Goal: Complete application form: Complete application form

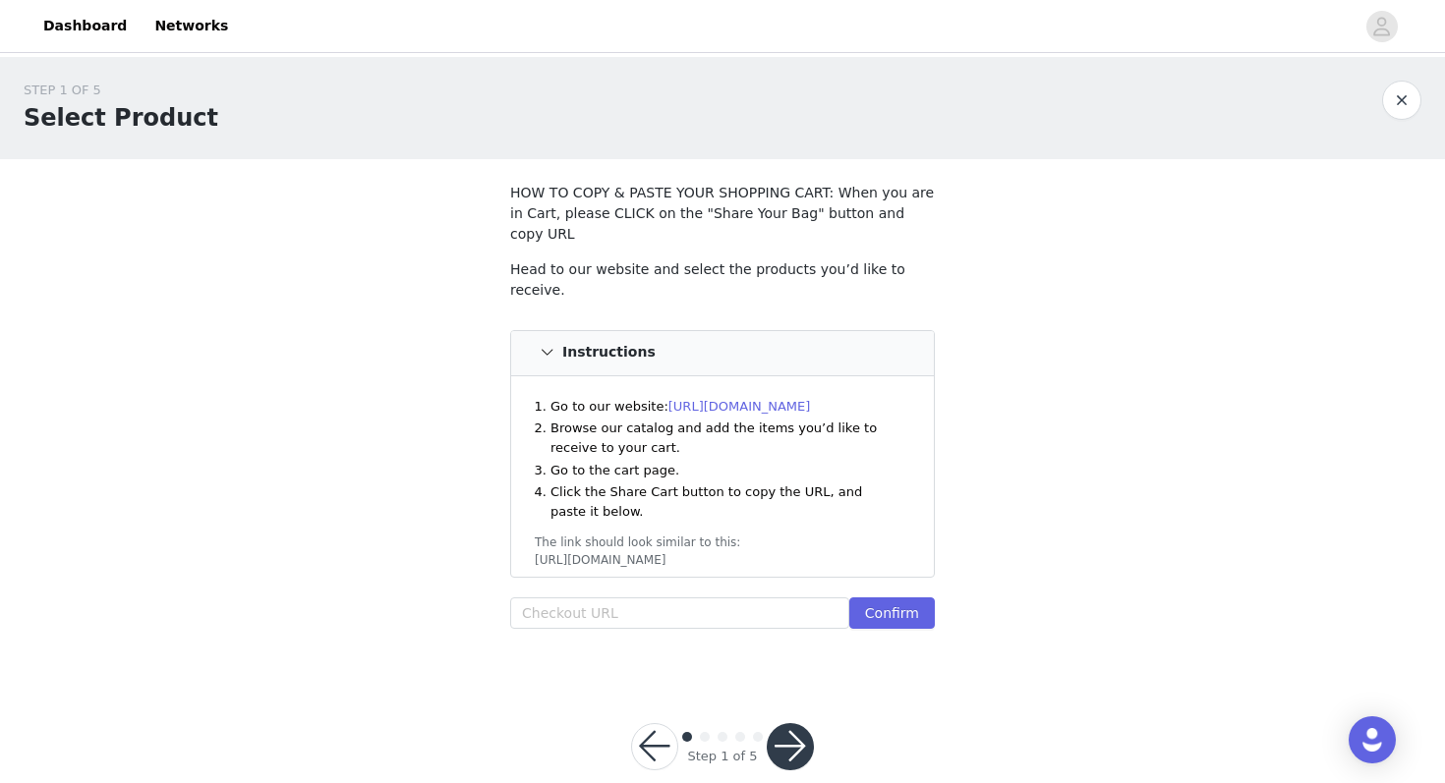
scroll to position [11, 0]
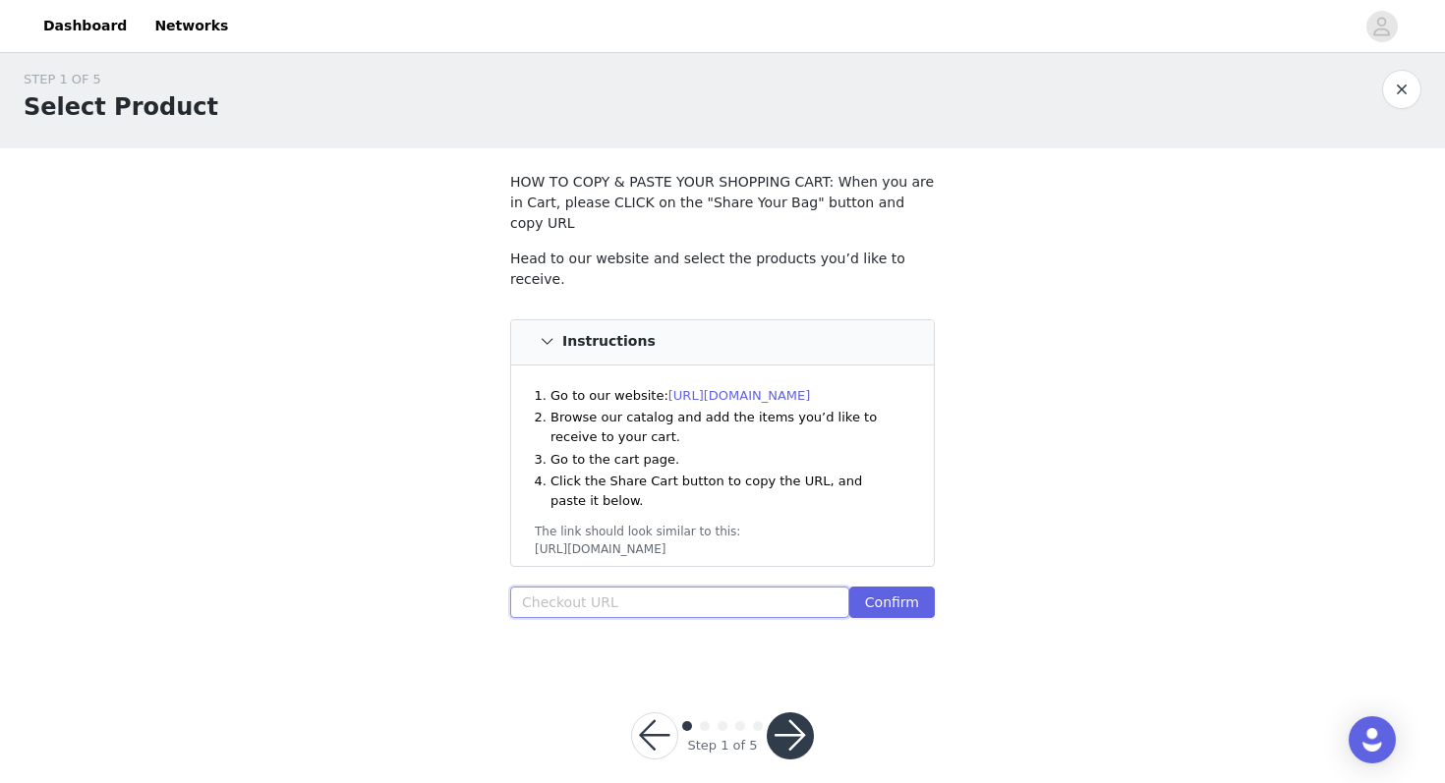
click at [664, 587] on input "text" at bounding box center [679, 602] width 339 height 31
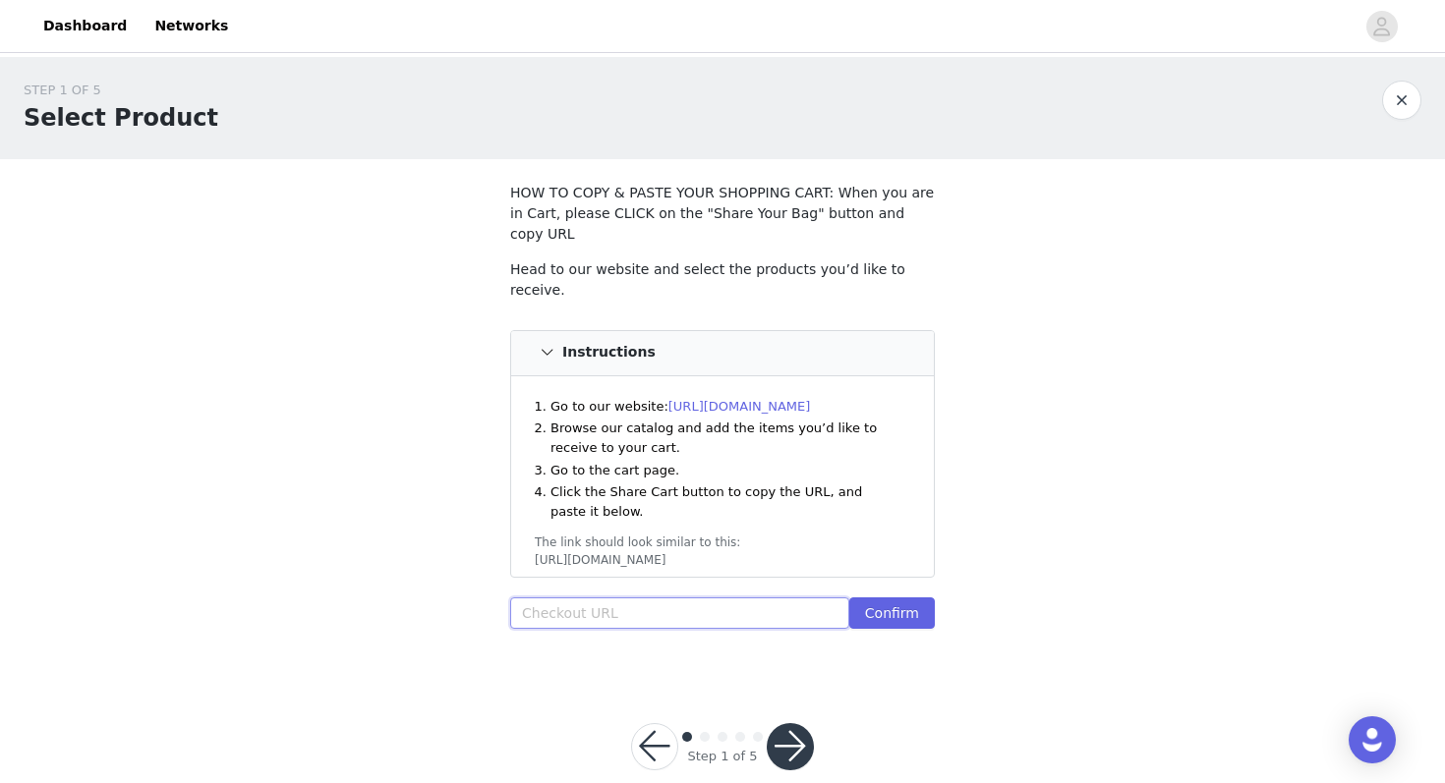
paste input "https://www.windsorstore.com/cart"
type input "https://www.windsorstore.com/cart"
click at [895, 598] on button "Confirm" at bounding box center [892, 613] width 86 height 31
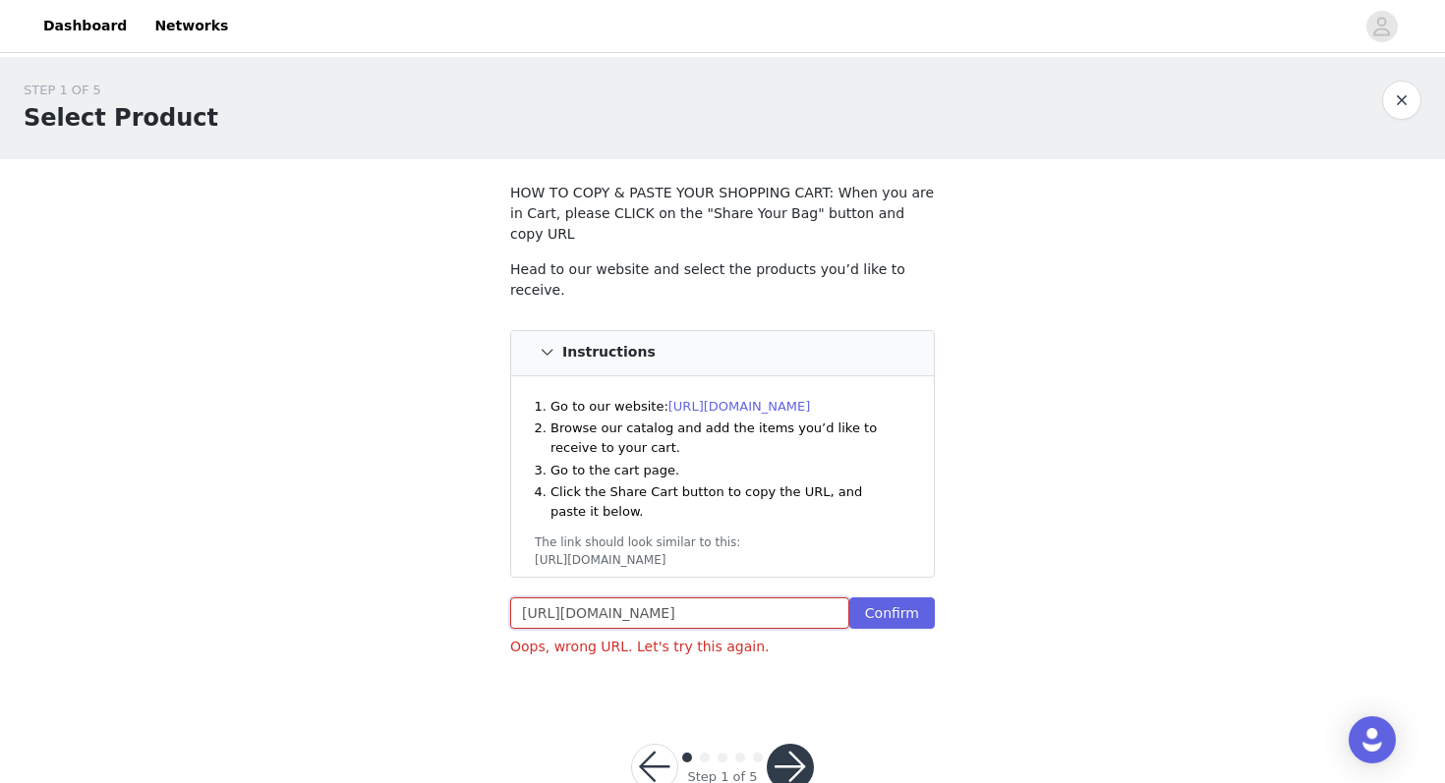
drag, startPoint x: 771, startPoint y: 584, endPoint x: 448, endPoint y: 552, distance: 324.0
click at [448, 552] on div "STEP 1 OF 5 Select Product HOW TO COPY & PASTE YOUR SHOPPING CART: When you are…" at bounding box center [722, 377] width 1445 height 640
paste input "https://www.windsorstore.com/cart/42980638130227:1,42513024450611:1,43316098007…"
type input "https://www.windsorstore.com/cart/42980638130227:1,42513024450611:1,43316098007…"
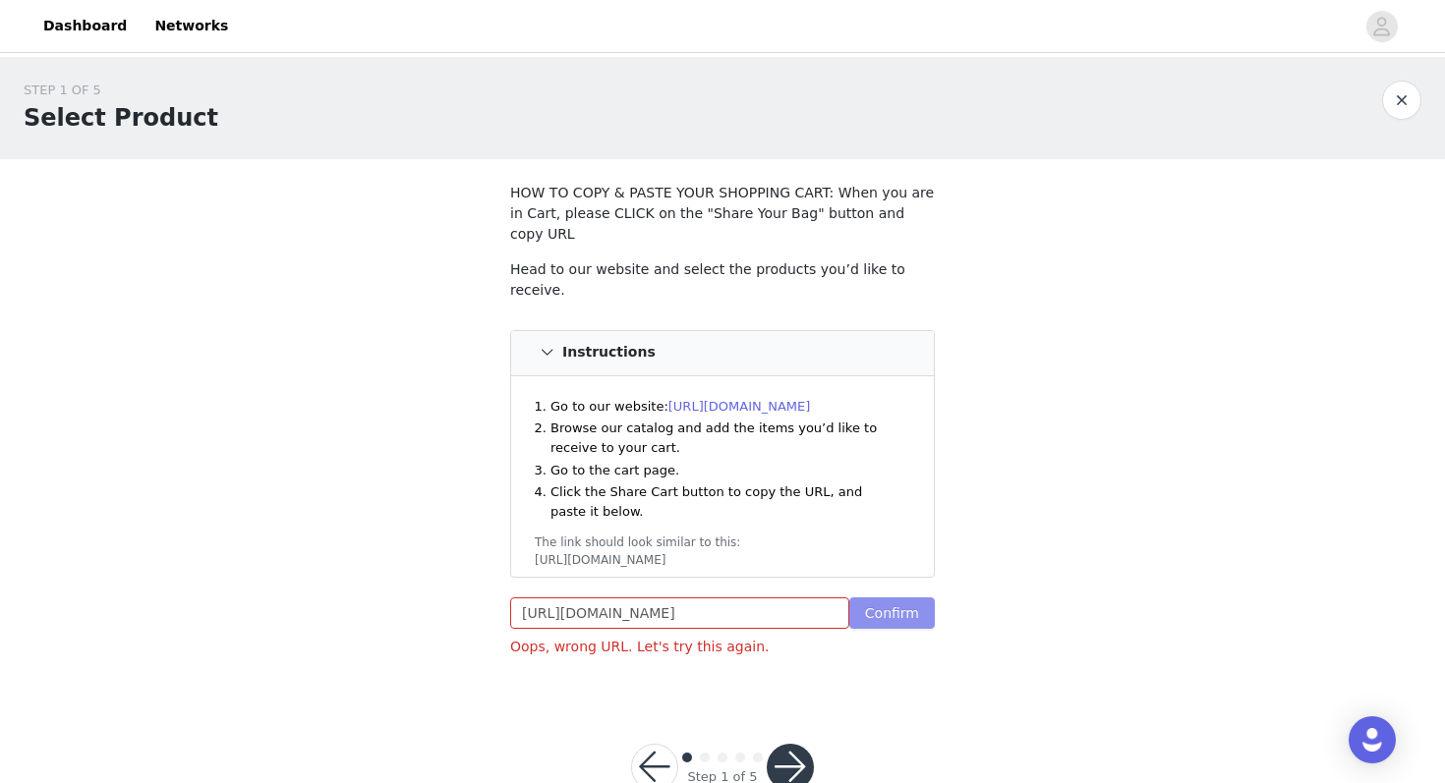
click at [877, 598] on button "Confirm" at bounding box center [892, 613] width 86 height 31
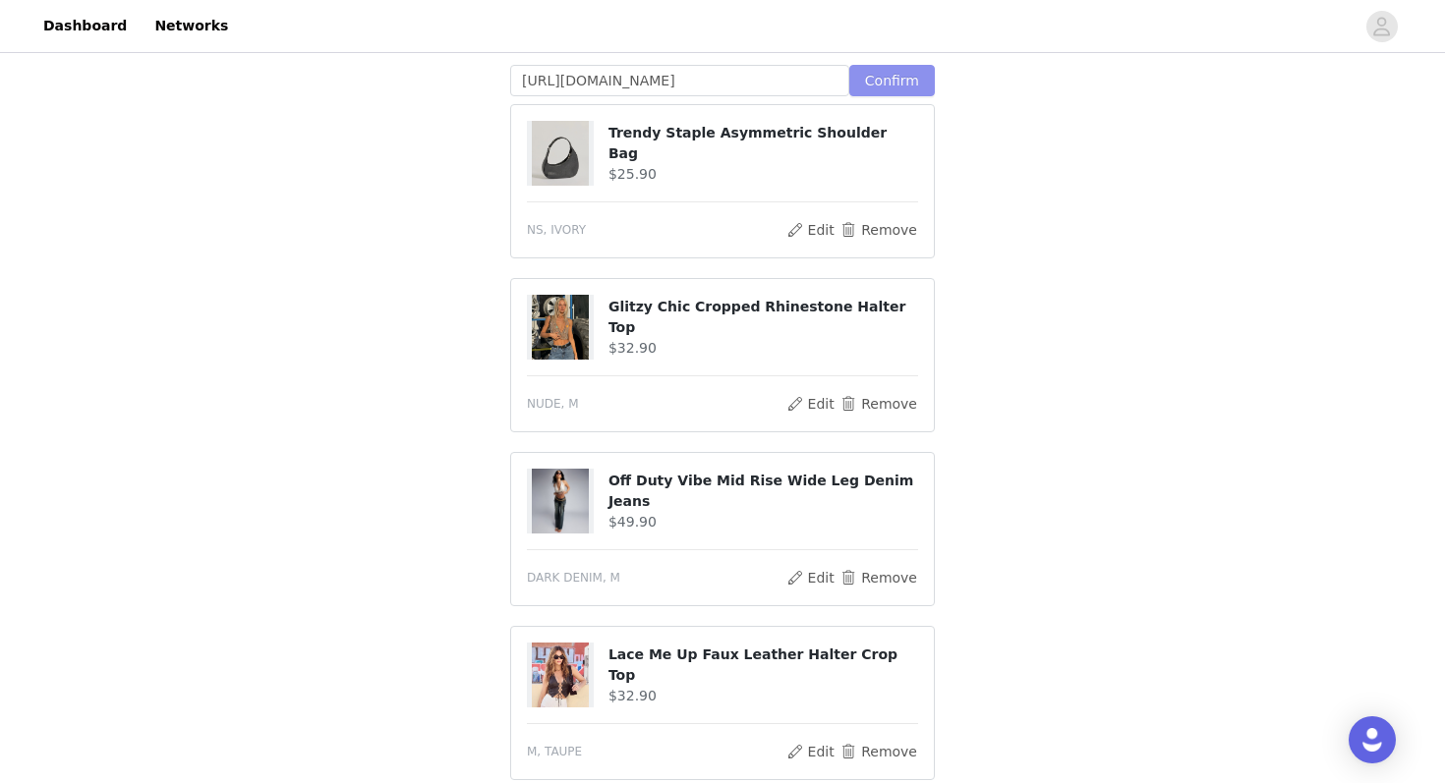
scroll to position [538, 0]
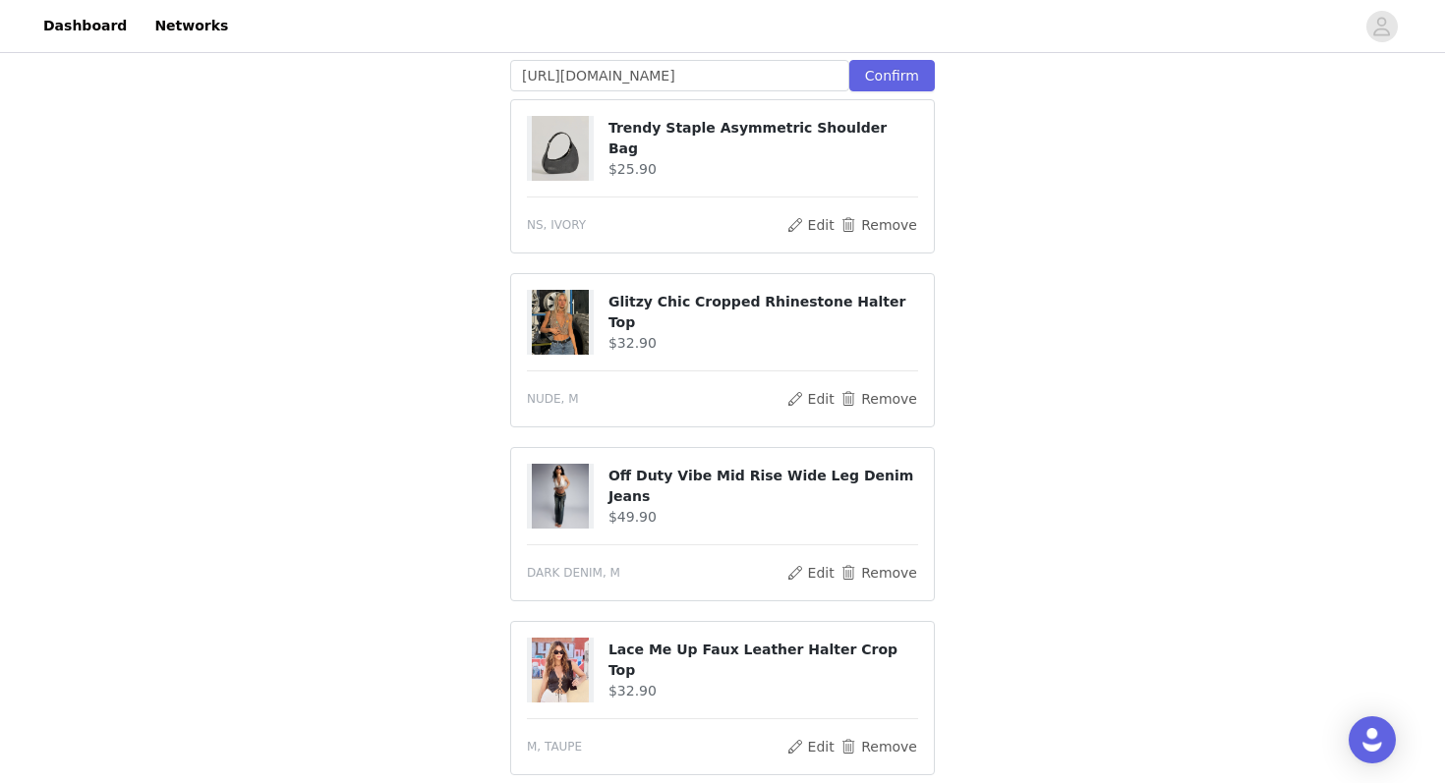
click at [679, 124] on h4 "Trendy Staple Asymmetric Shoulder Bag" at bounding box center [764, 138] width 310 height 41
click at [598, 119] on div at bounding box center [568, 148] width 82 height 65
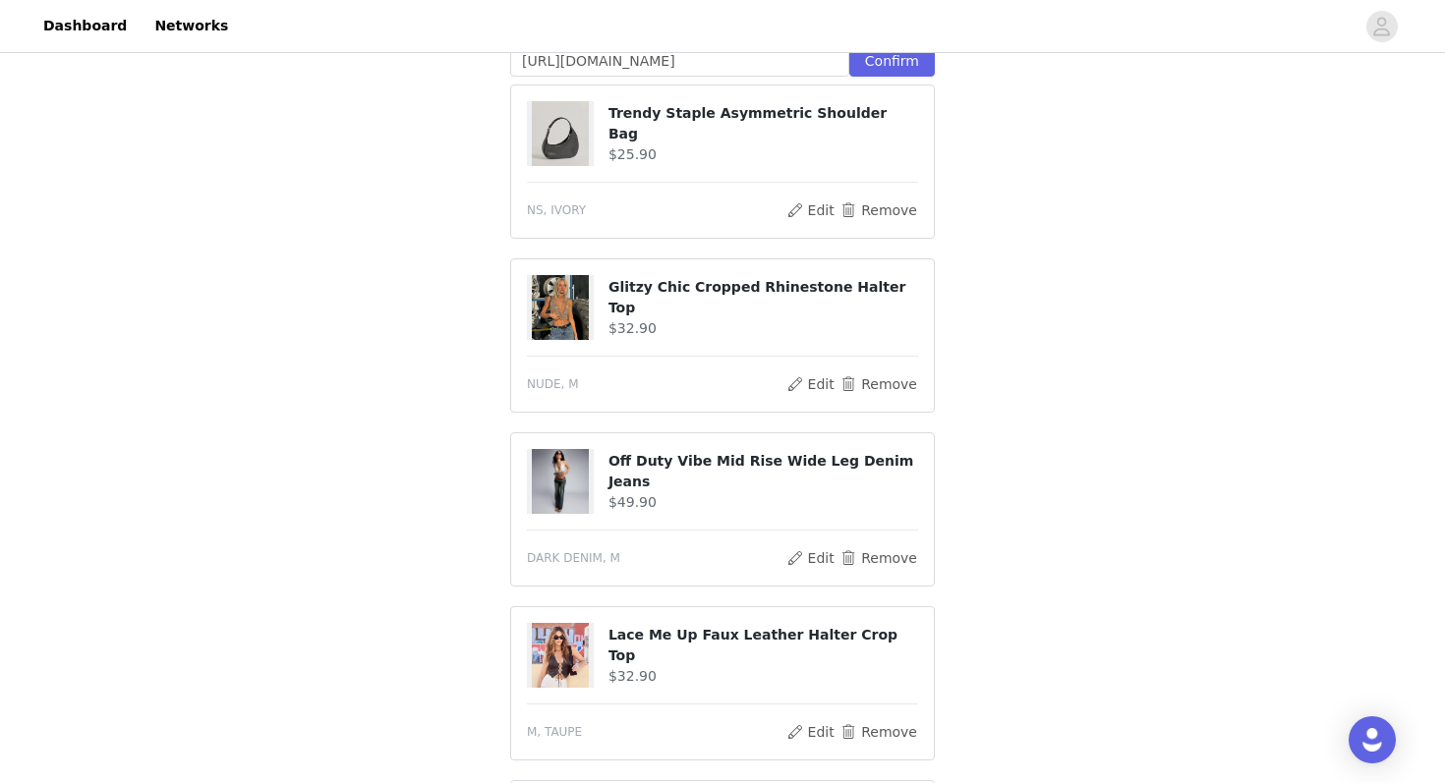
scroll to position [553, 0]
click at [572, 128] on img at bounding box center [560, 132] width 57 height 65
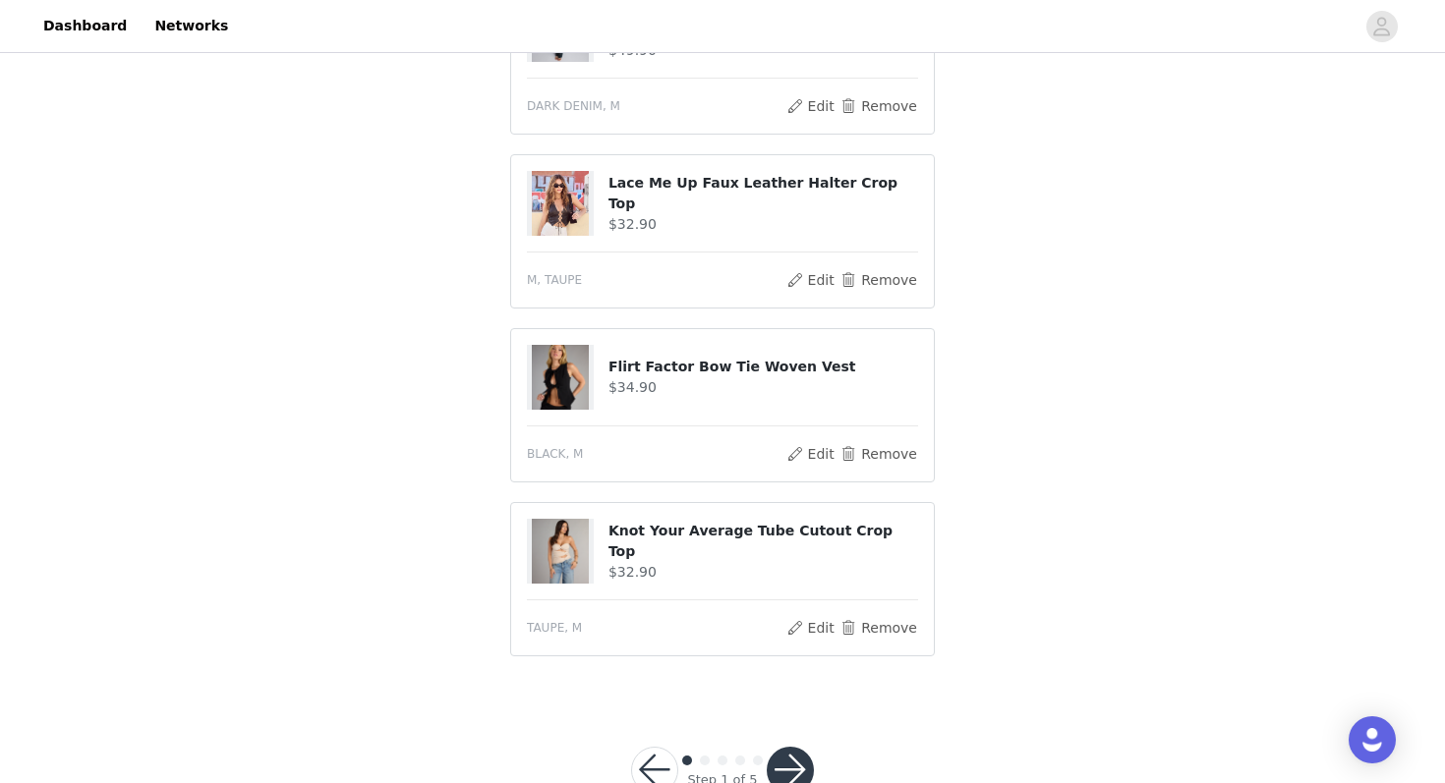
scroll to position [1039, 0]
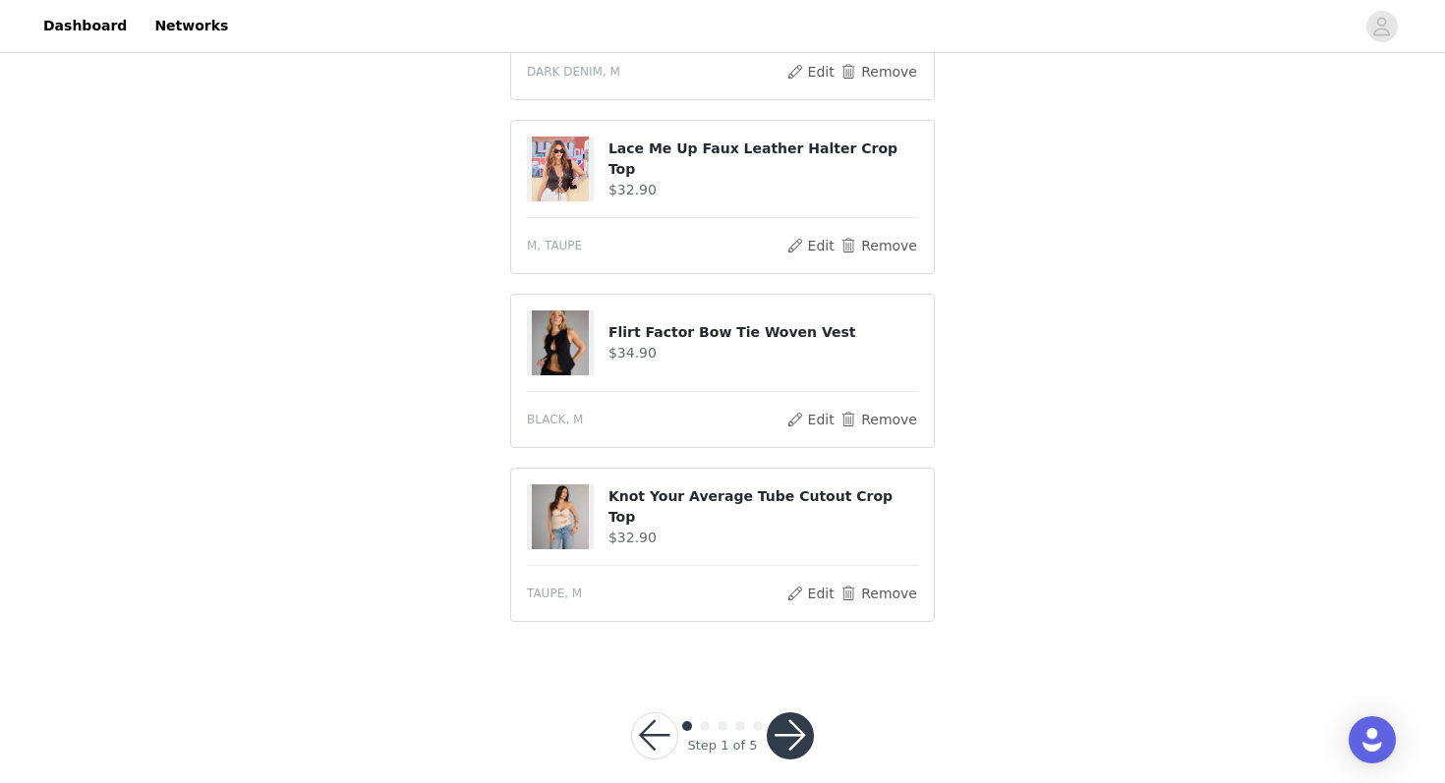
click at [785, 713] on button "button" at bounding box center [790, 736] width 47 height 47
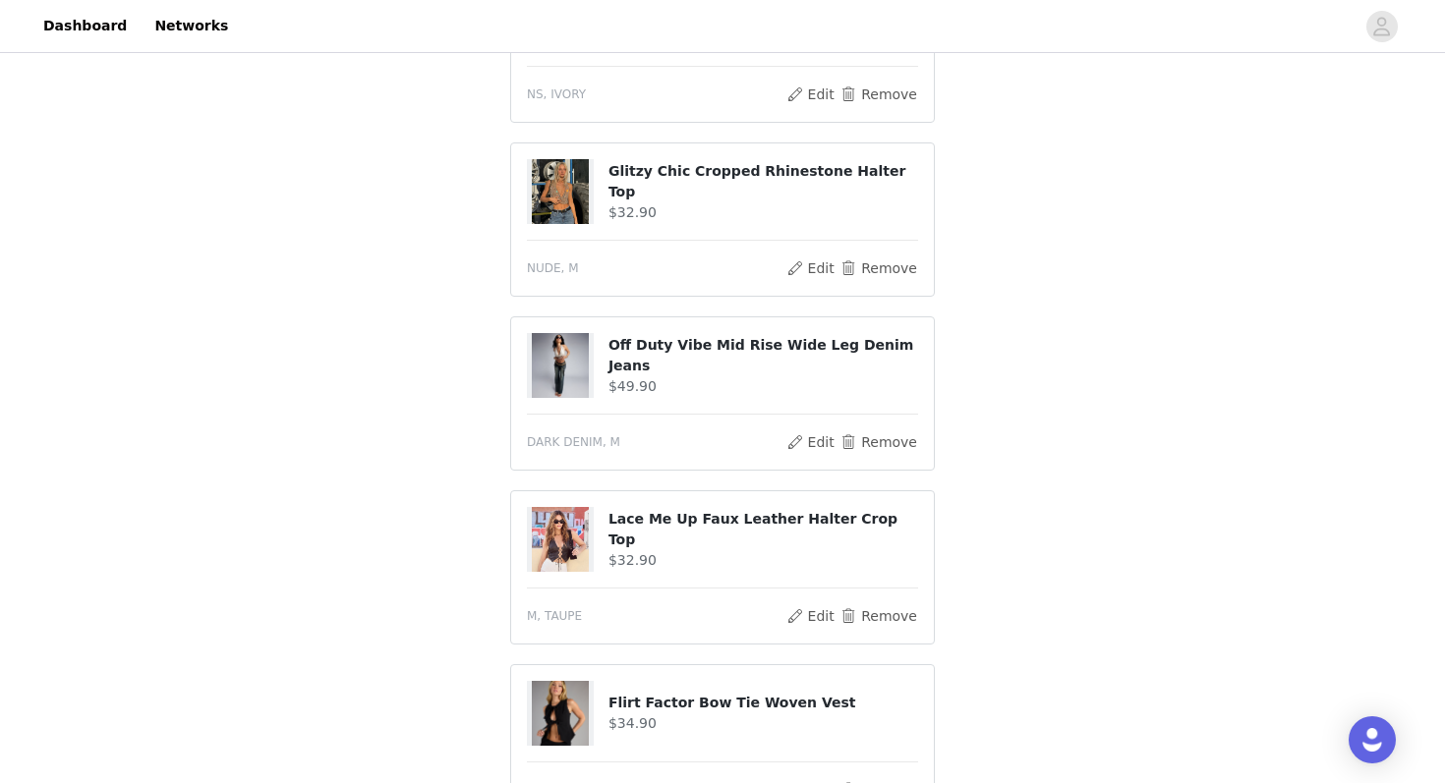
scroll to position [761, 0]
click at [576, 157] on img at bounding box center [560, 189] width 57 height 65
click at [638, 159] on h4 "Glitzy Chic Cropped Rhinestone Halter Top" at bounding box center [764, 179] width 310 height 41
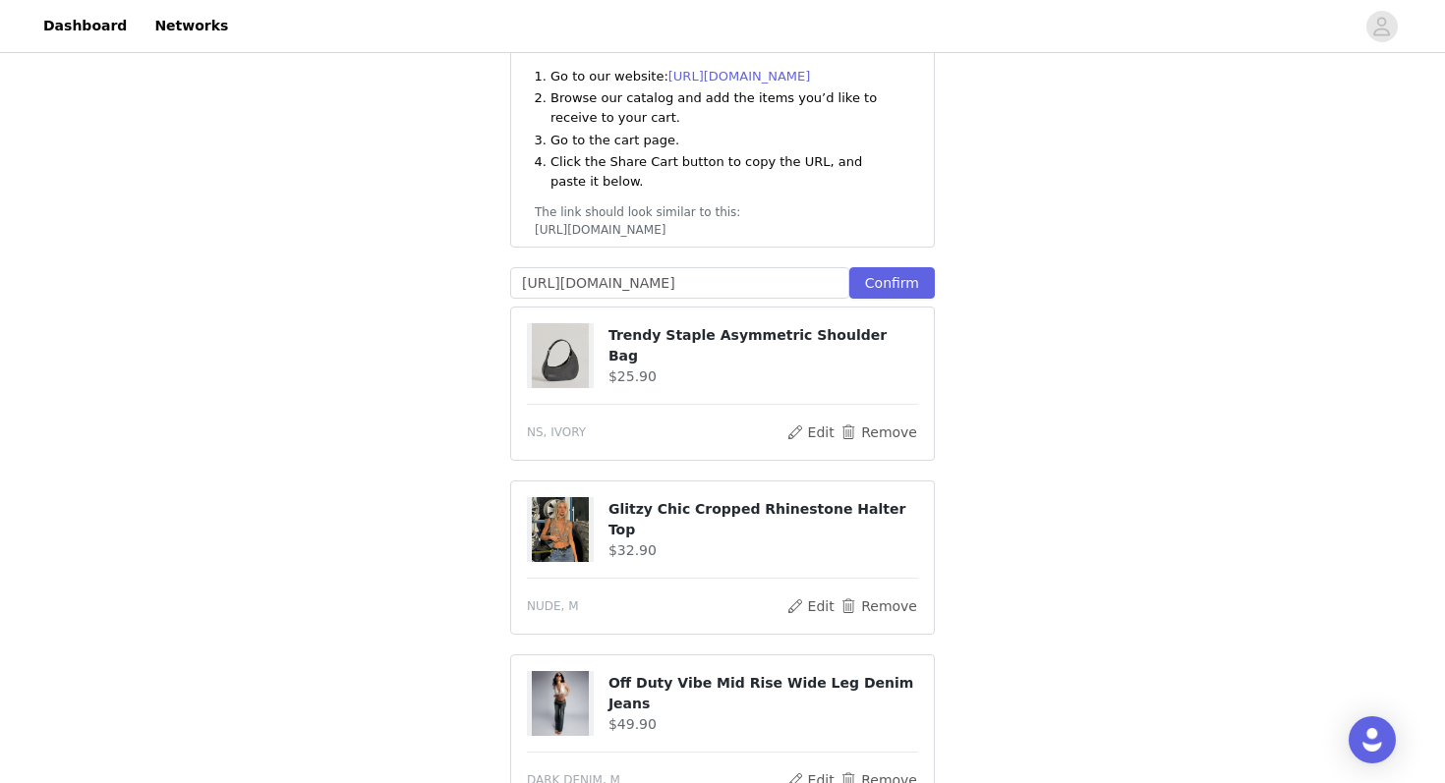
scroll to position [0, 0]
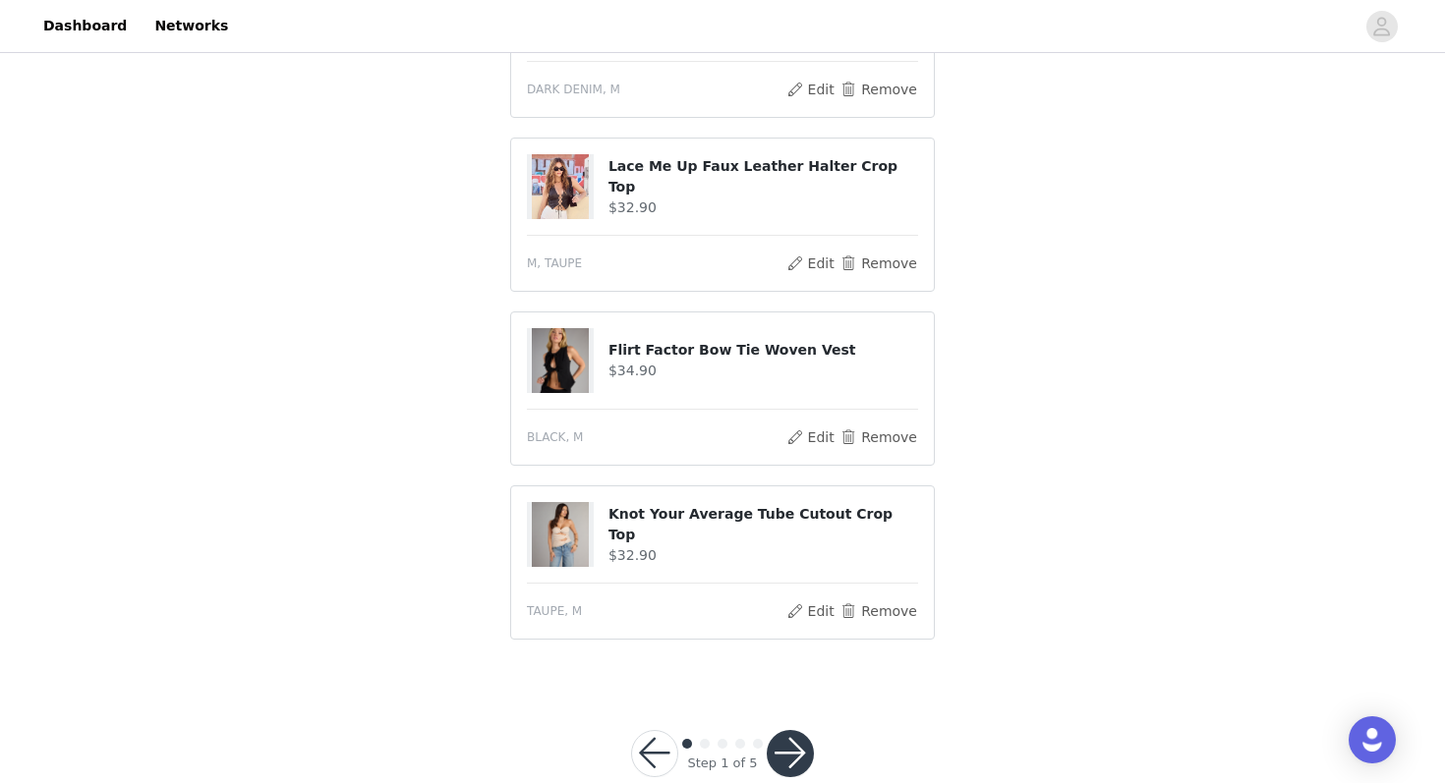
click at [655, 730] on button "button" at bounding box center [654, 753] width 47 height 47
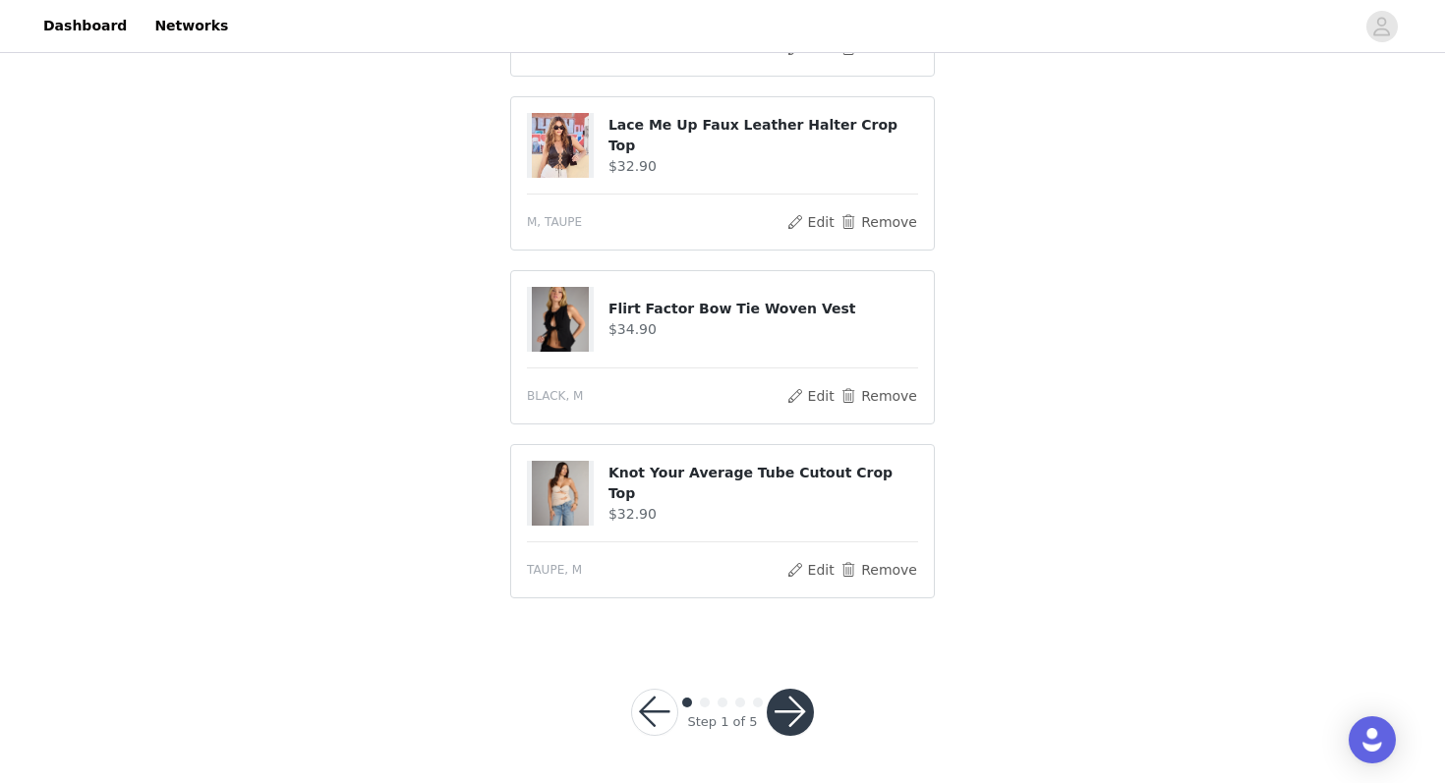
scroll to position [1039, 0]
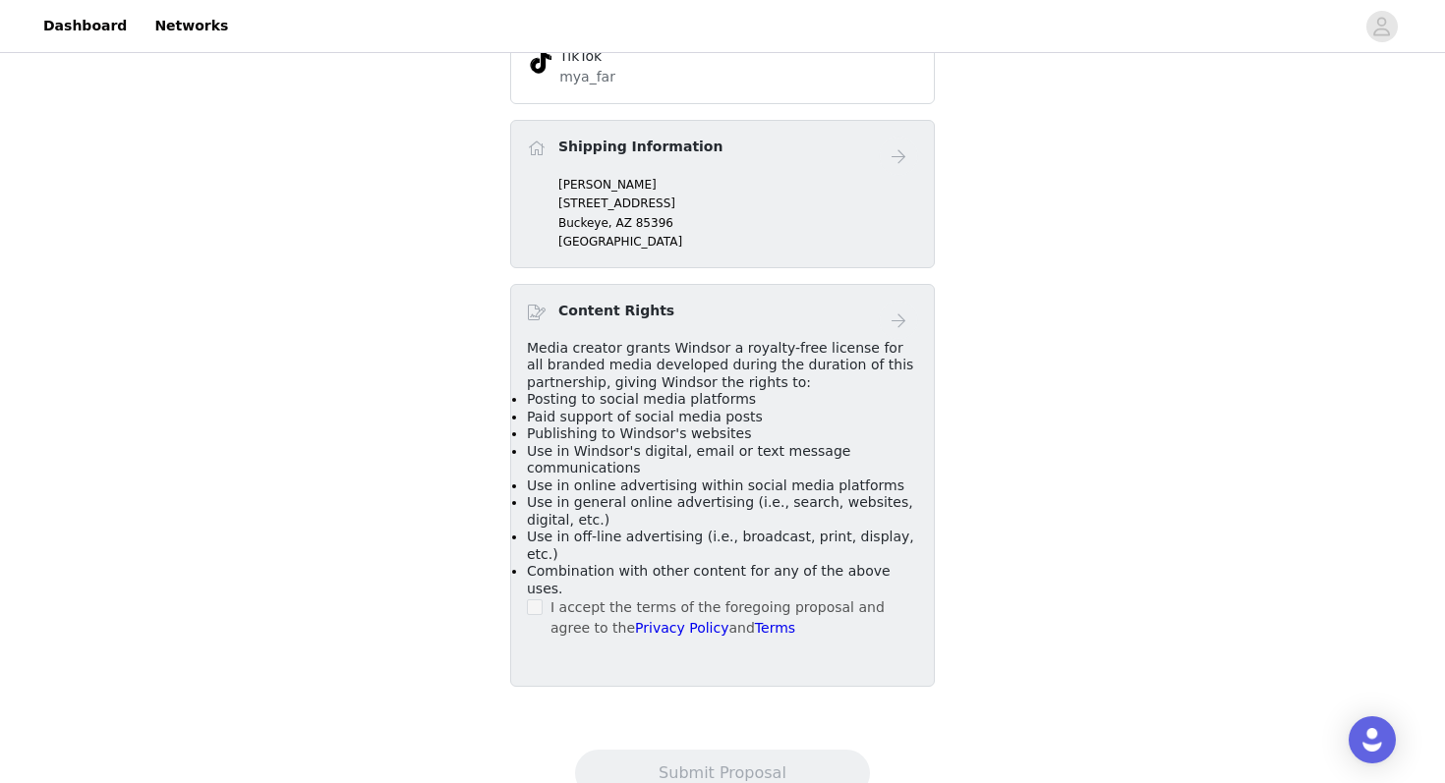
scroll to position [656, 0]
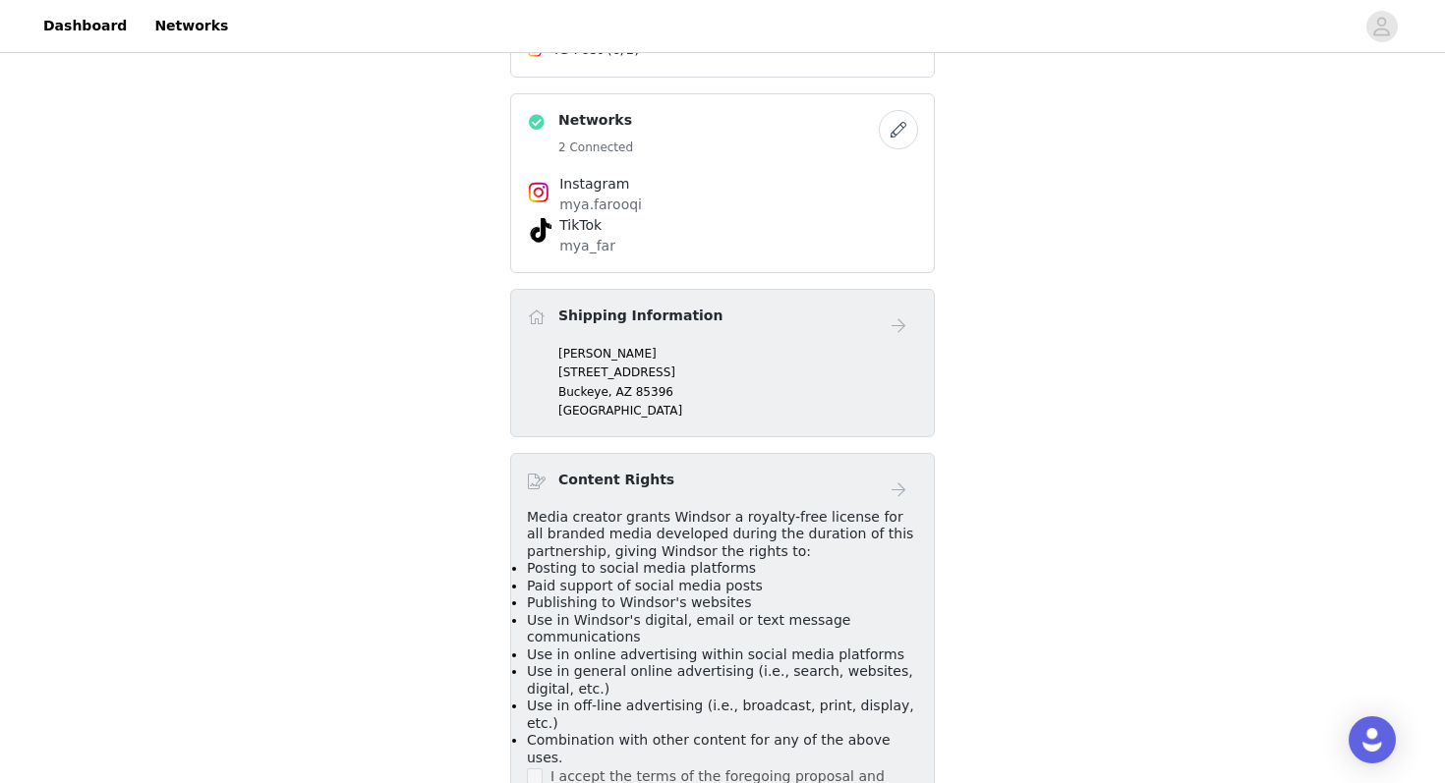
click at [741, 364] on p "[STREET_ADDRESS]" at bounding box center [738, 373] width 360 height 18
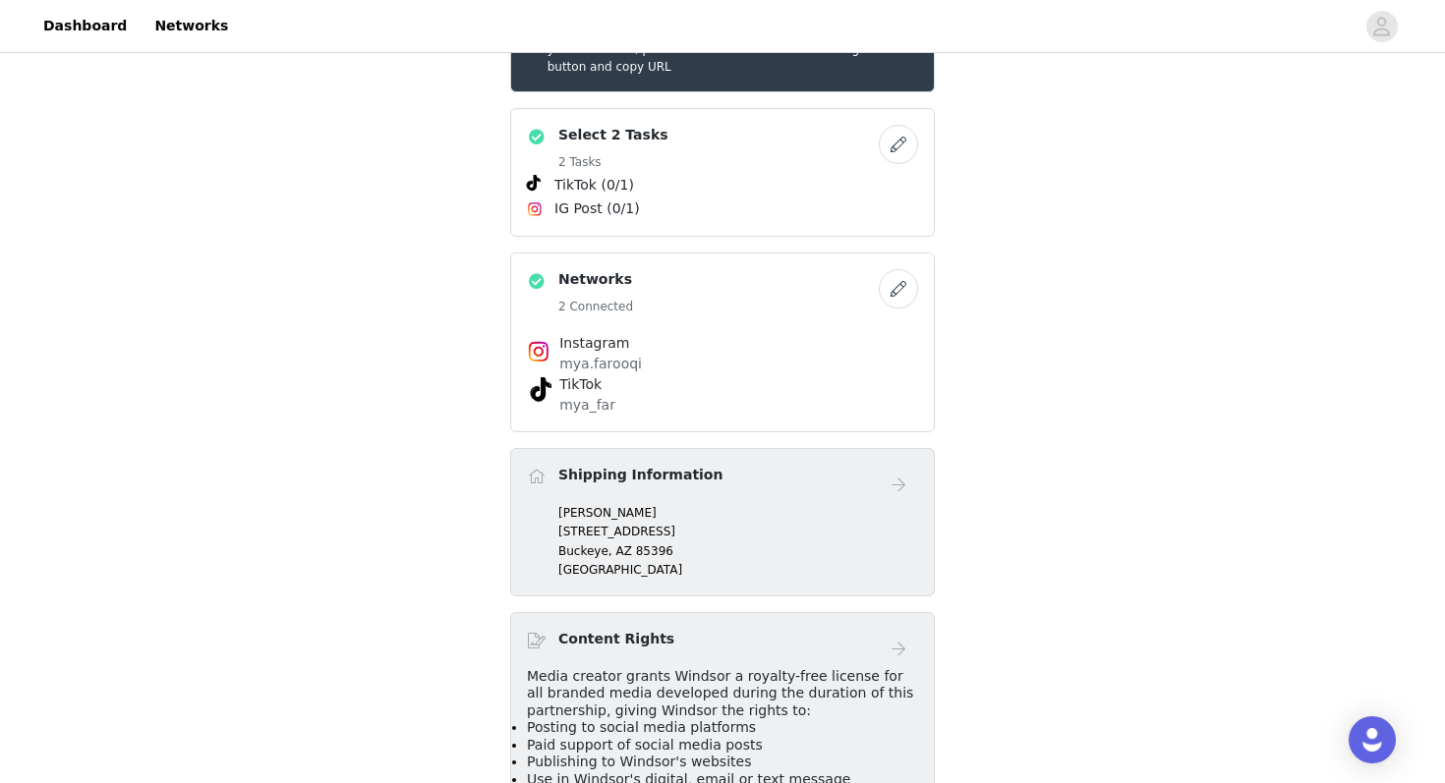
scroll to position [522, 0]
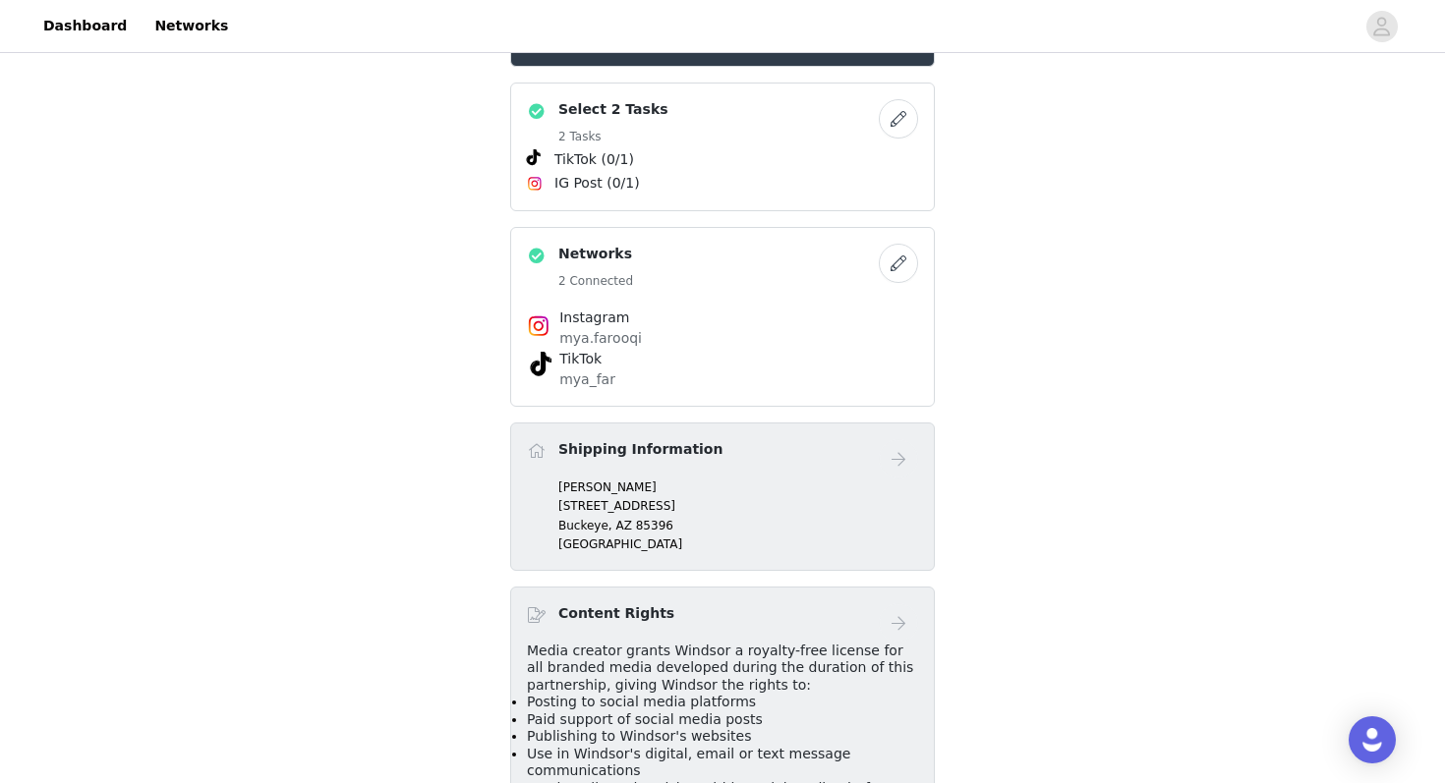
click at [651, 497] on p "[STREET_ADDRESS]" at bounding box center [738, 506] width 360 height 18
drag, startPoint x: 550, startPoint y: 446, endPoint x: 693, endPoint y: 534, distance: 168.1
click at [693, 534] on div "Shipping Information Mya Farooqi 4477 N 200th Ln Buckeye, AZ 85396 United States" at bounding box center [722, 497] width 425 height 148
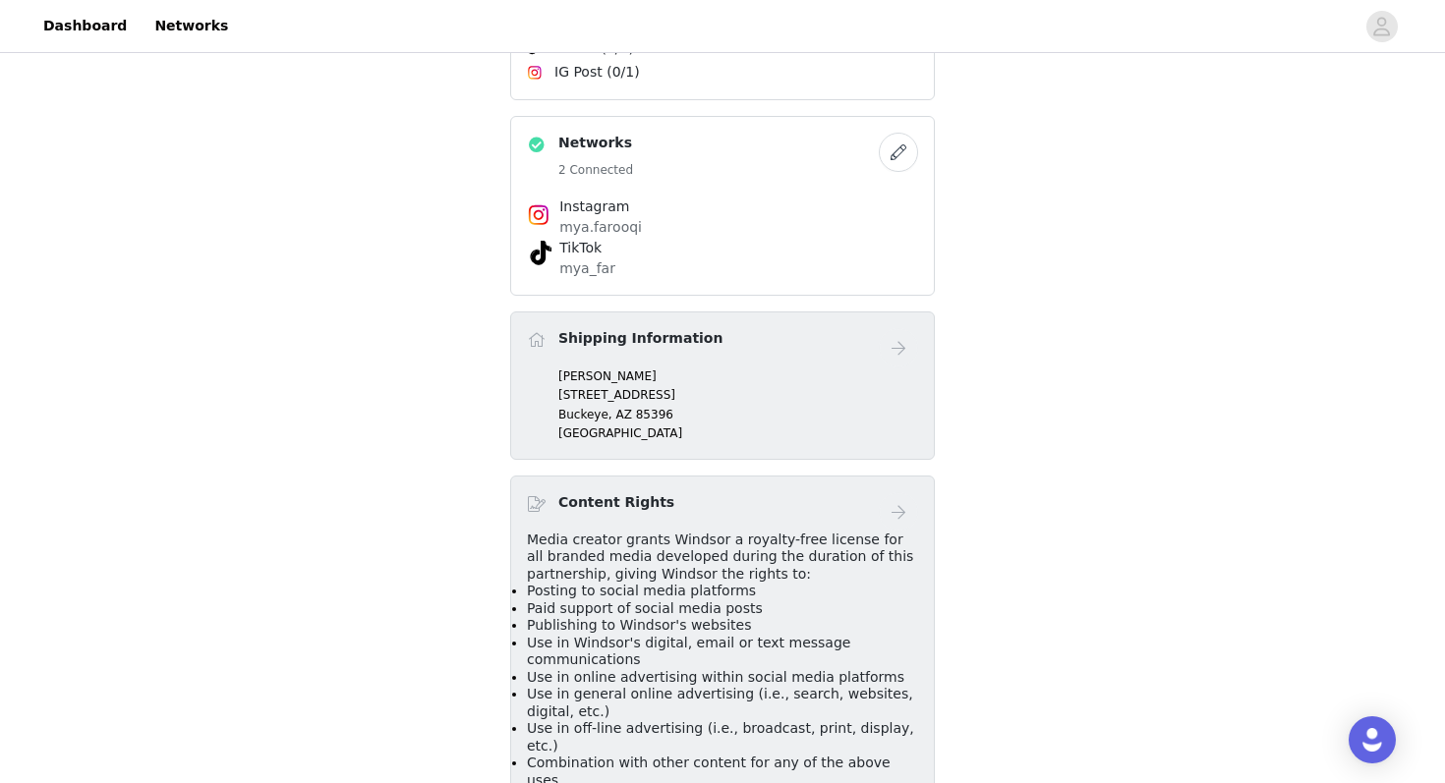
click at [693, 534] on span "Media creator grants Windsor a royalty-free license for all branded media devel…" at bounding box center [720, 557] width 386 height 50
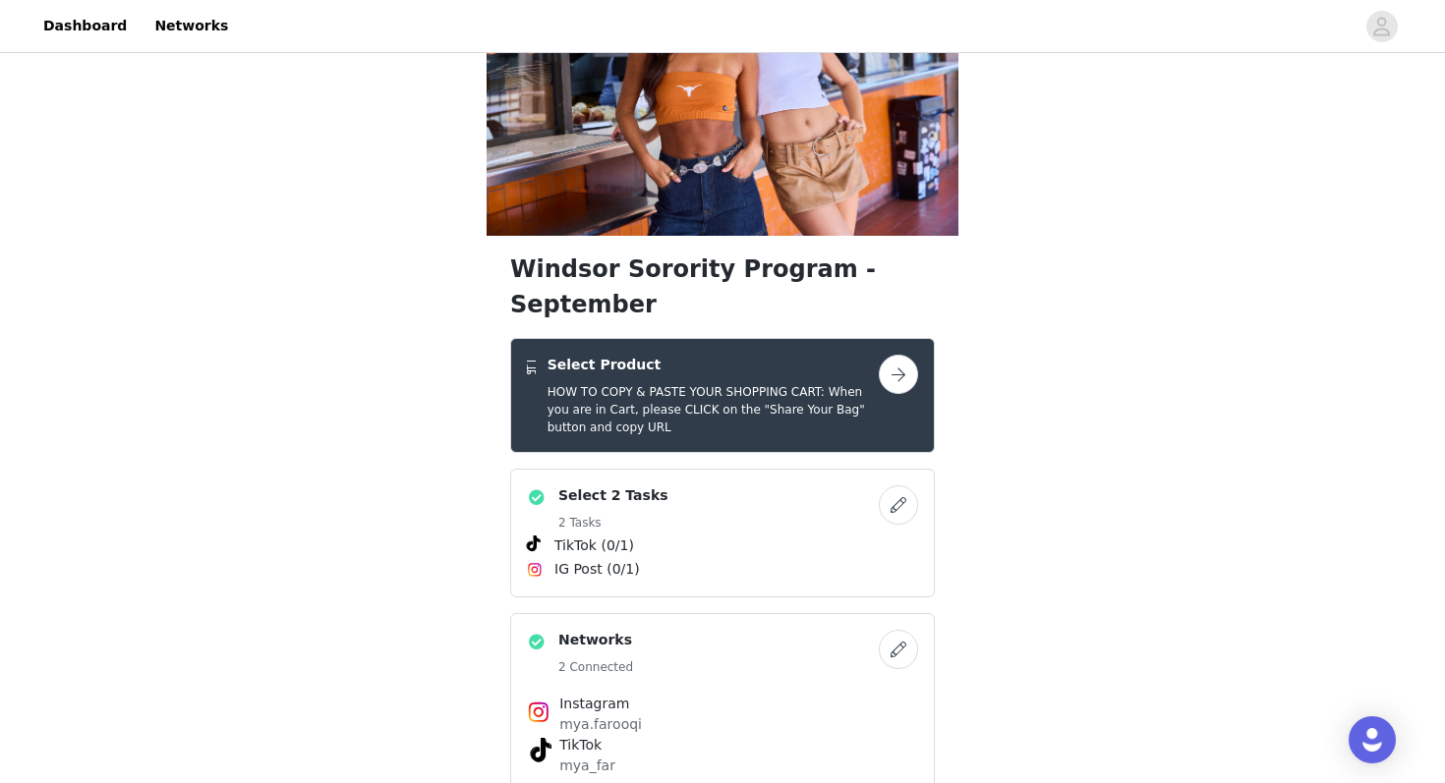
scroll to position [110, 0]
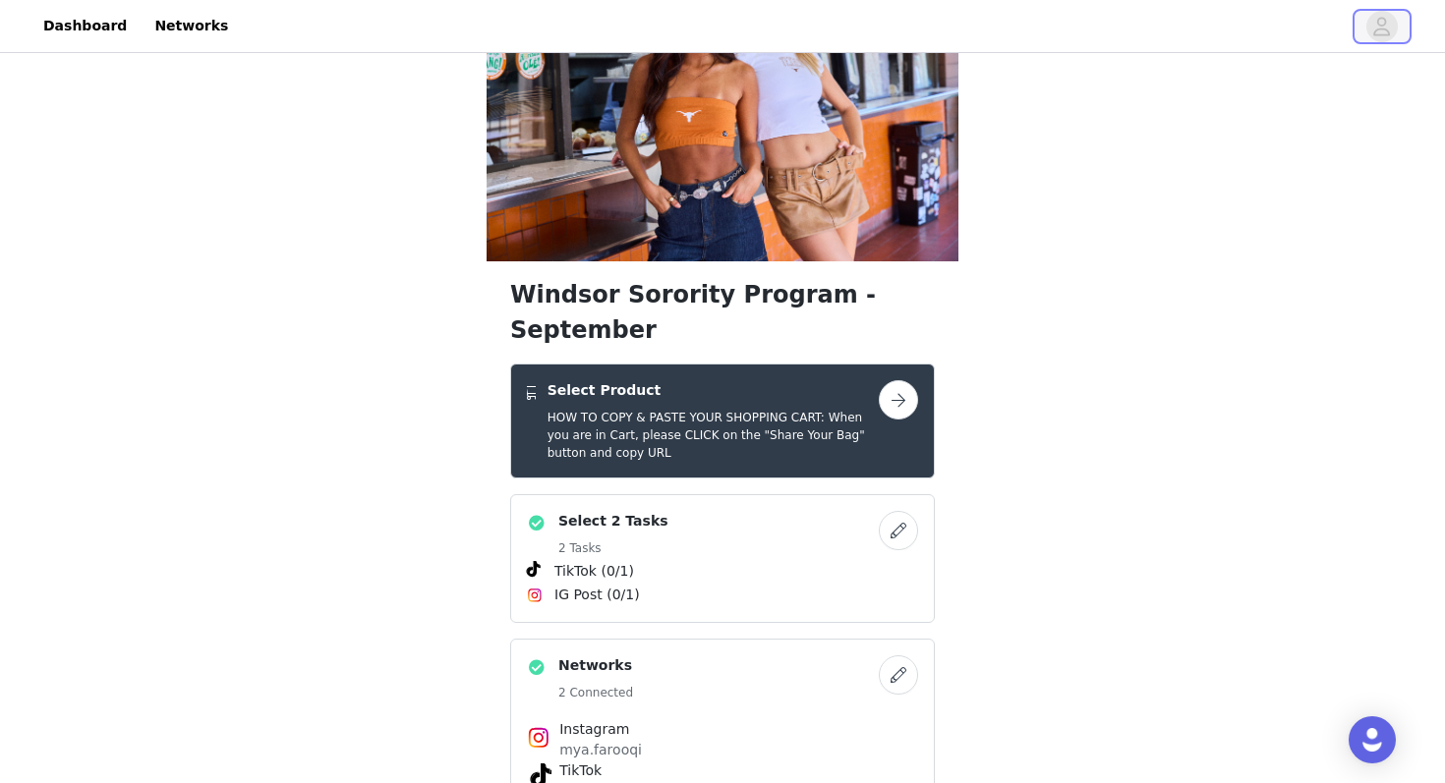
click at [1369, 38] on button "button" at bounding box center [1382, 26] width 55 height 31
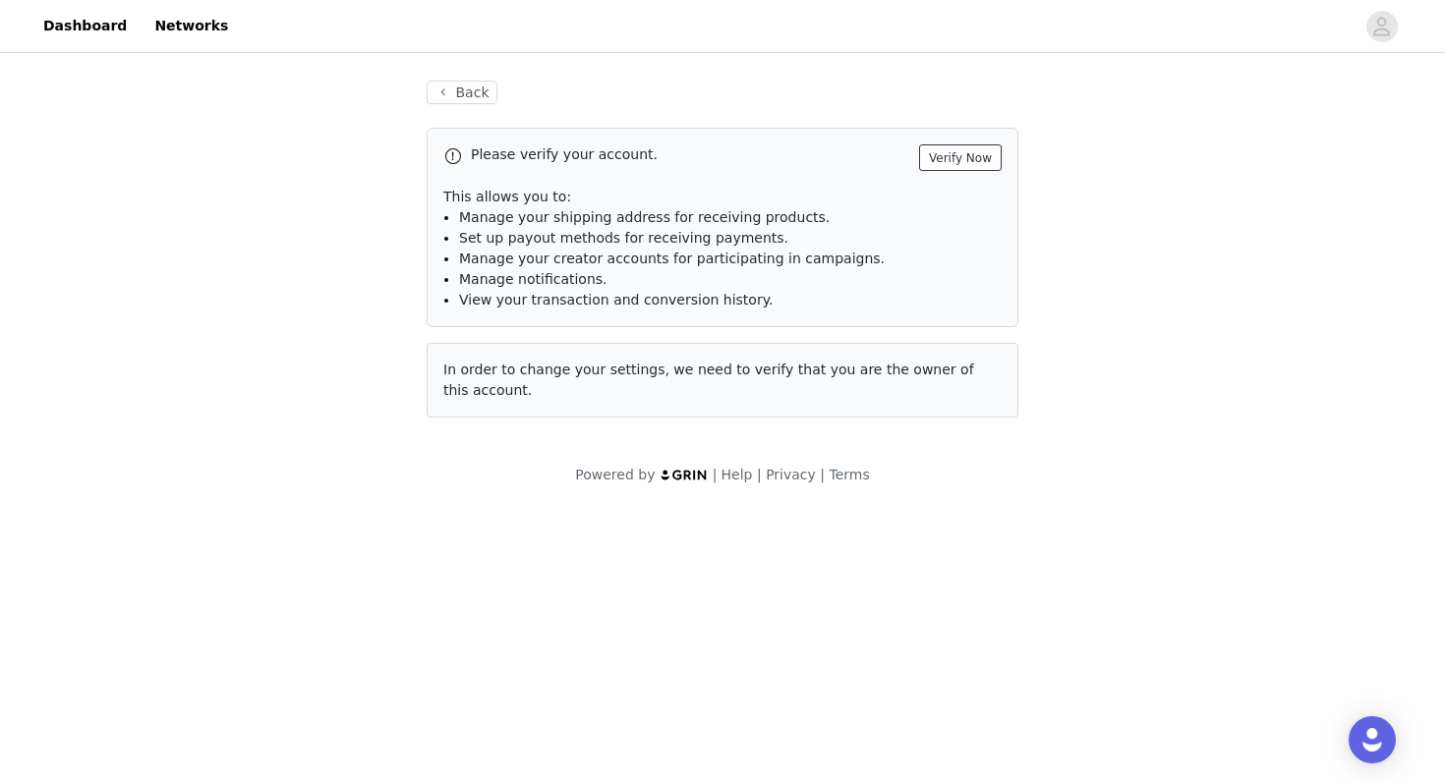
click at [976, 163] on button "Verify Now" at bounding box center [960, 158] width 83 height 27
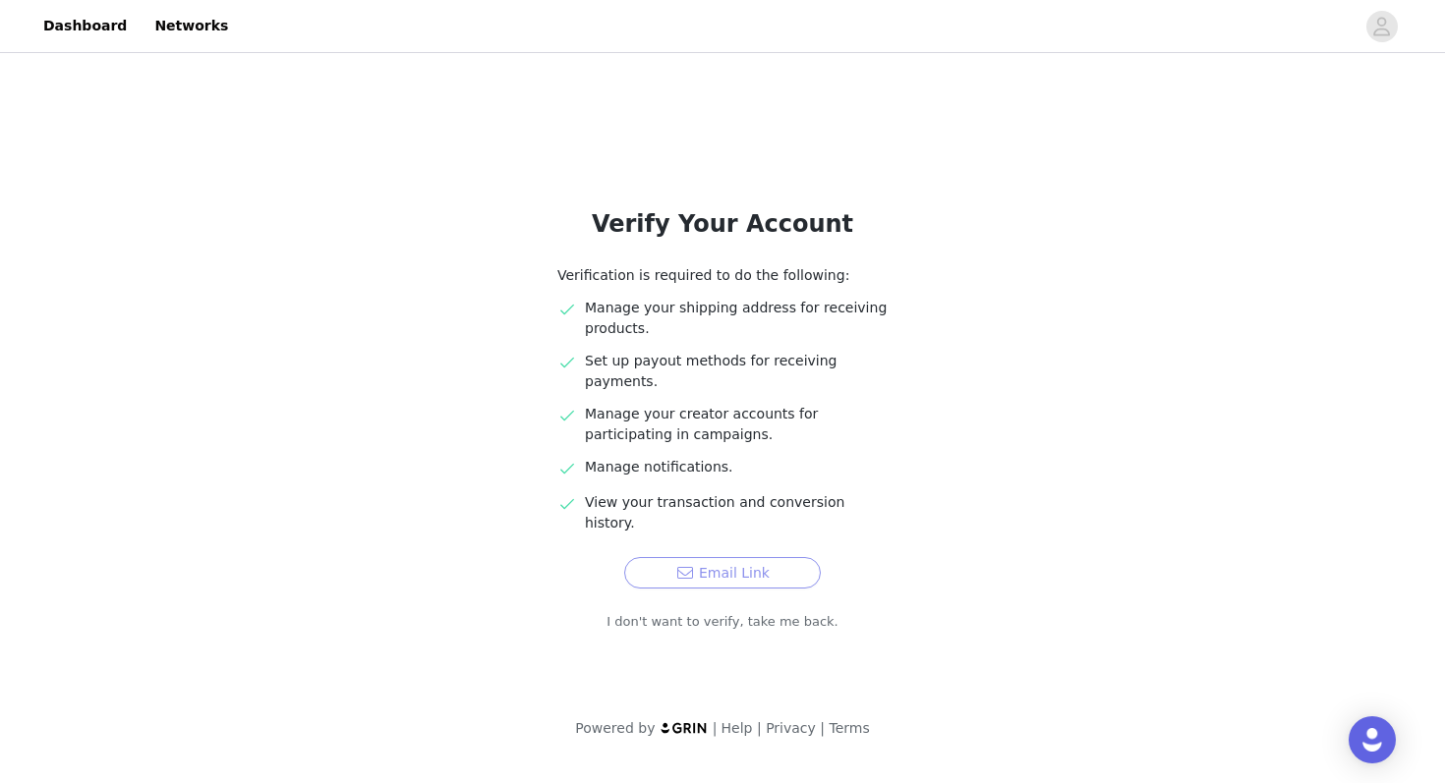
click at [722, 557] on button "Email Link" at bounding box center [722, 572] width 197 height 31
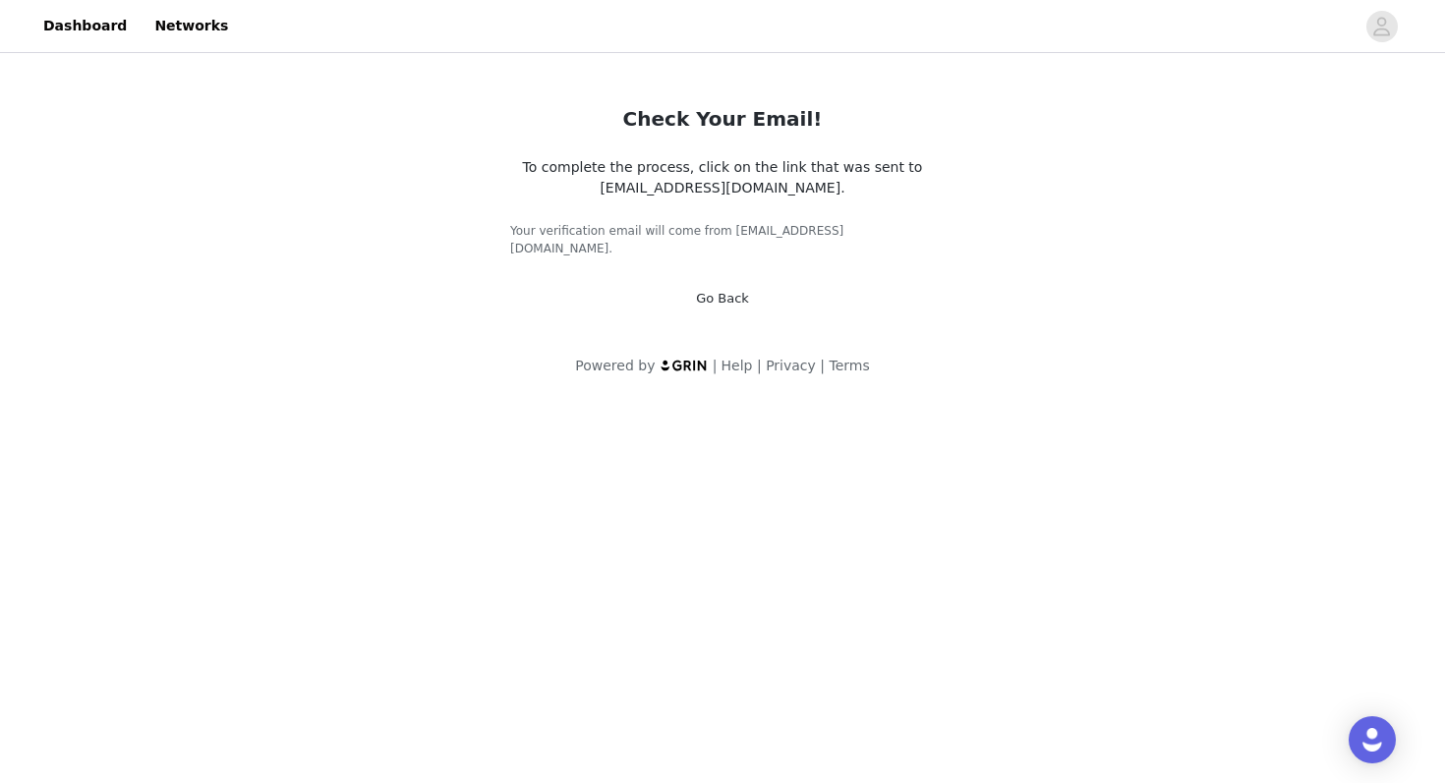
click at [720, 291] on link "Go Back" at bounding box center [722, 298] width 53 height 15
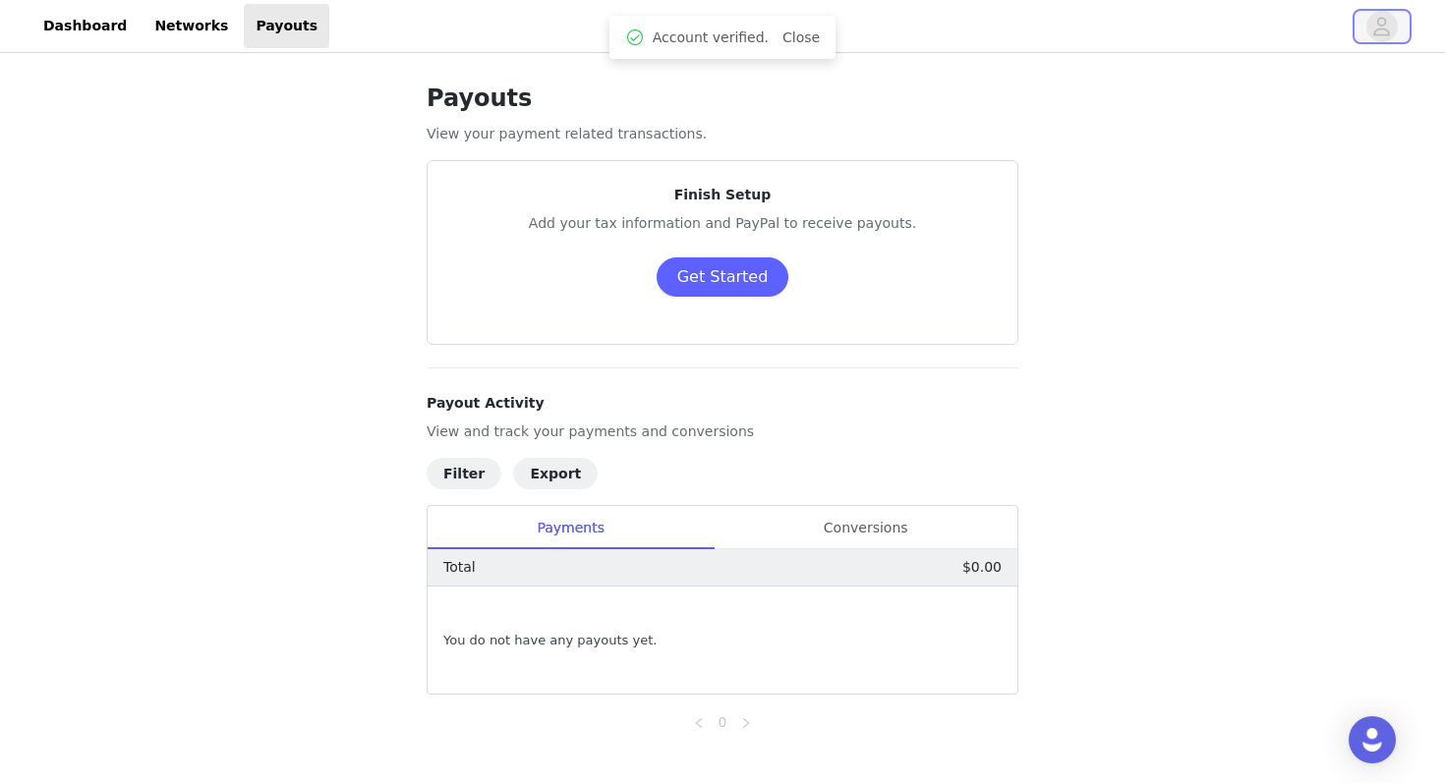
click at [1373, 39] on icon "avatar" at bounding box center [1381, 26] width 19 height 31
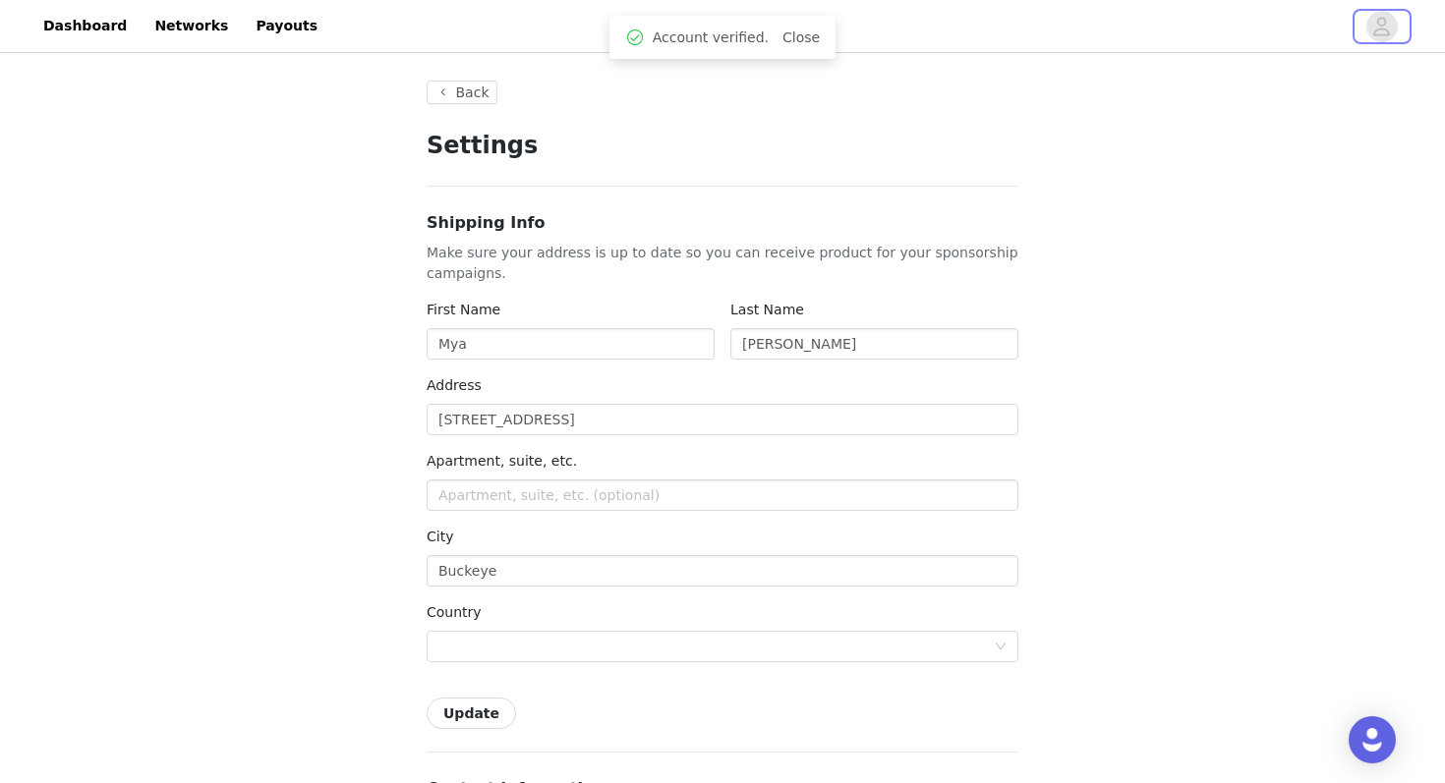
type input "+1 ([GEOGRAPHIC_DATA])"
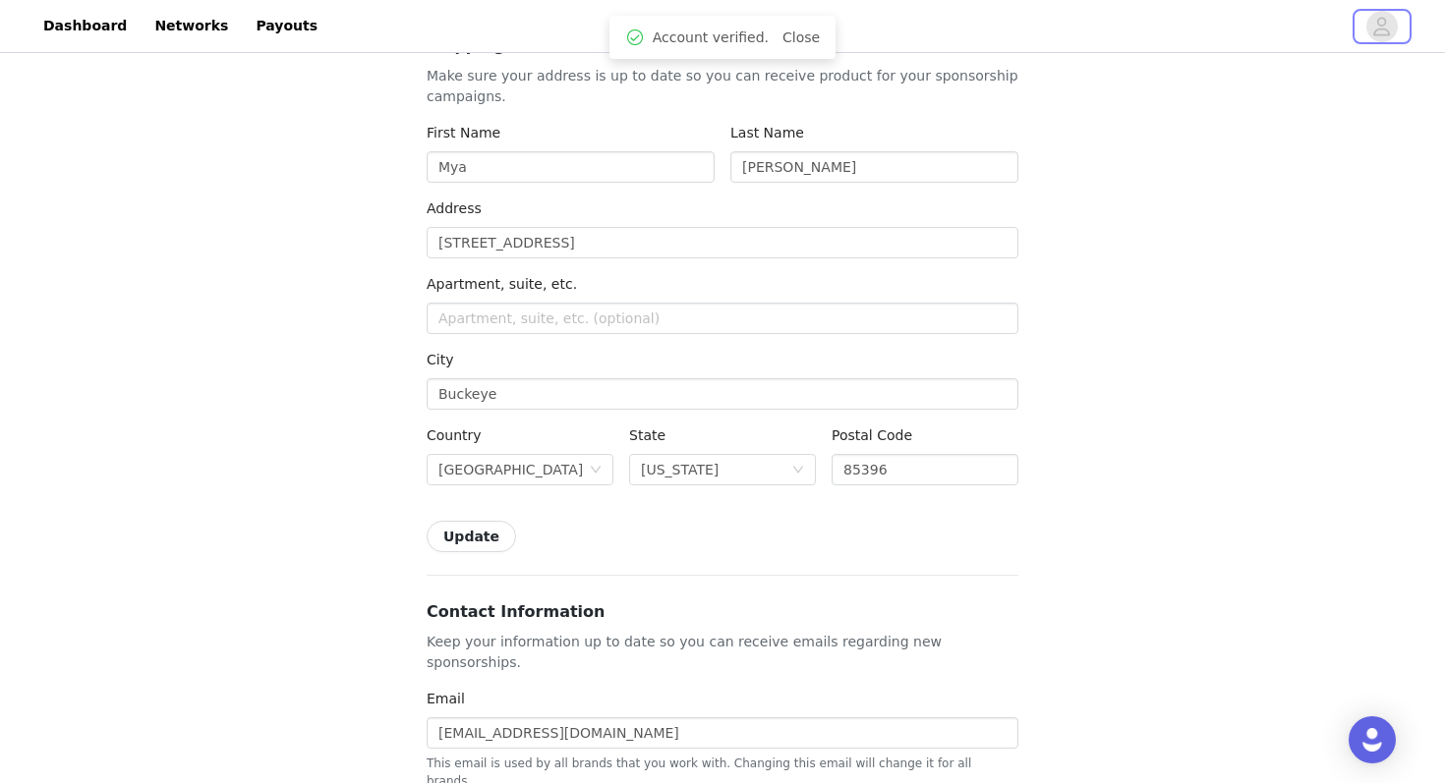
scroll to position [222, 0]
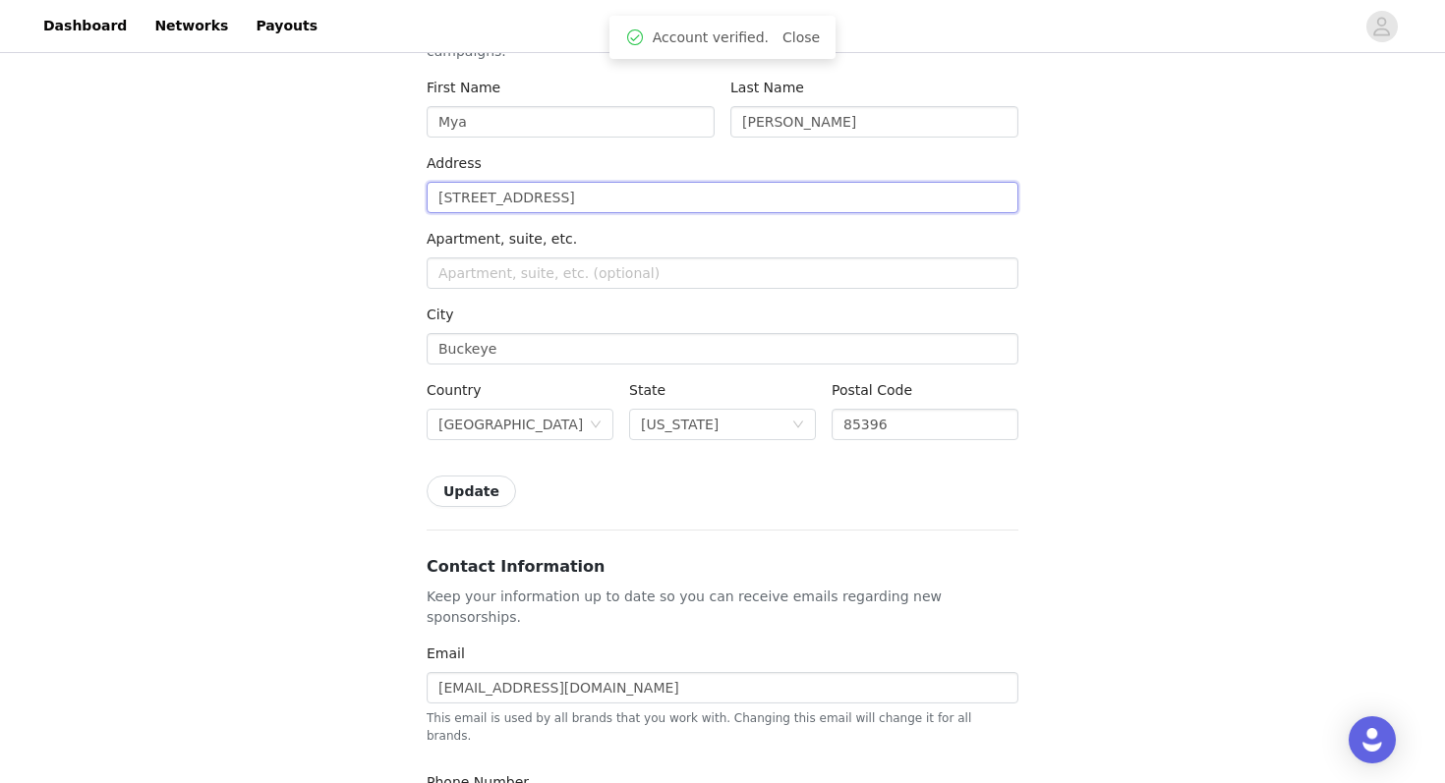
drag, startPoint x: 606, startPoint y: 191, endPoint x: 368, endPoint y: 146, distance: 242.0
click at [368, 147] on div "Back Settings Shipping Info Make sure your address is up to date so you can rec…" at bounding box center [722, 752] width 1445 height 1834
type input "5"
type input "[STREET_ADDRESS]"
type input "[GEOGRAPHIC_DATA]"
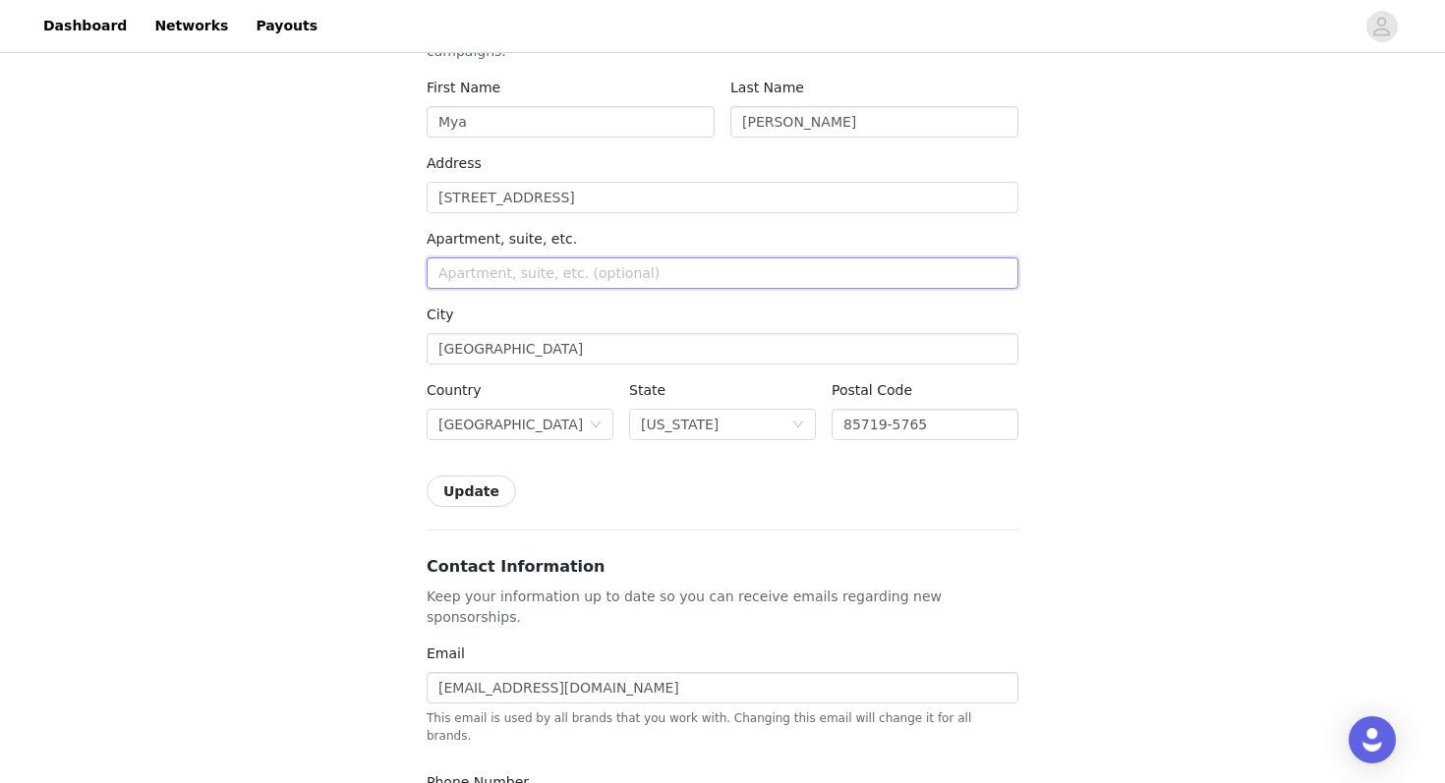
click at [514, 277] on input "text" at bounding box center [723, 273] width 592 height 31
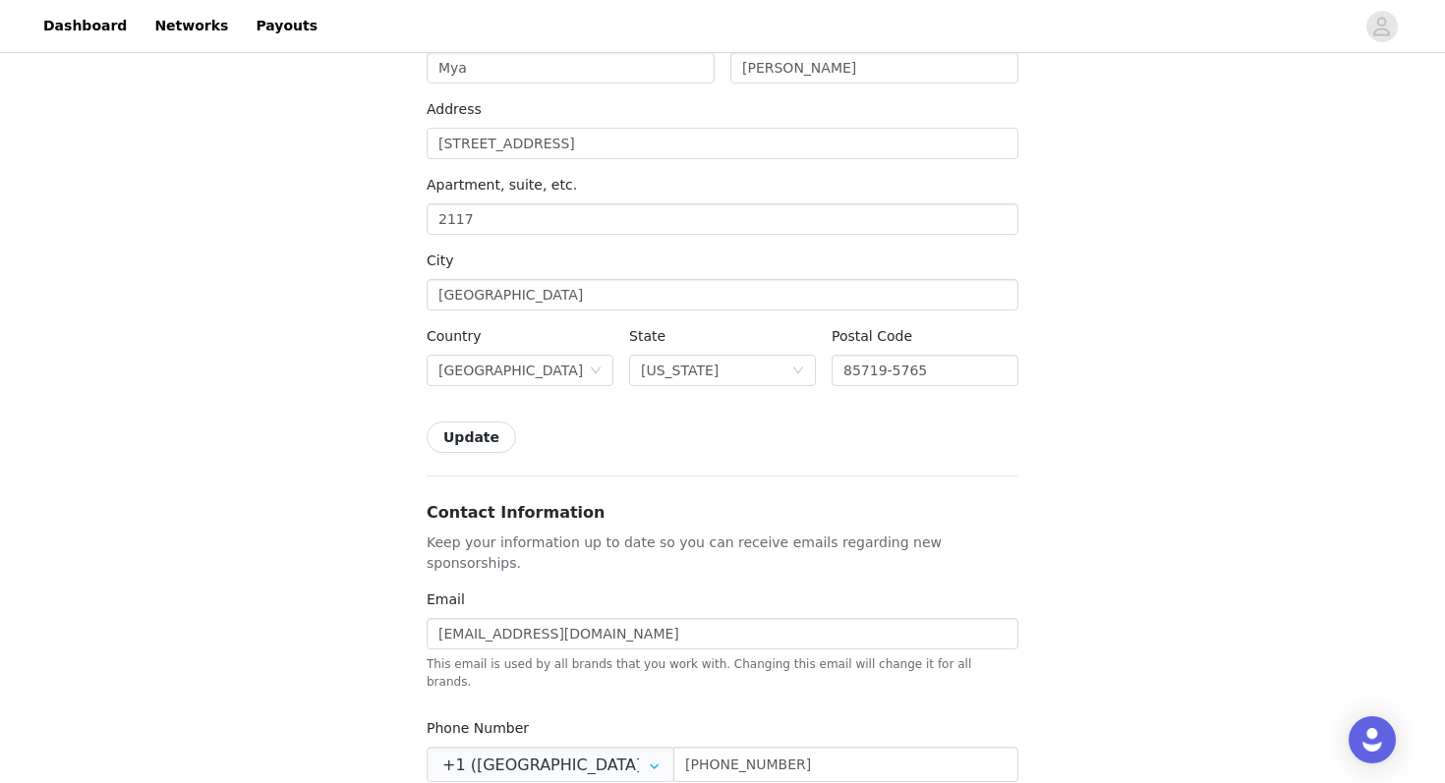
click at [371, 285] on div "Back Settings Shipping Info Make sure your address is up to date so you can rec…" at bounding box center [722, 698] width 1445 height 1834
click at [507, 221] on input "2117" at bounding box center [723, 218] width 592 height 31
click at [440, 218] on input "2117" at bounding box center [723, 218] width 592 height 31
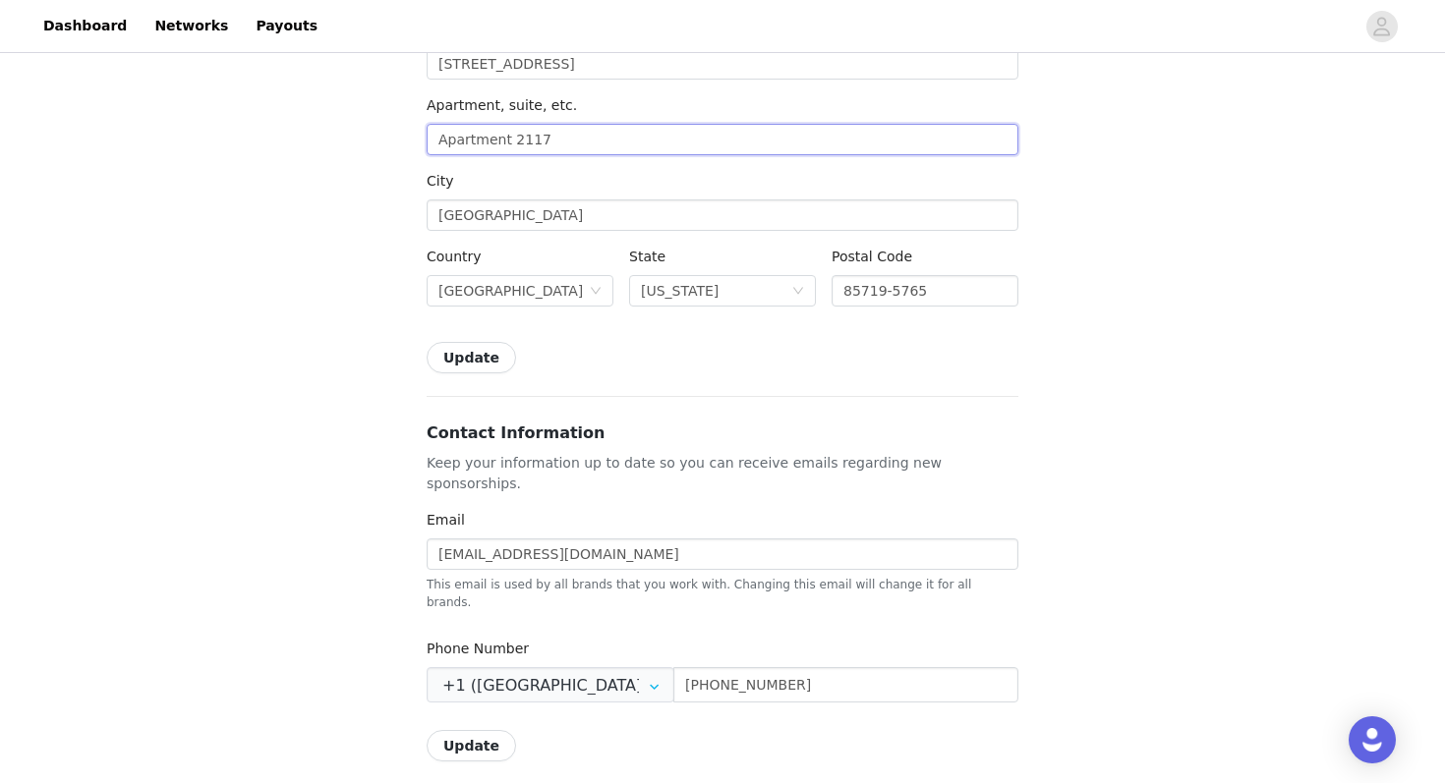
type input "Apartment 2117"
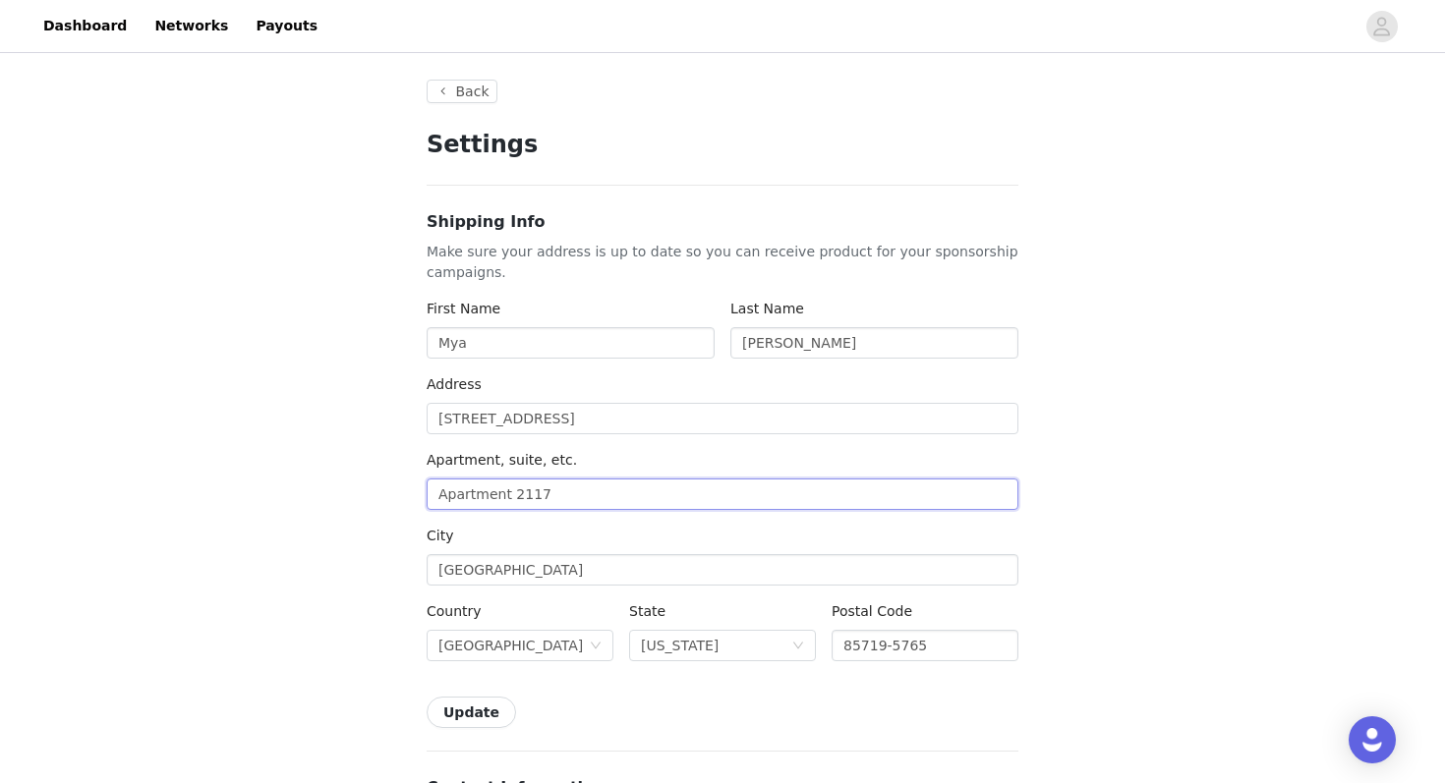
scroll to position [3, 0]
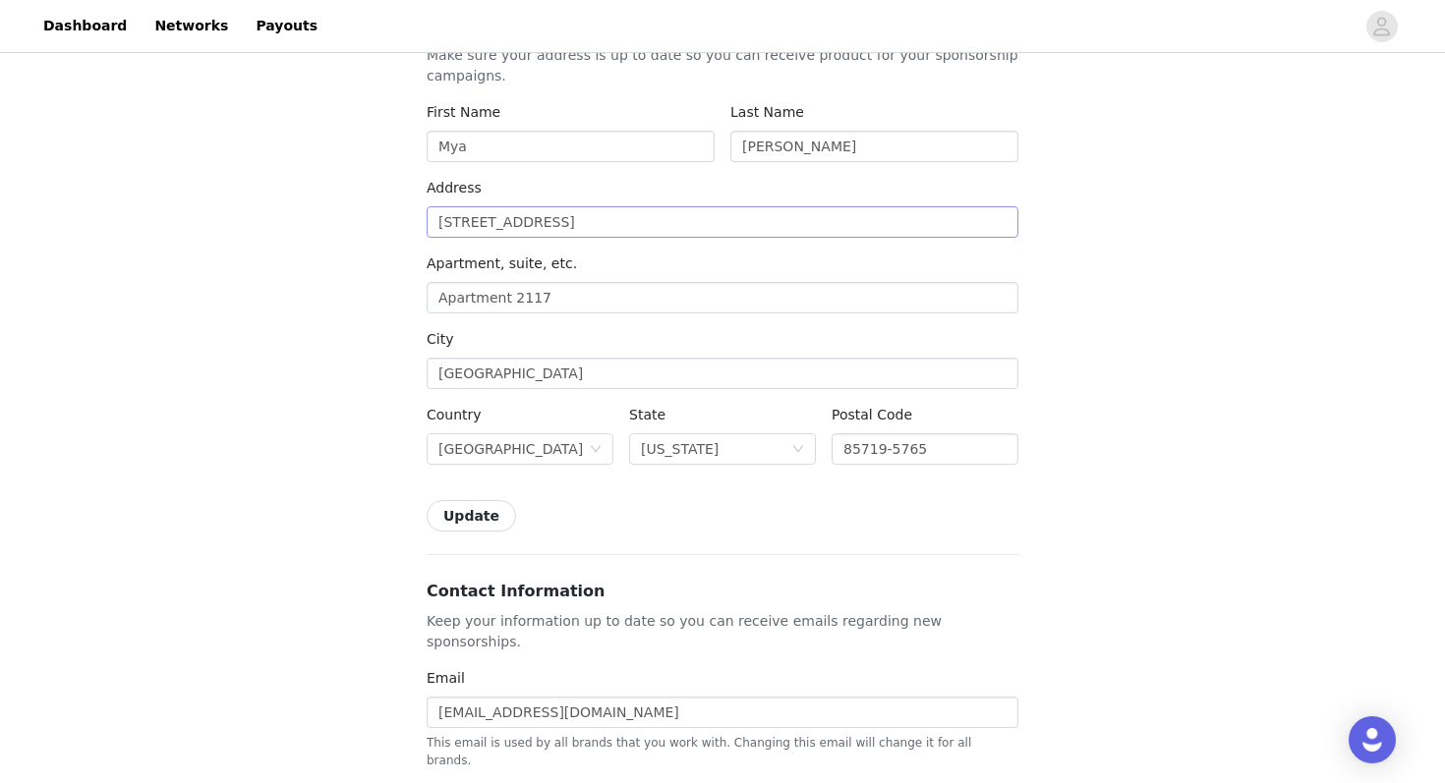
scroll to position [194, 0]
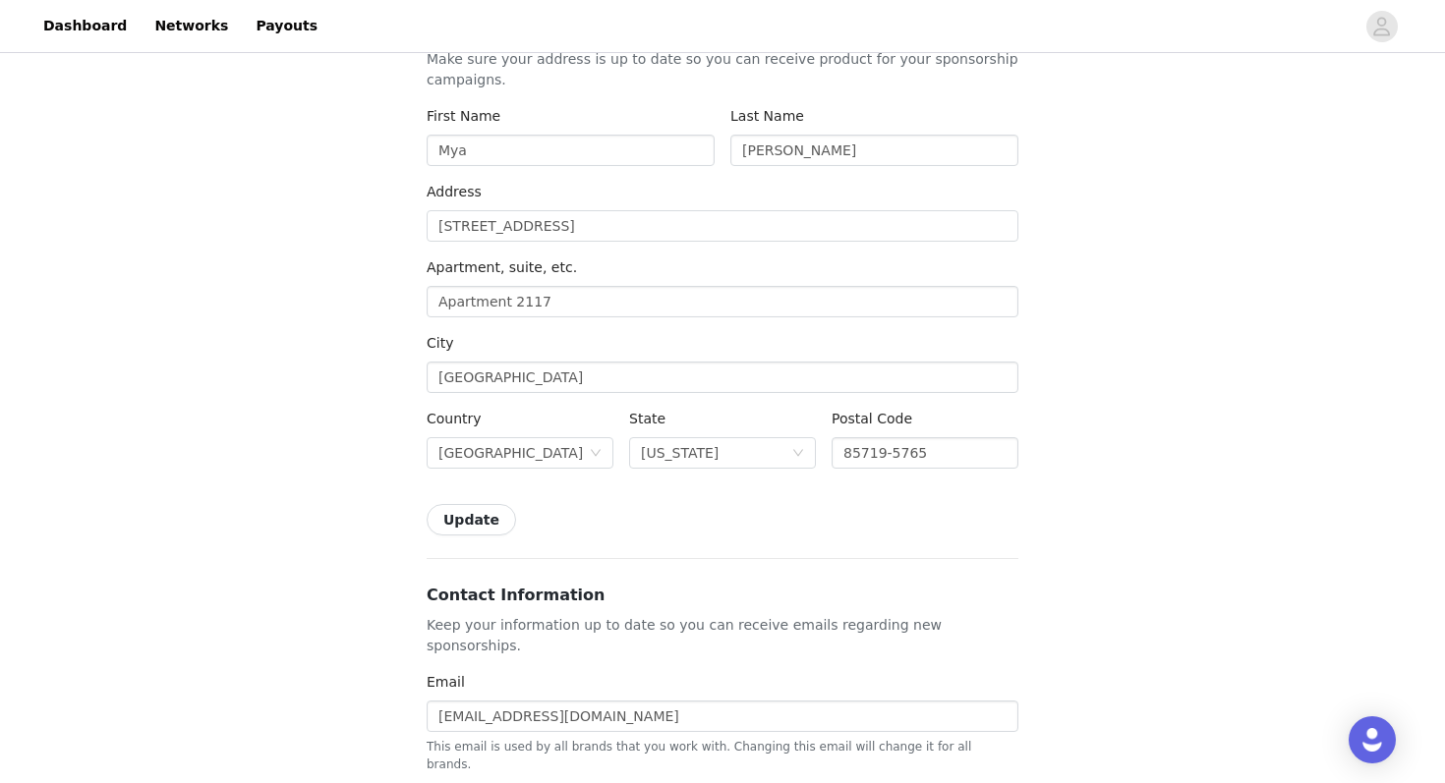
click at [475, 524] on button "Update" at bounding box center [471, 519] width 89 height 31
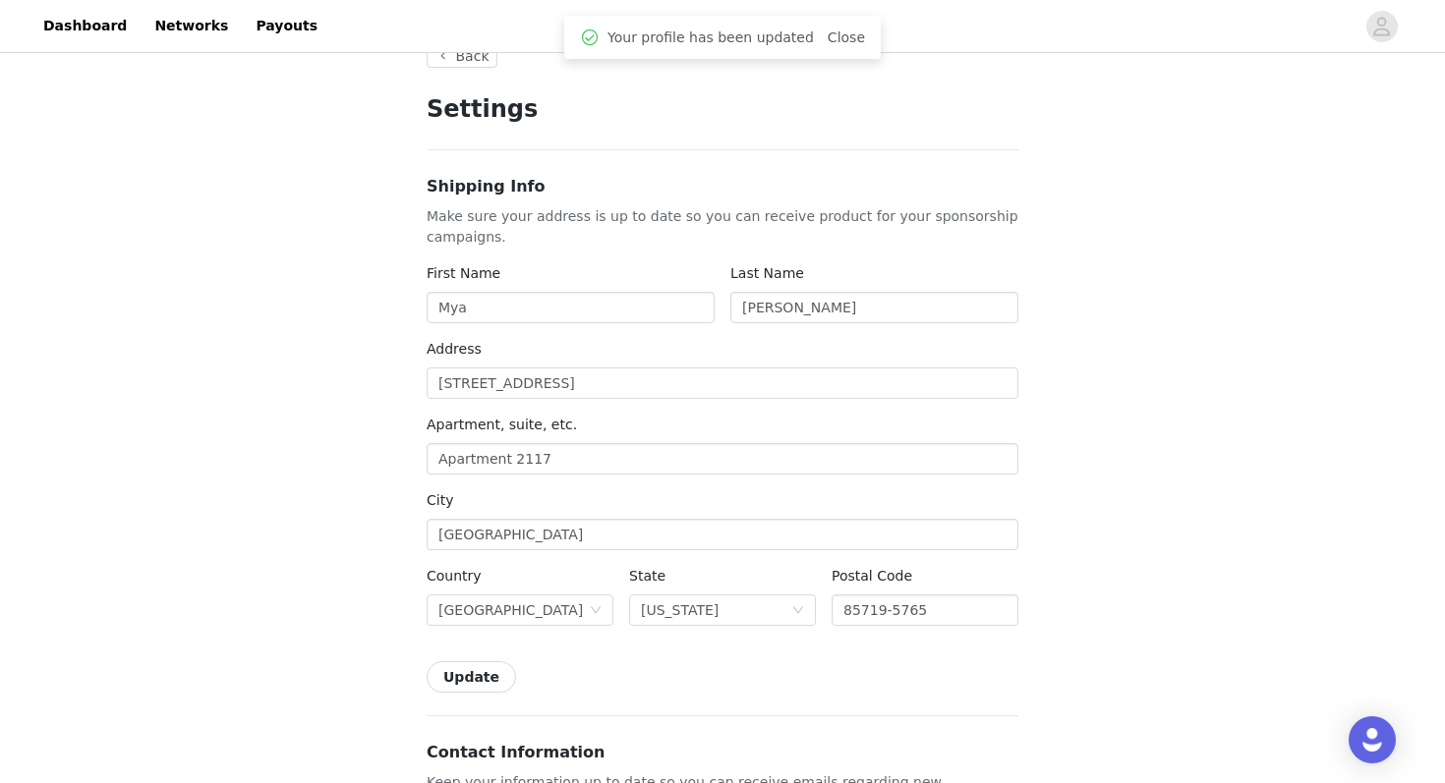
scroll to position [0, 0]
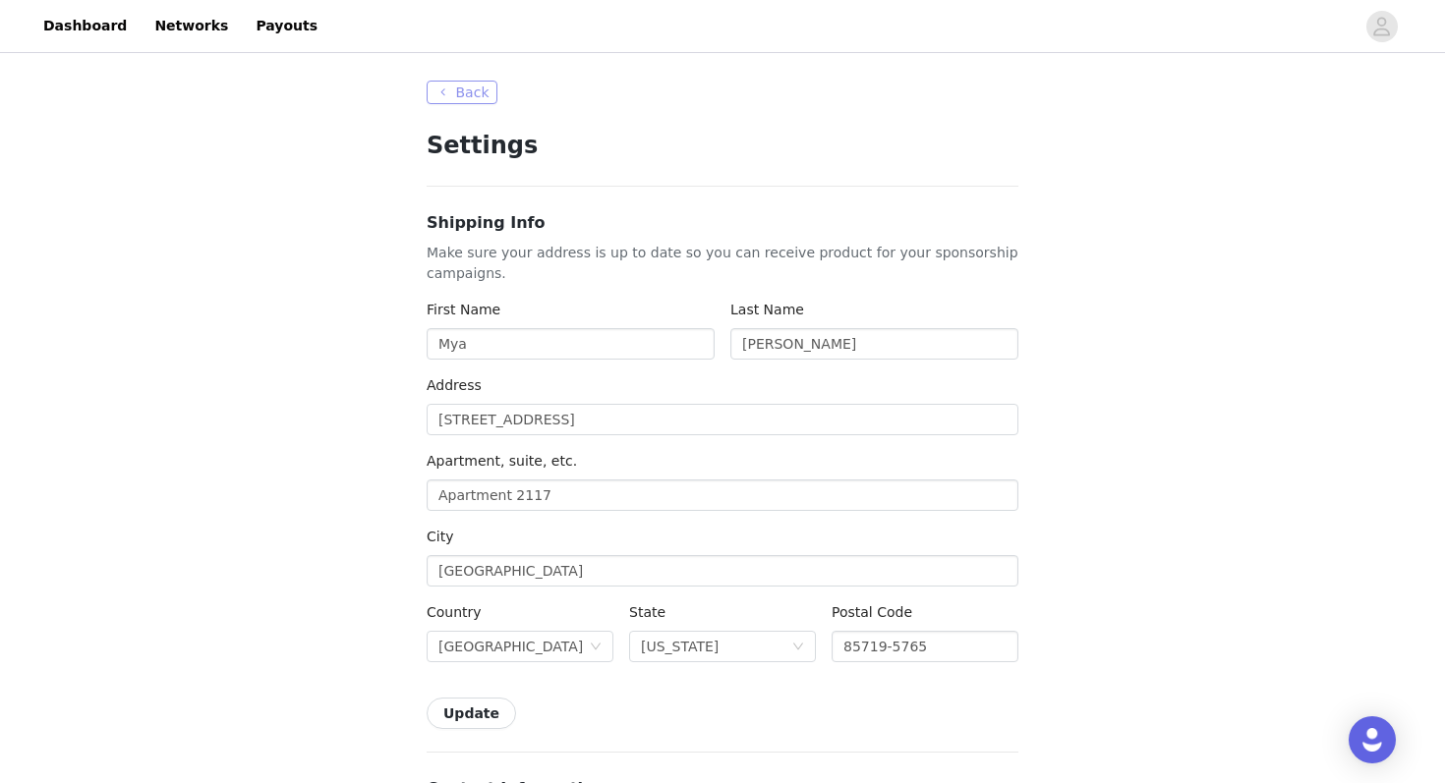
click at [438, 86] on button "Back" at bounding box center [462, 93] width 71 height 24
click at [448, 89] on button "Back" at bounding box center [462, 93] width 71 height 24
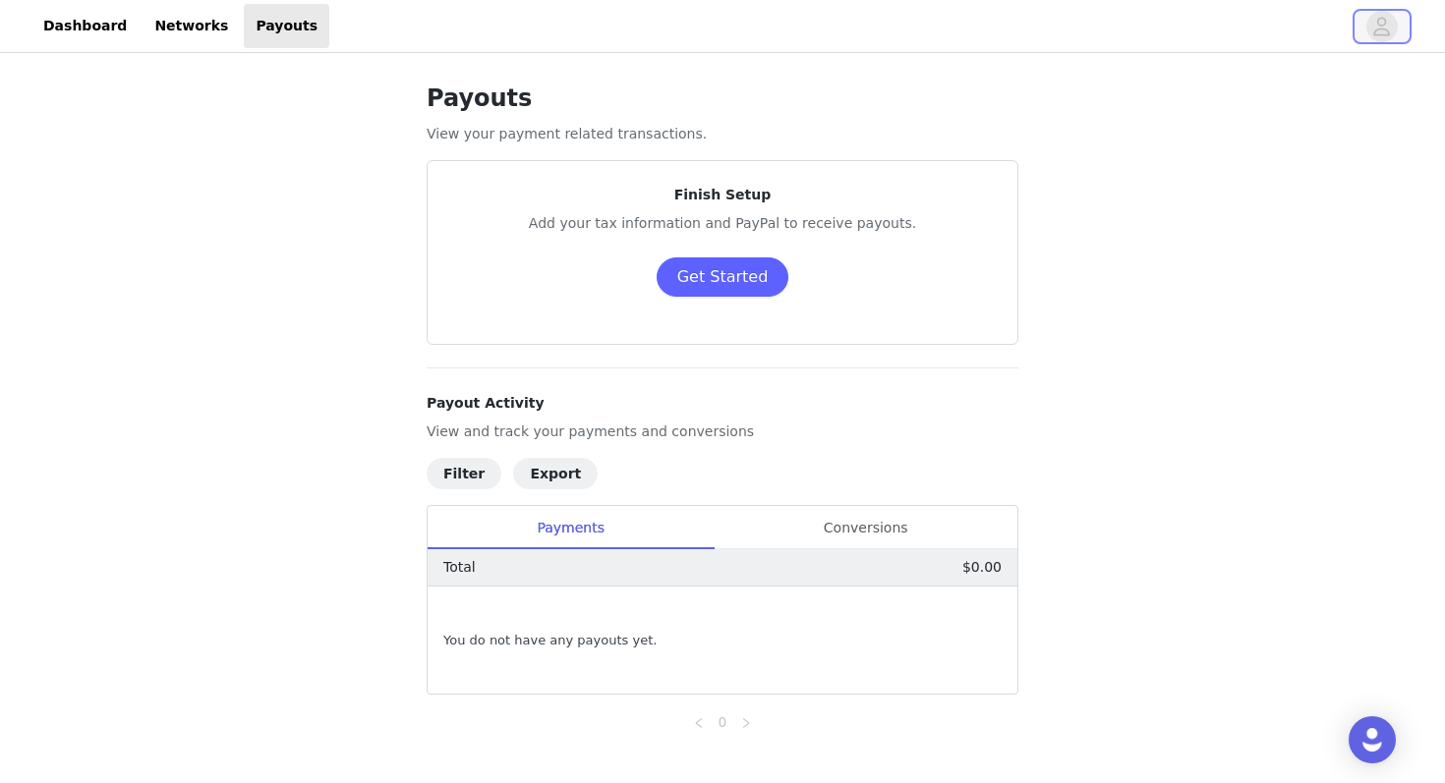
click at [1373, 25] on icon "avatar" at bounding box center [1381, 26] width 19 height 31
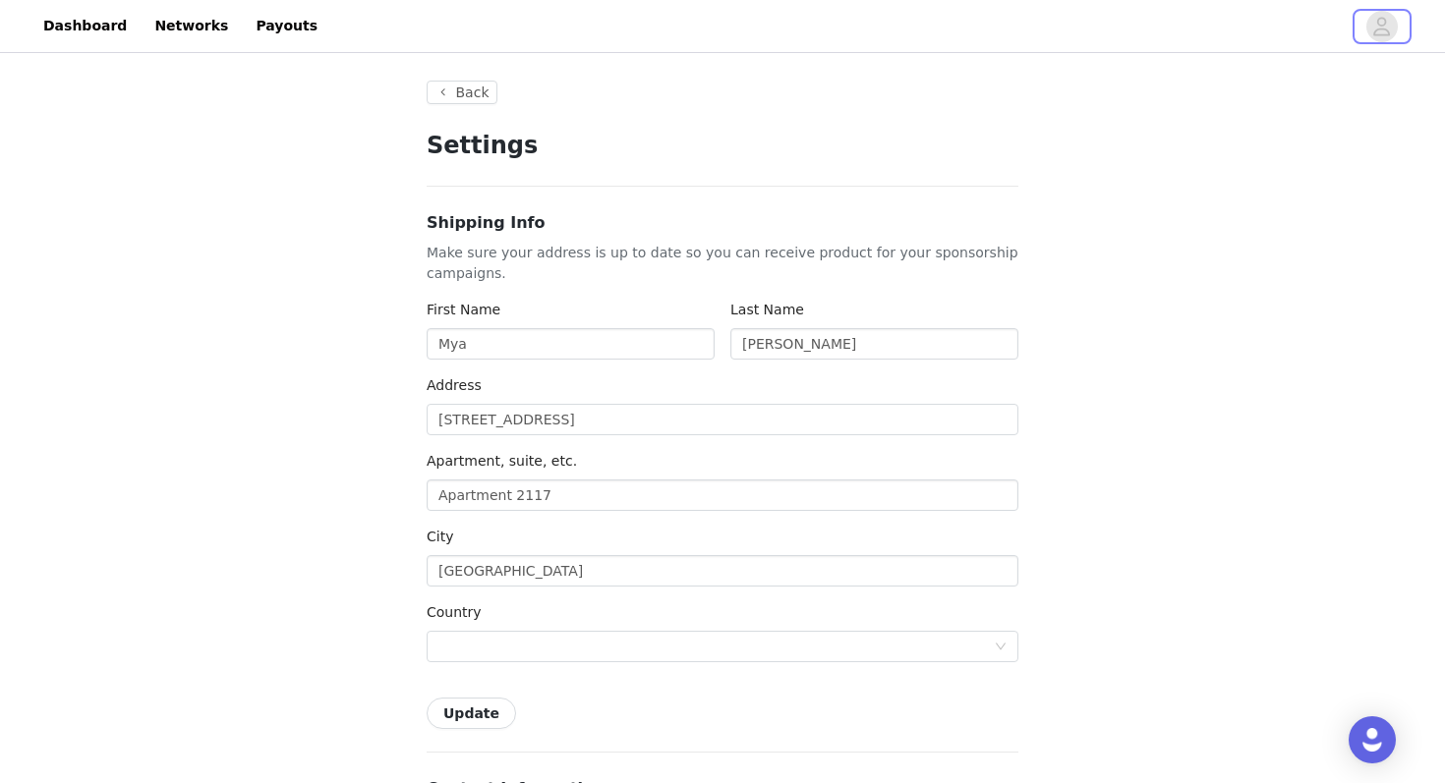
type input "+1 ([GEOGRAPHIC_DATA])"
click at [464, 493] on input "Apartment 2117" at bounding box center [723, 495] width 592 height 31
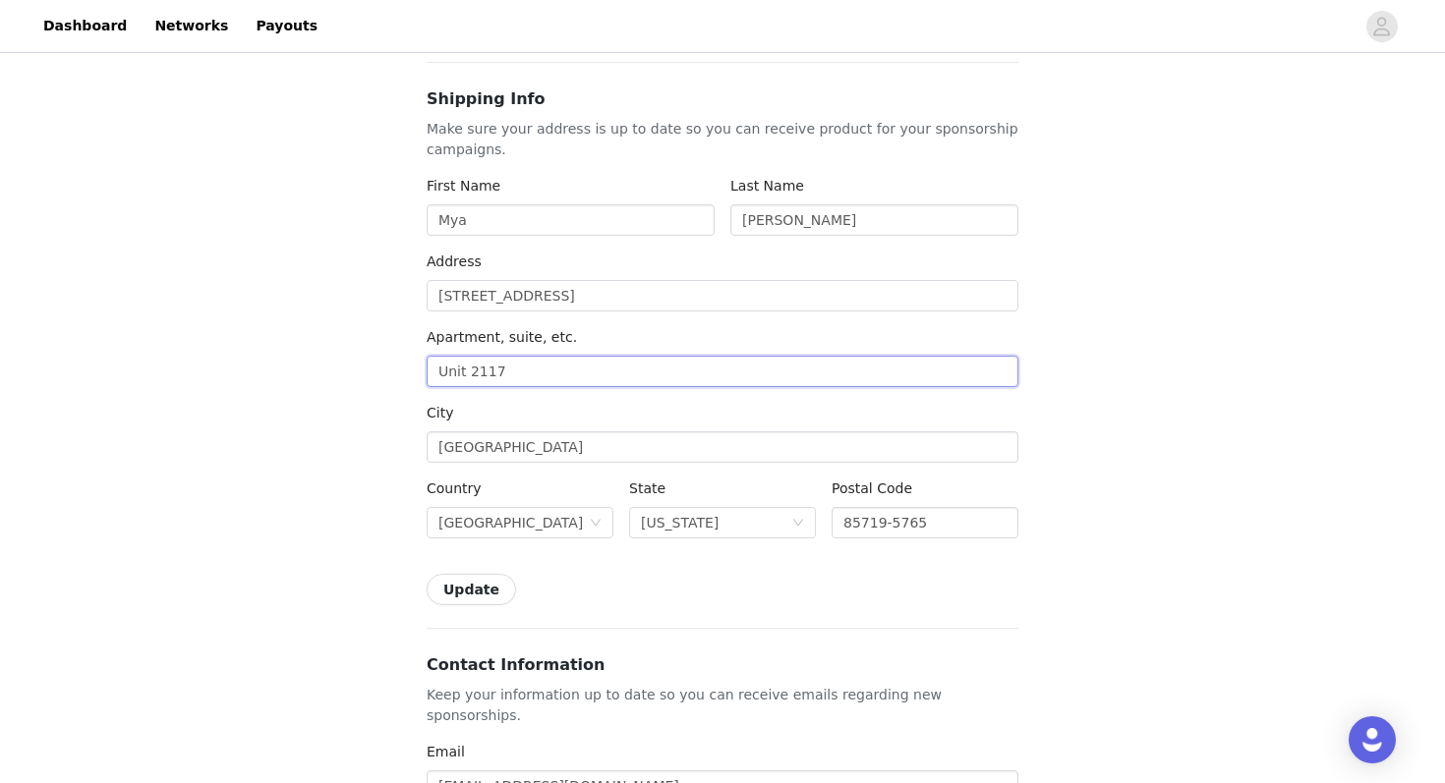
scroll to position [128, 0]
type input "Unit 2117"
click at [465, 582] on button "Update" at bounding box center [471, 585] width 89 height 31
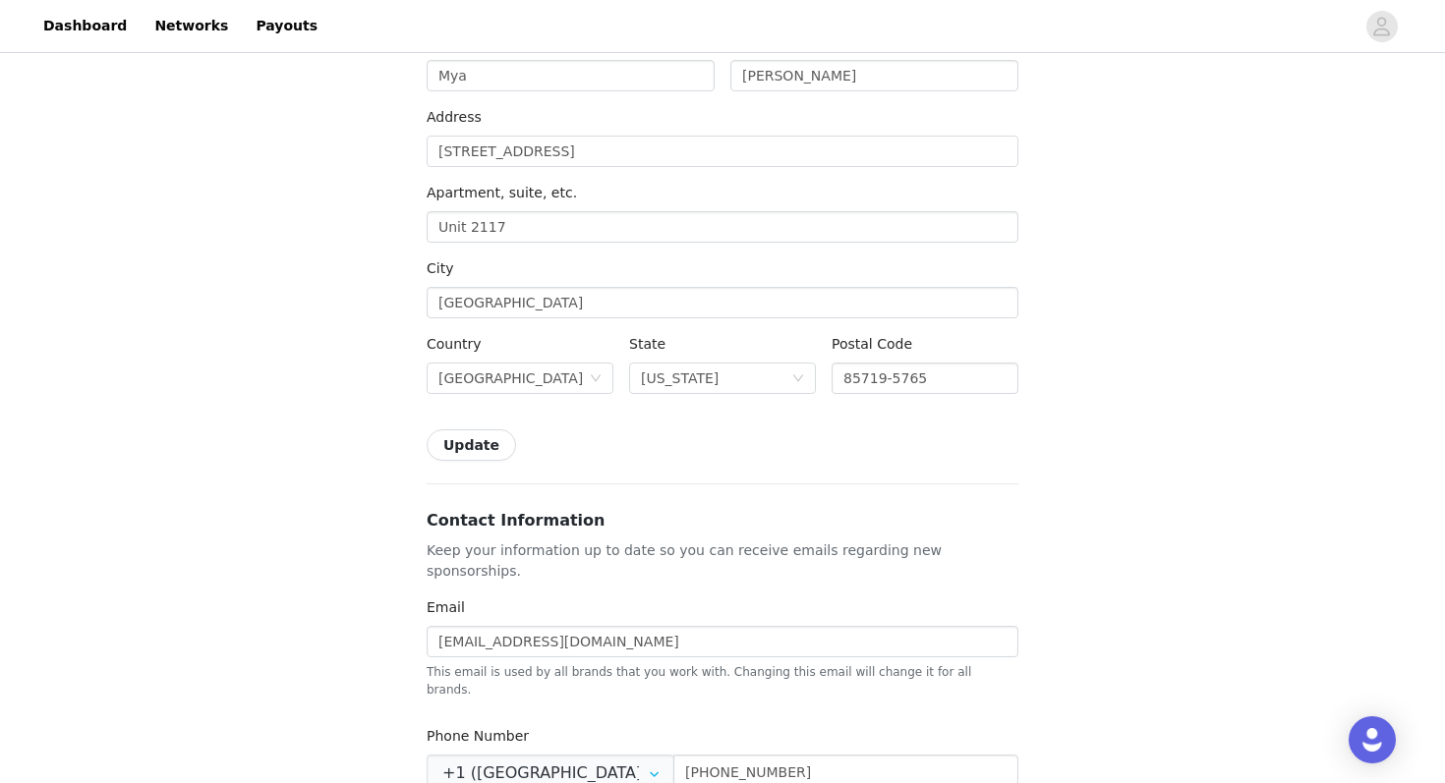
scroll to position [310, 0]
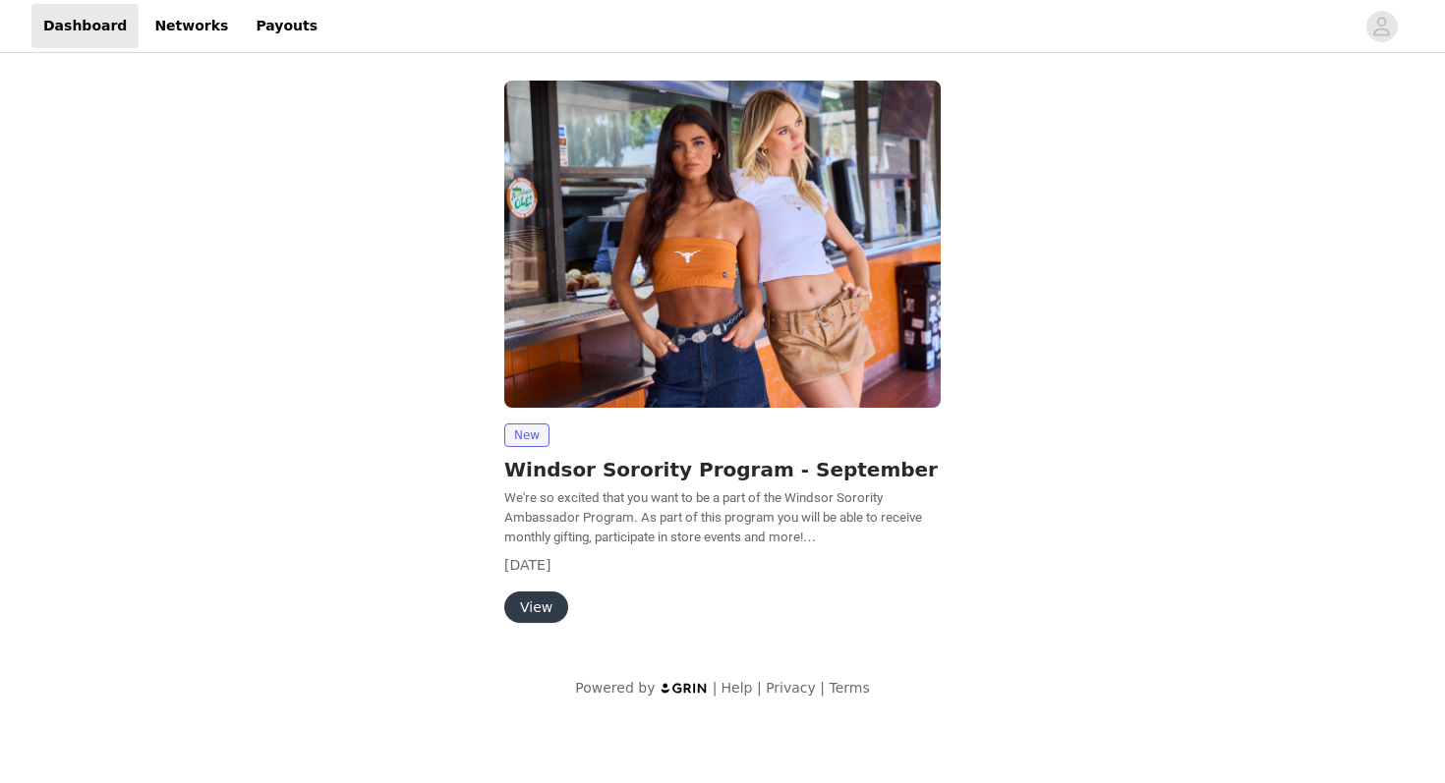
click at [534, 613] on button "View" at bounding box center [536, 607] width 64 height 31
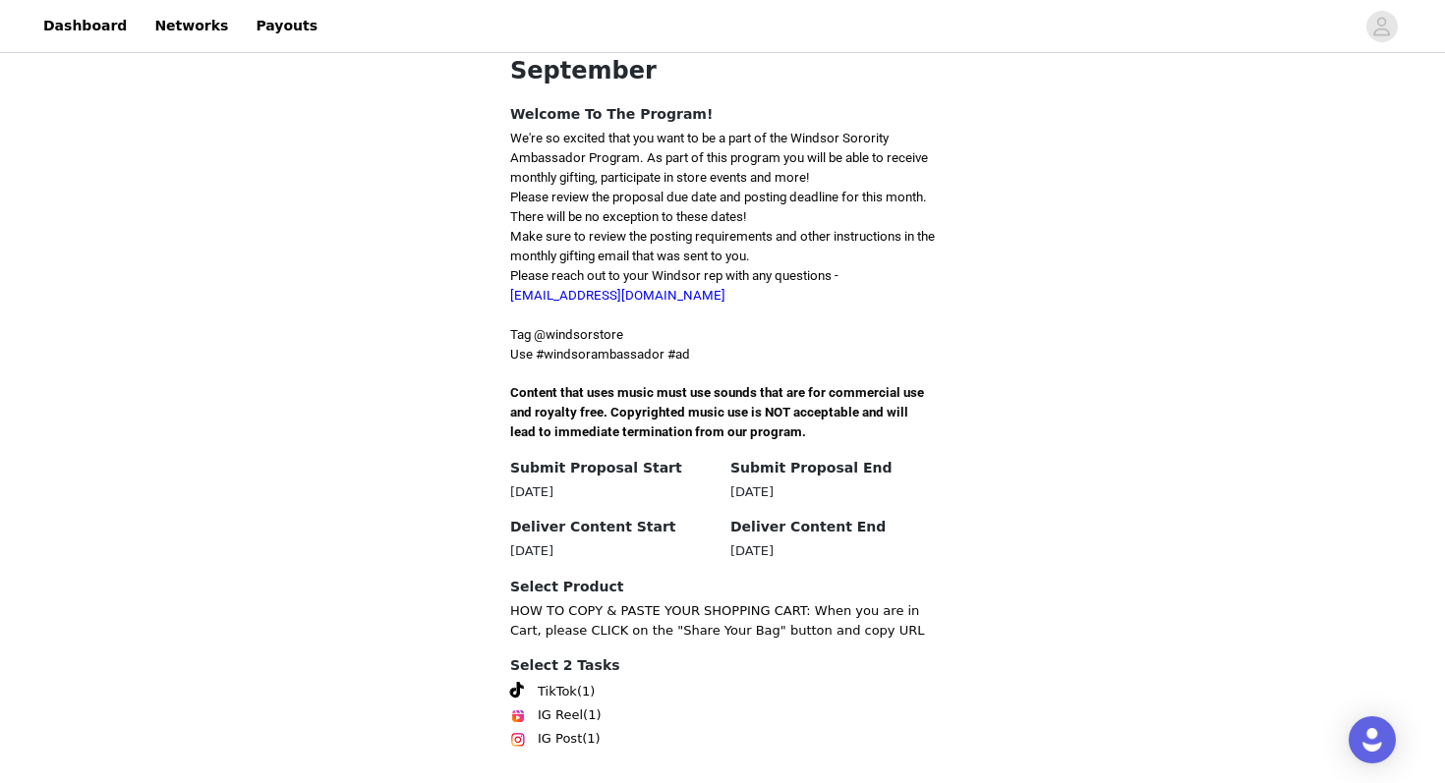
scroll to position [515, 0]
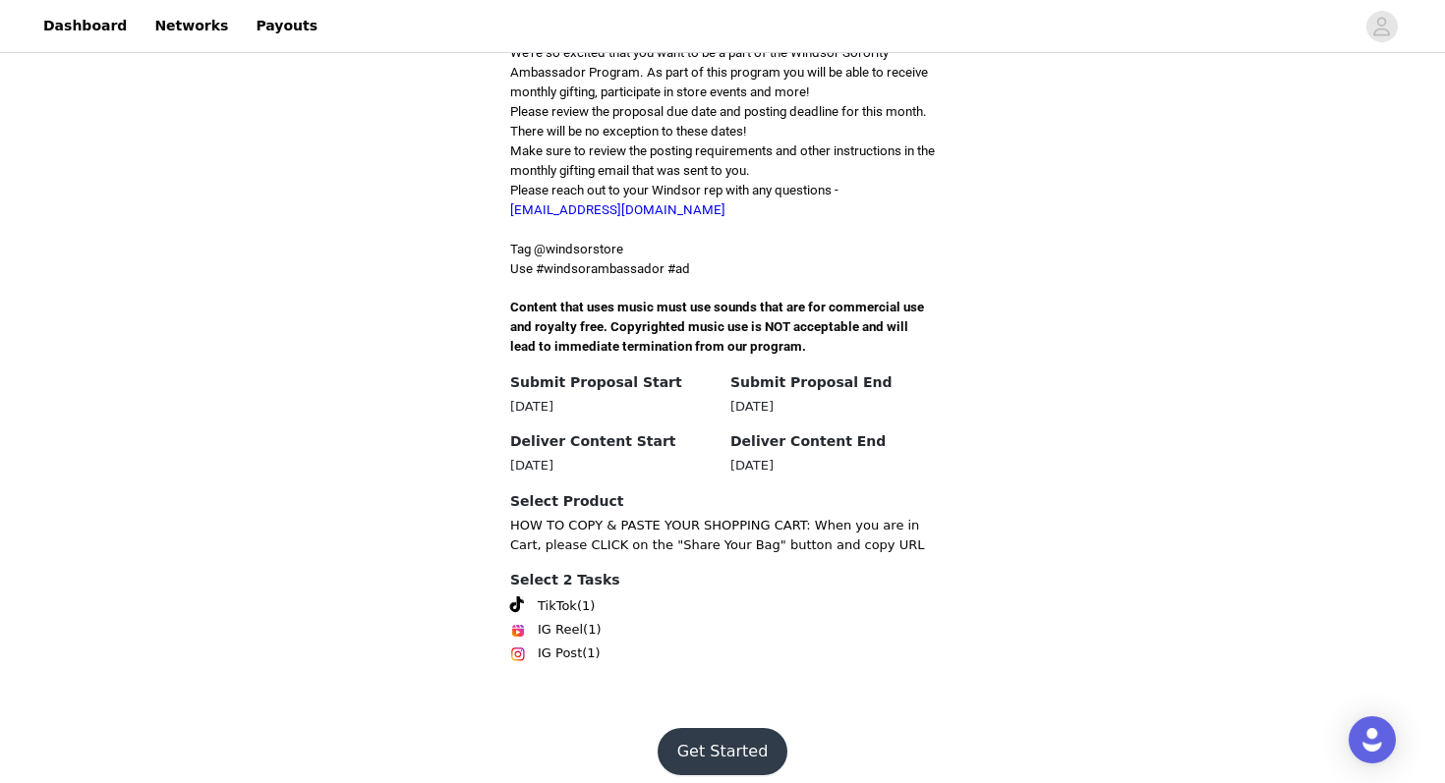
click at [685, 732] on button "Get Started" at bounding box center [723, 751] width 131 height 47
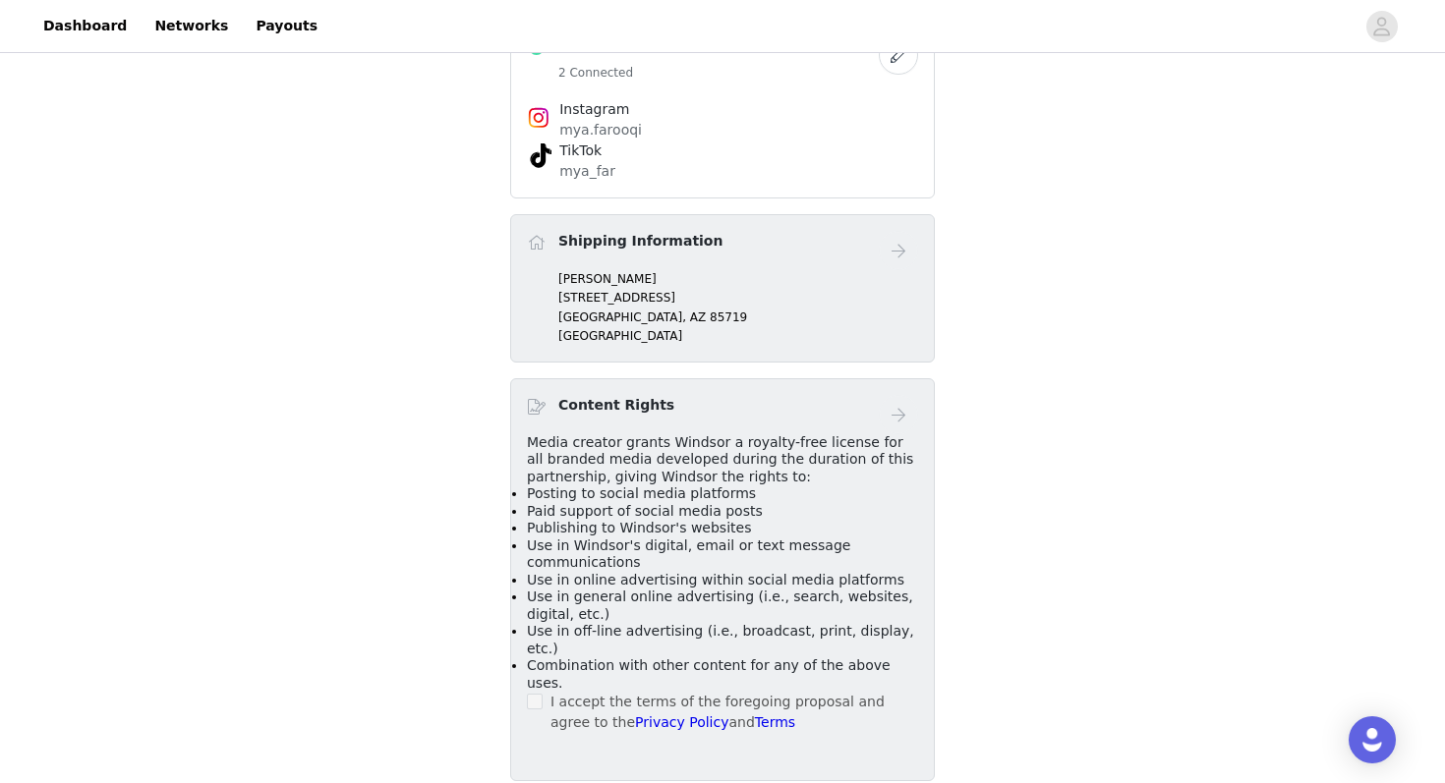
scroll to position [825, 0]
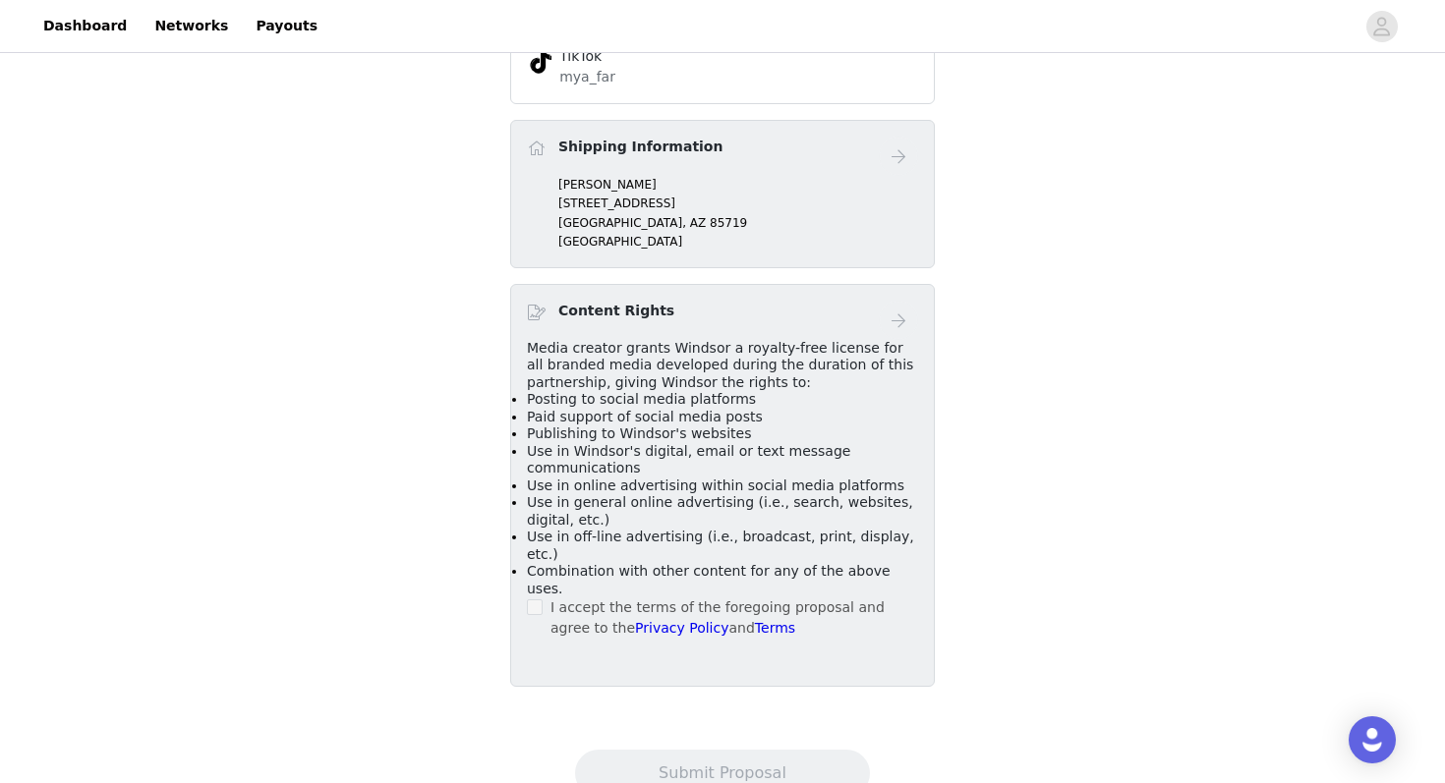
click at [543, 598] on div "I accept the terms of the foregoing proposal and agree to the Privacy Policy an…" at bounding box center [722, 618] width 391 height 41
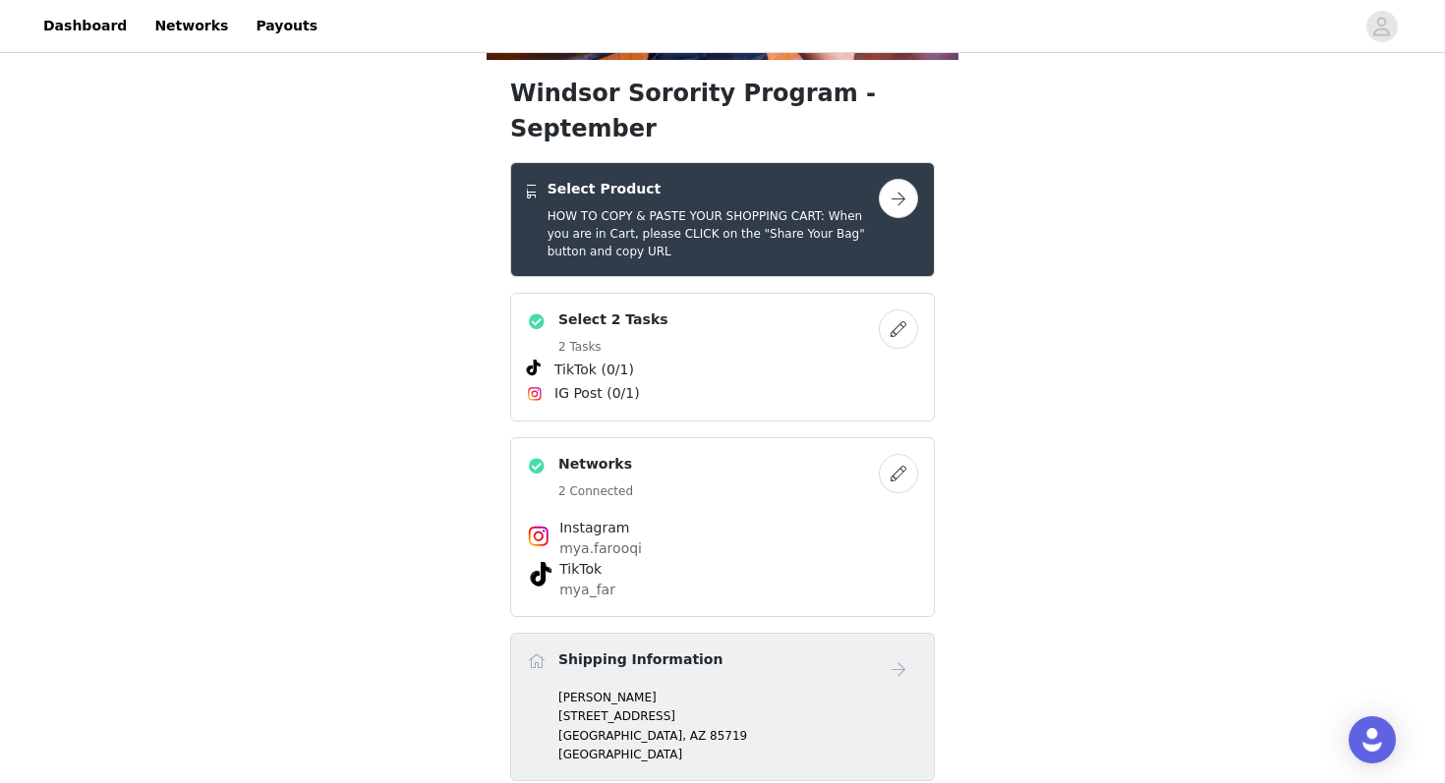
scroll to position [254, 0]
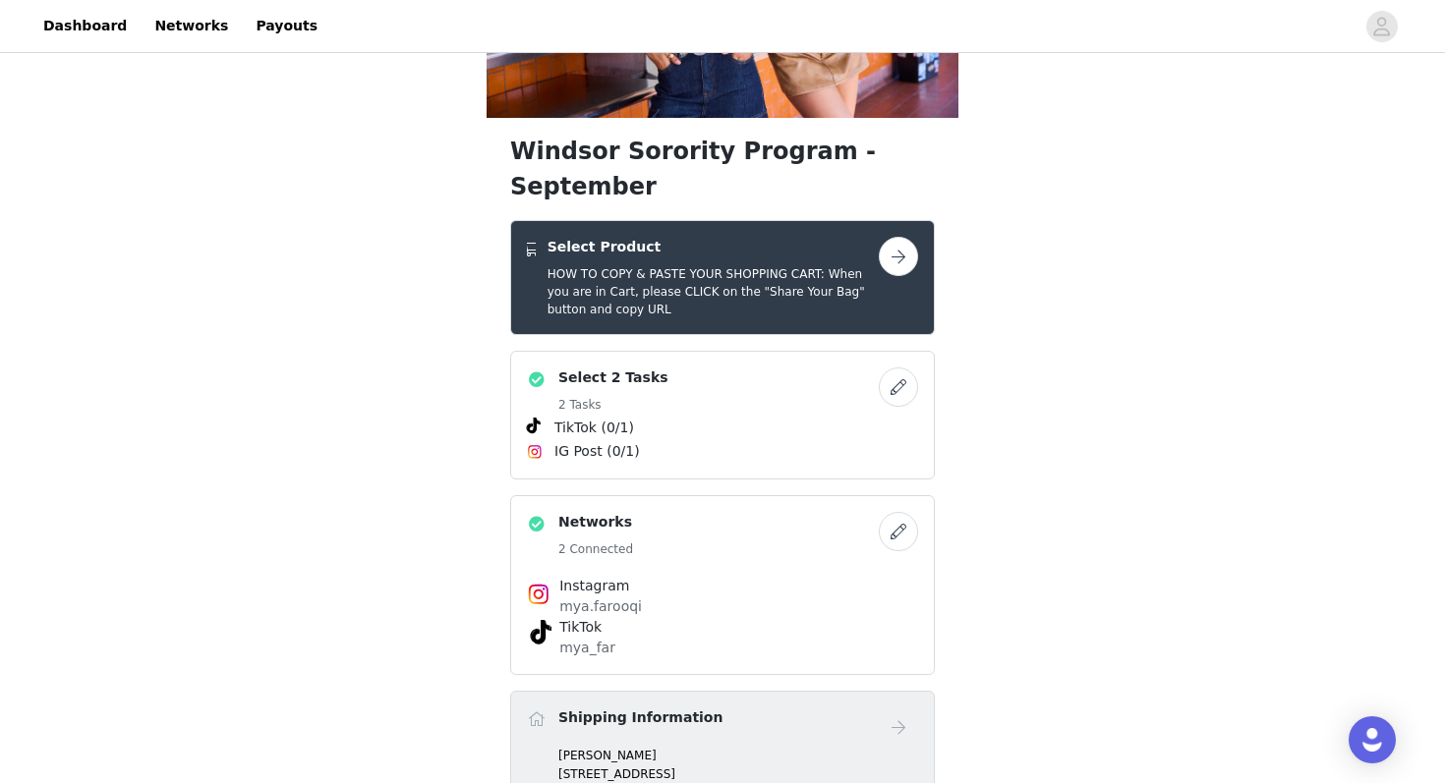
click at [900, 237] on button "button" at bounding box center [898, 256] width 39 height 39
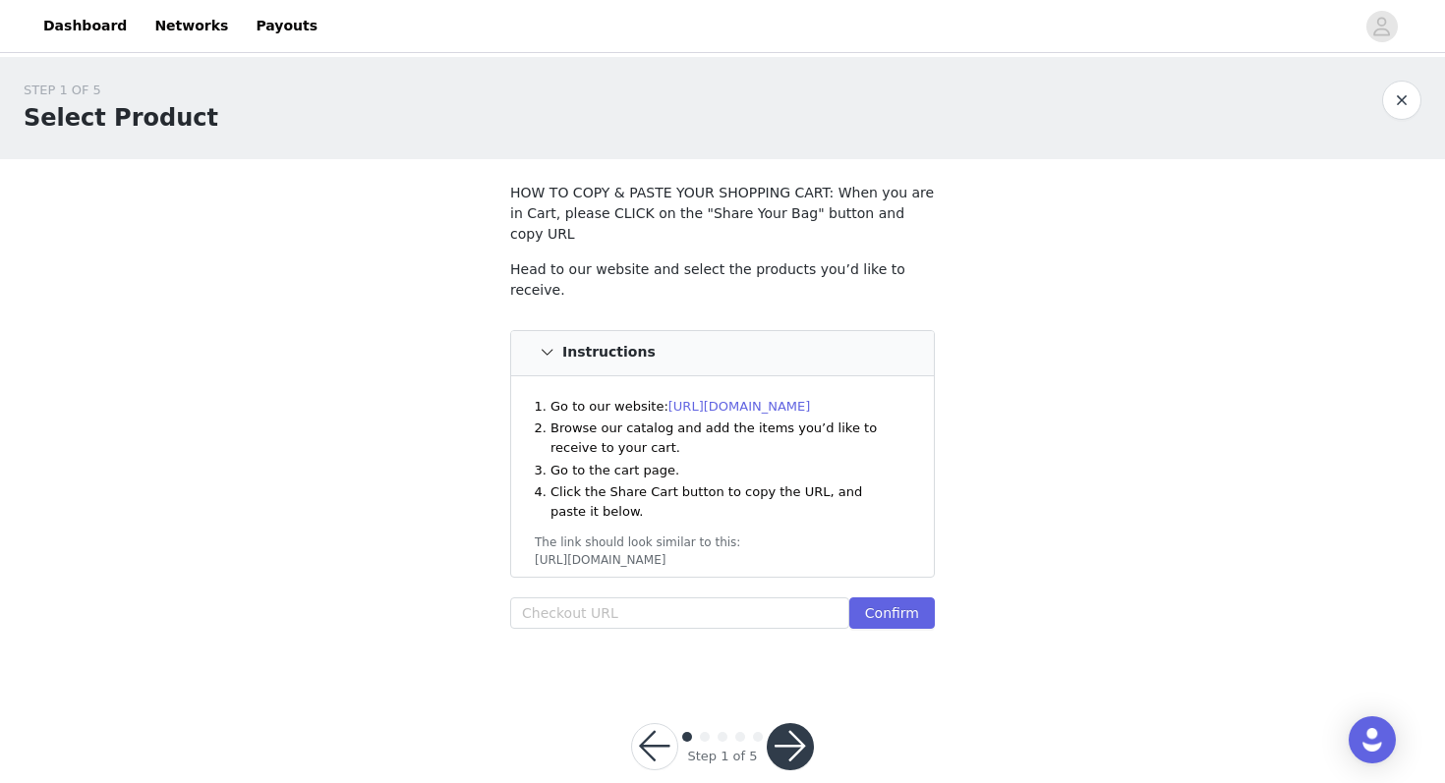
scroll to position [11, 0]
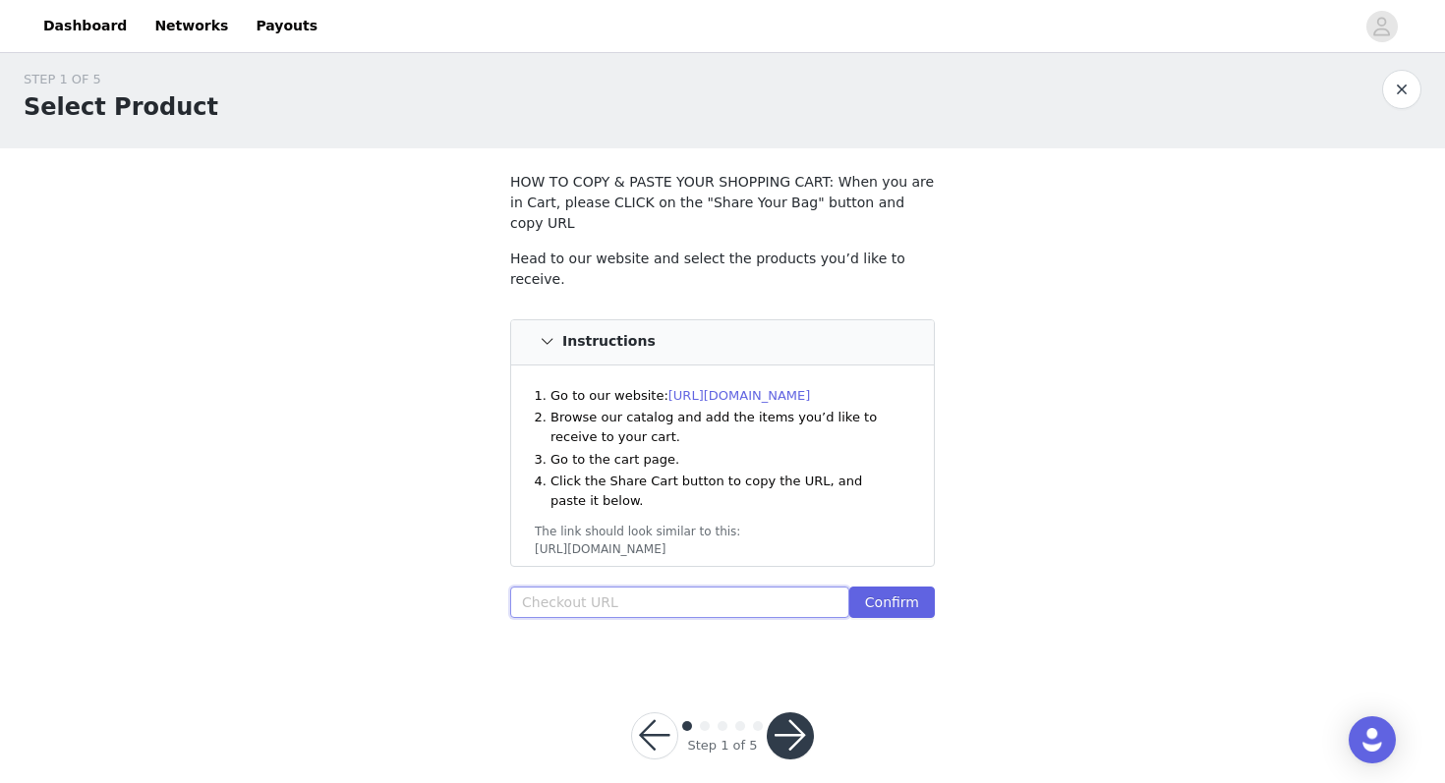
click at [602, 587] on input "text" at bounding box center [679, 602] width 339 height 31
paste input "https://www.windsorstore.com/cart/43298523414579:1,43238212337715:1,42980638130…"
type input "https://www.windsorstore.com/cart/43298523414579:1,43238212337715:1,42980638130…"
click at [893, 587] on button "Confirm" at bounding box center [892, 602] width 86 height 31
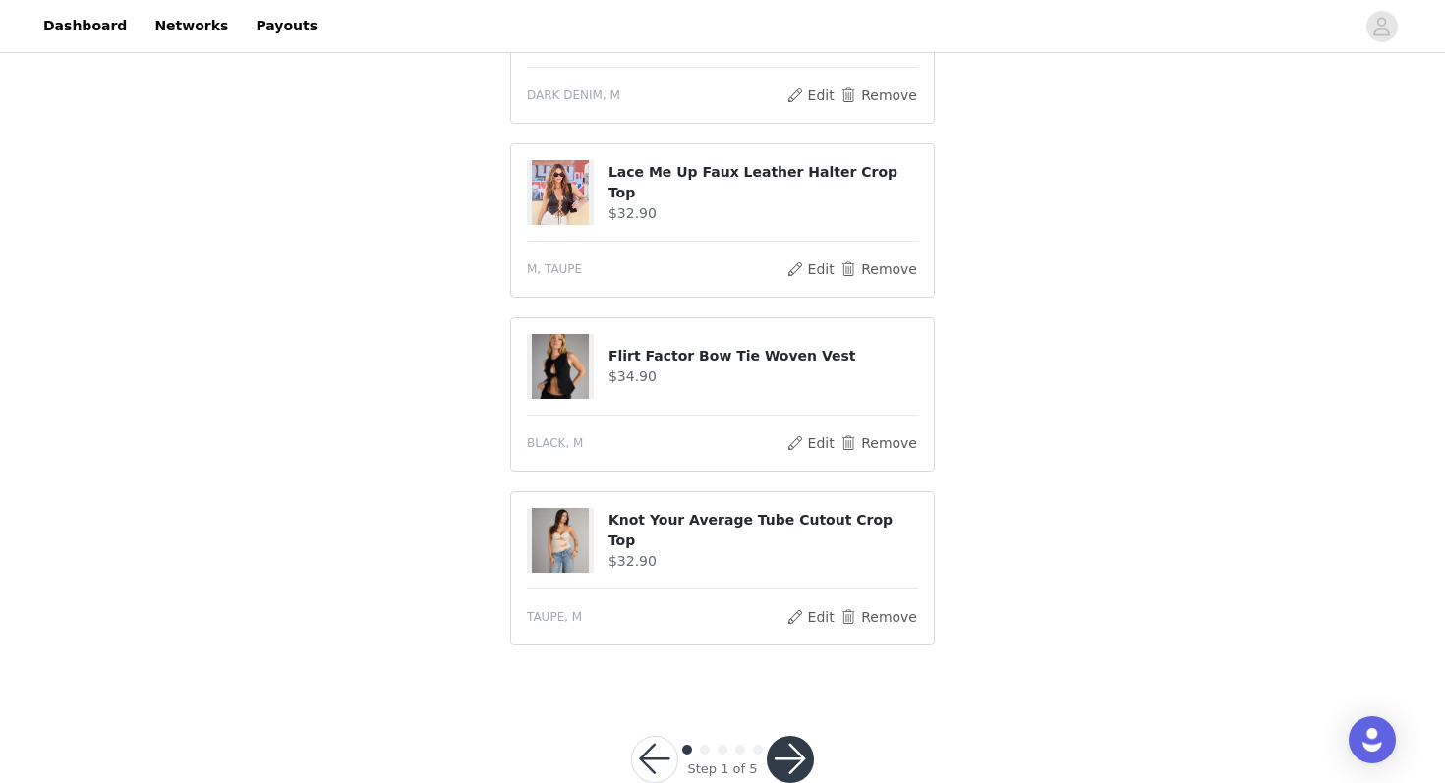
scroll to position [1213, 0]
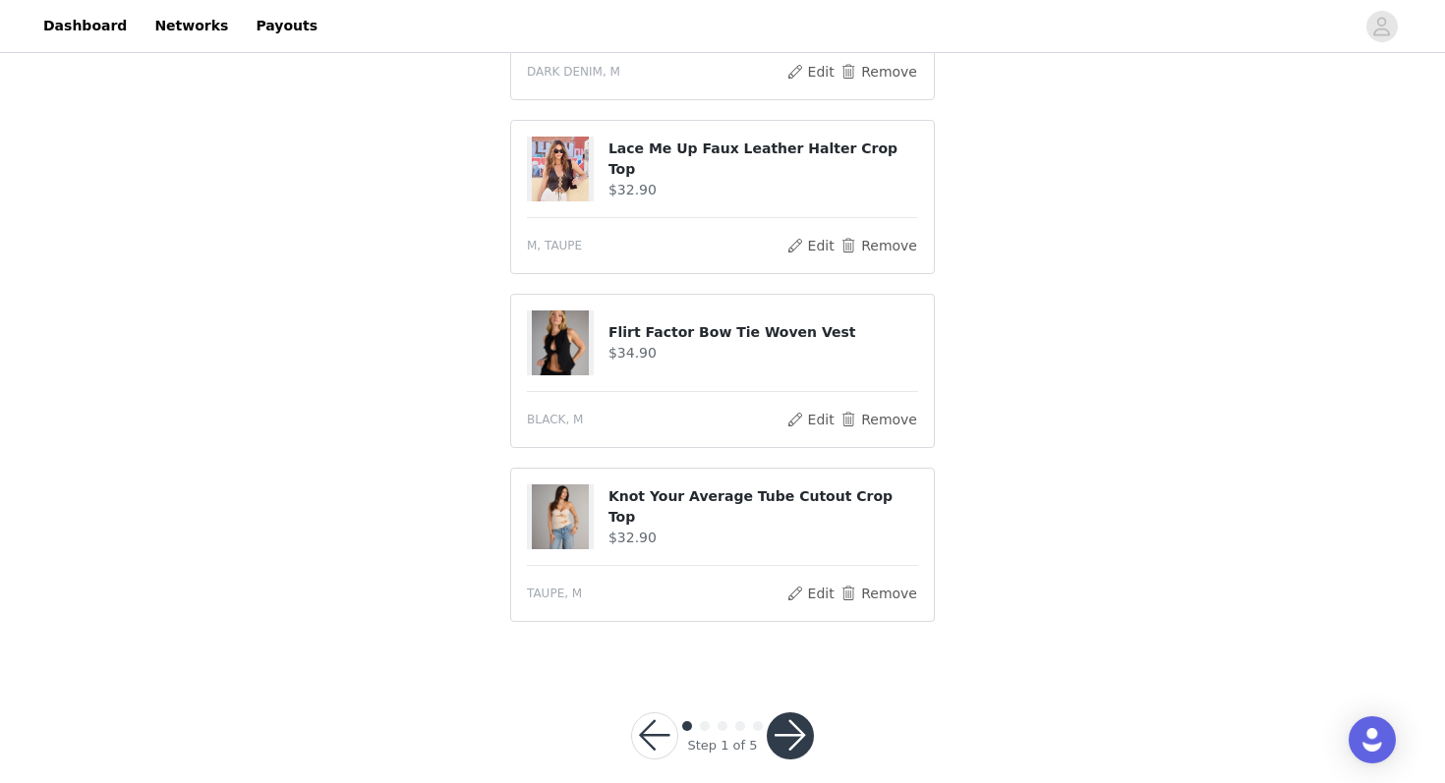
click at [794, 713] on button "button" at bounding box center [790, 736] width 47 height 47
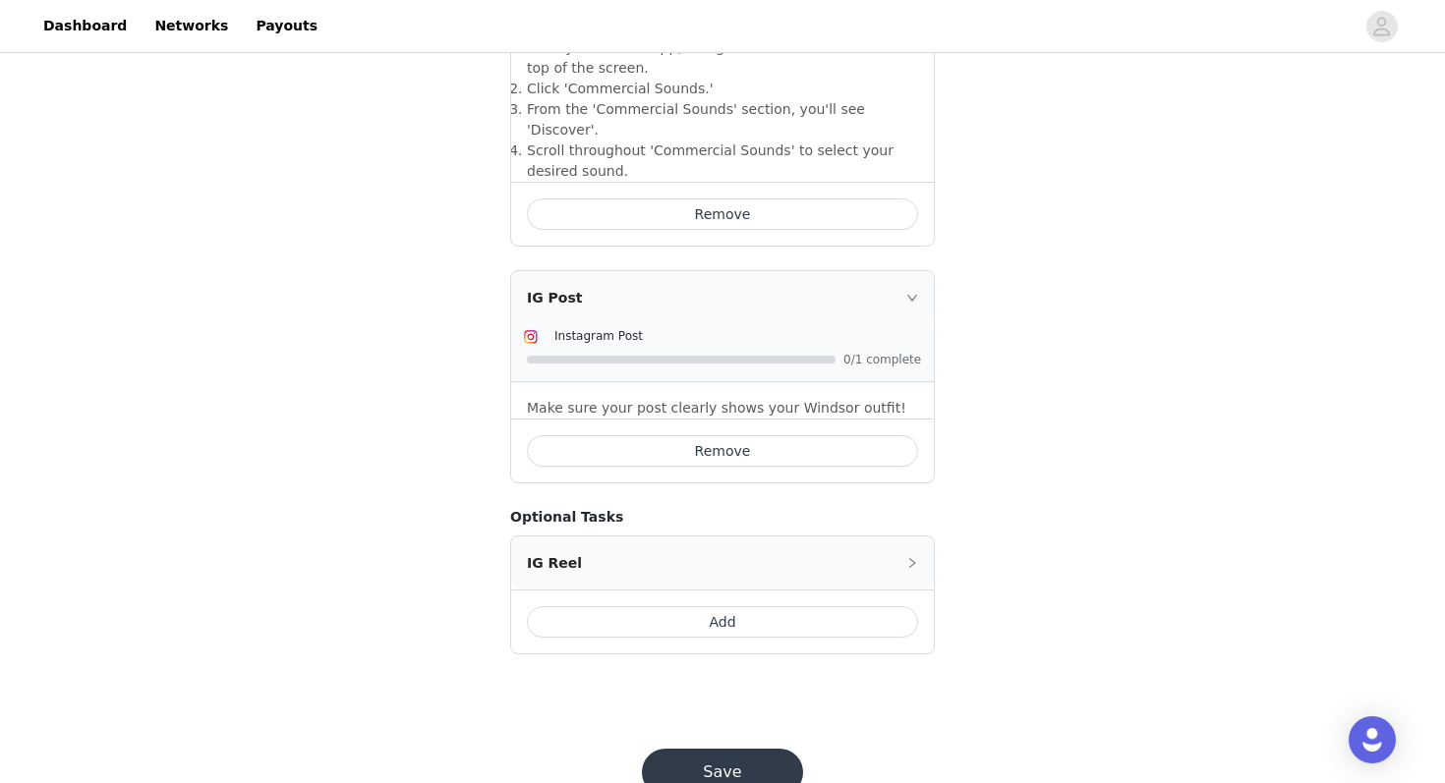
scroll to position [828, 0]
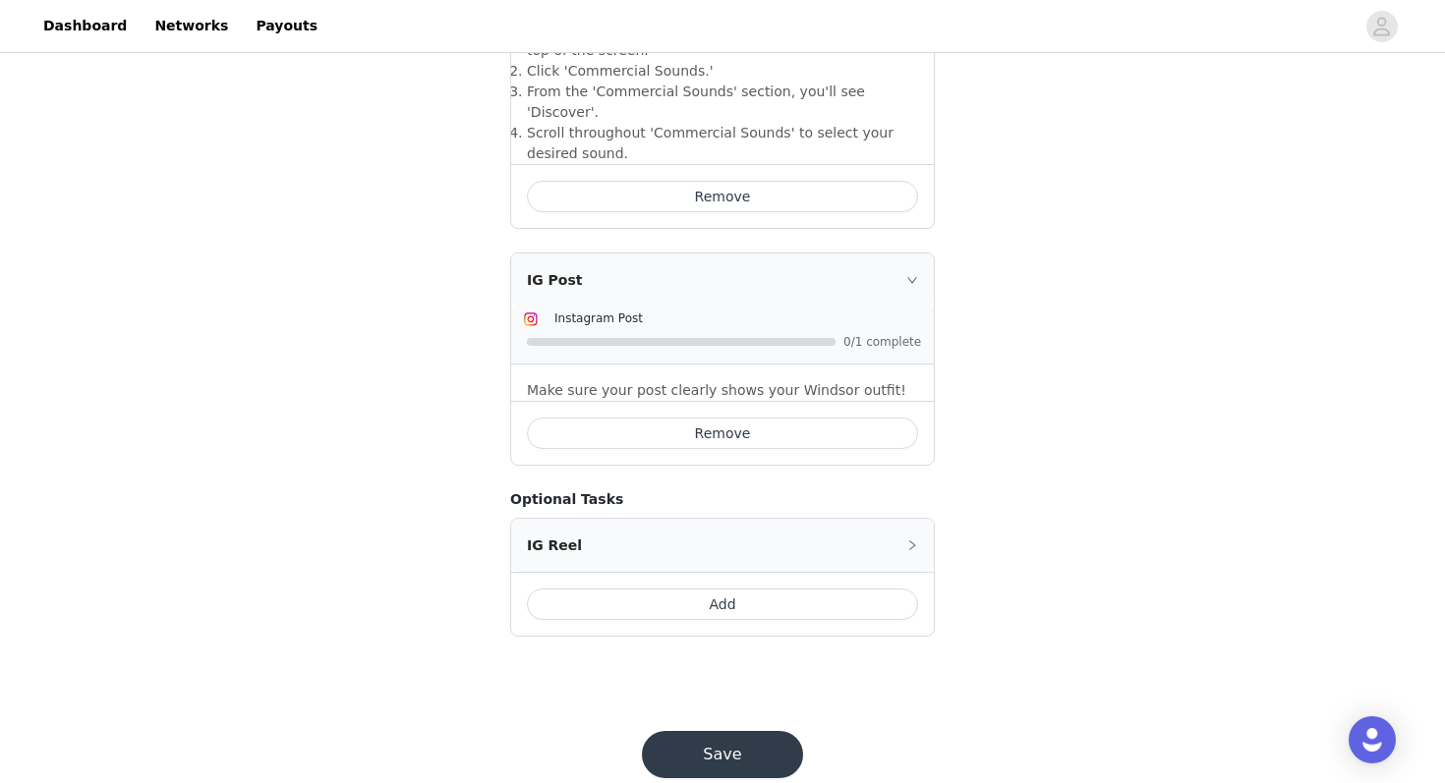
click at [702, 731] on button "Save" at bounding box center [722, 754] width 161 height 47
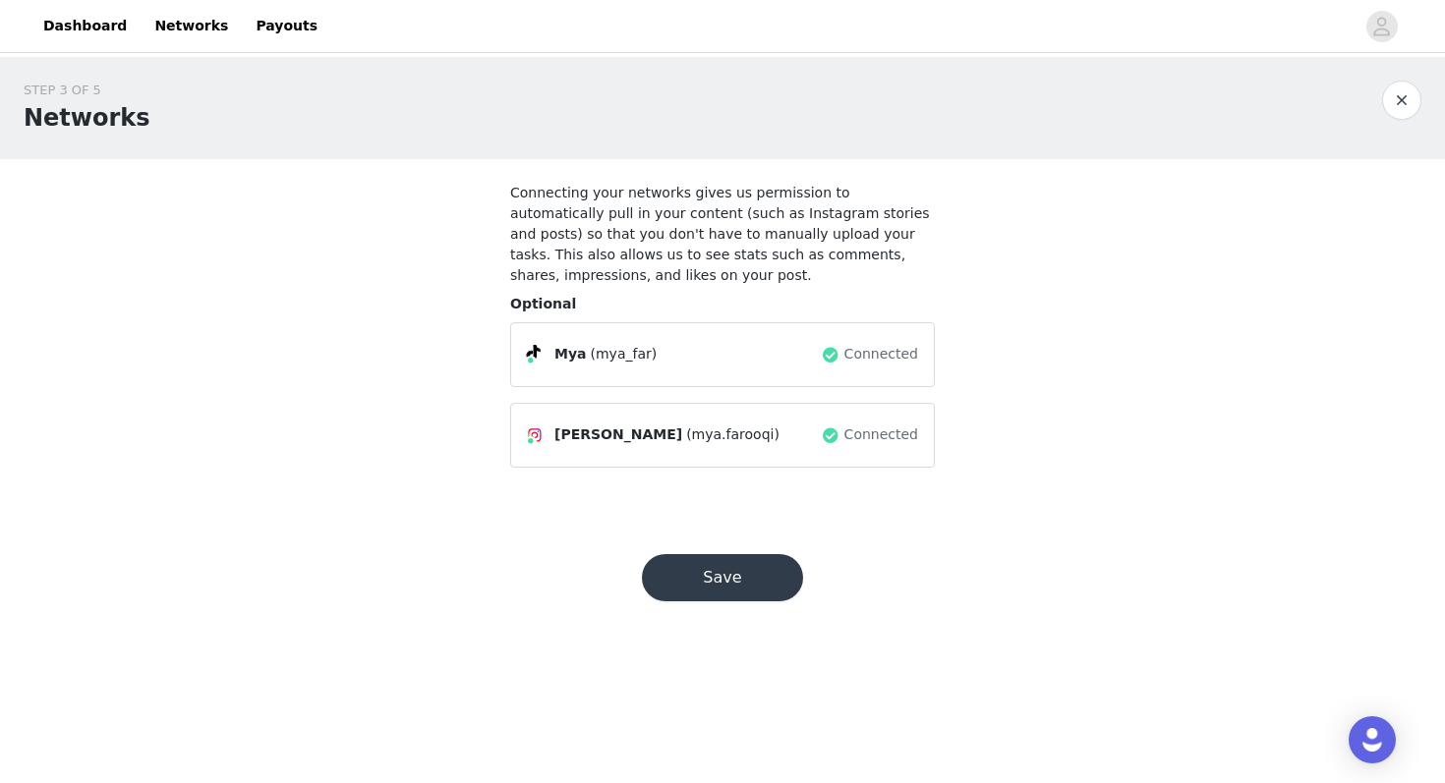
click at [692, 576] on button "Save" at bounding box center [722, 577] width 161 height 47
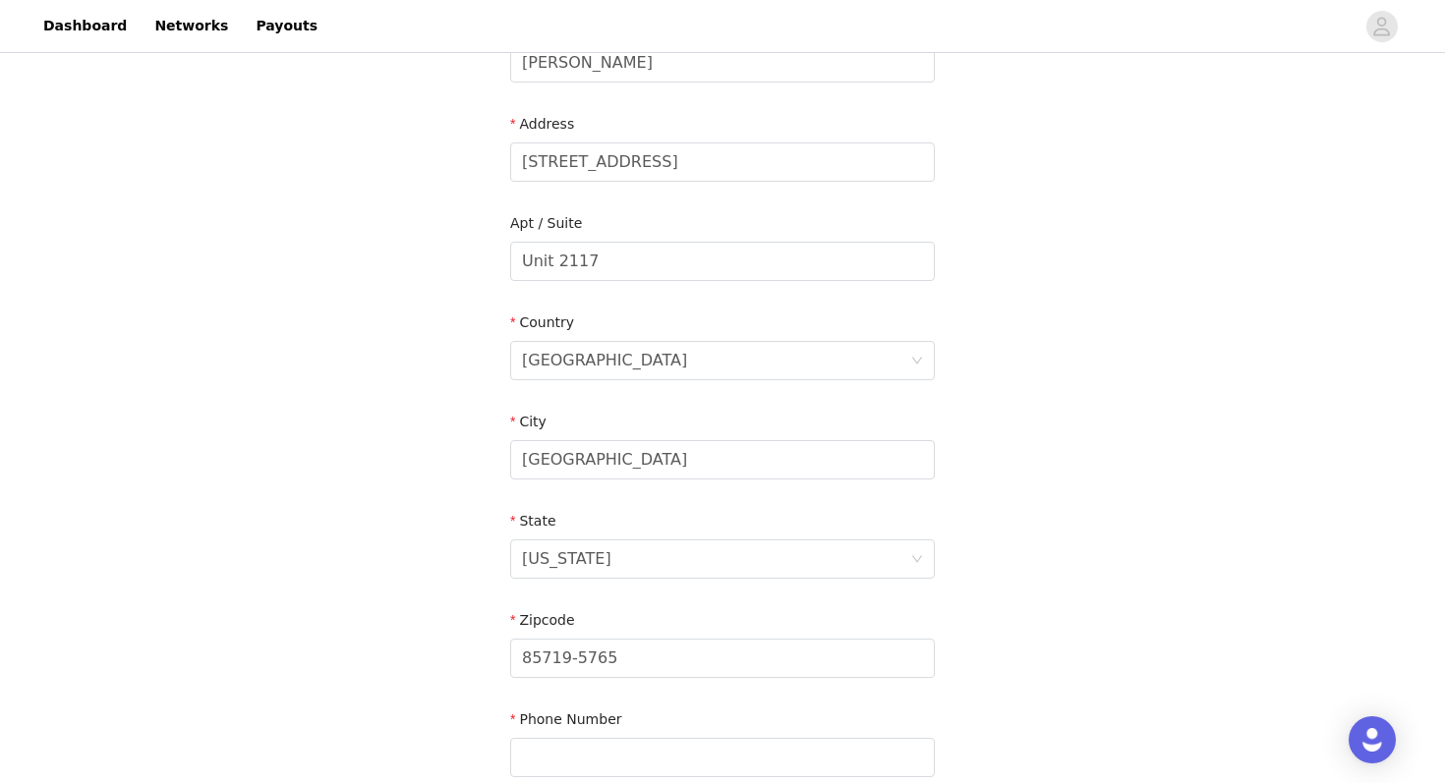
scroll to position [556, 0]
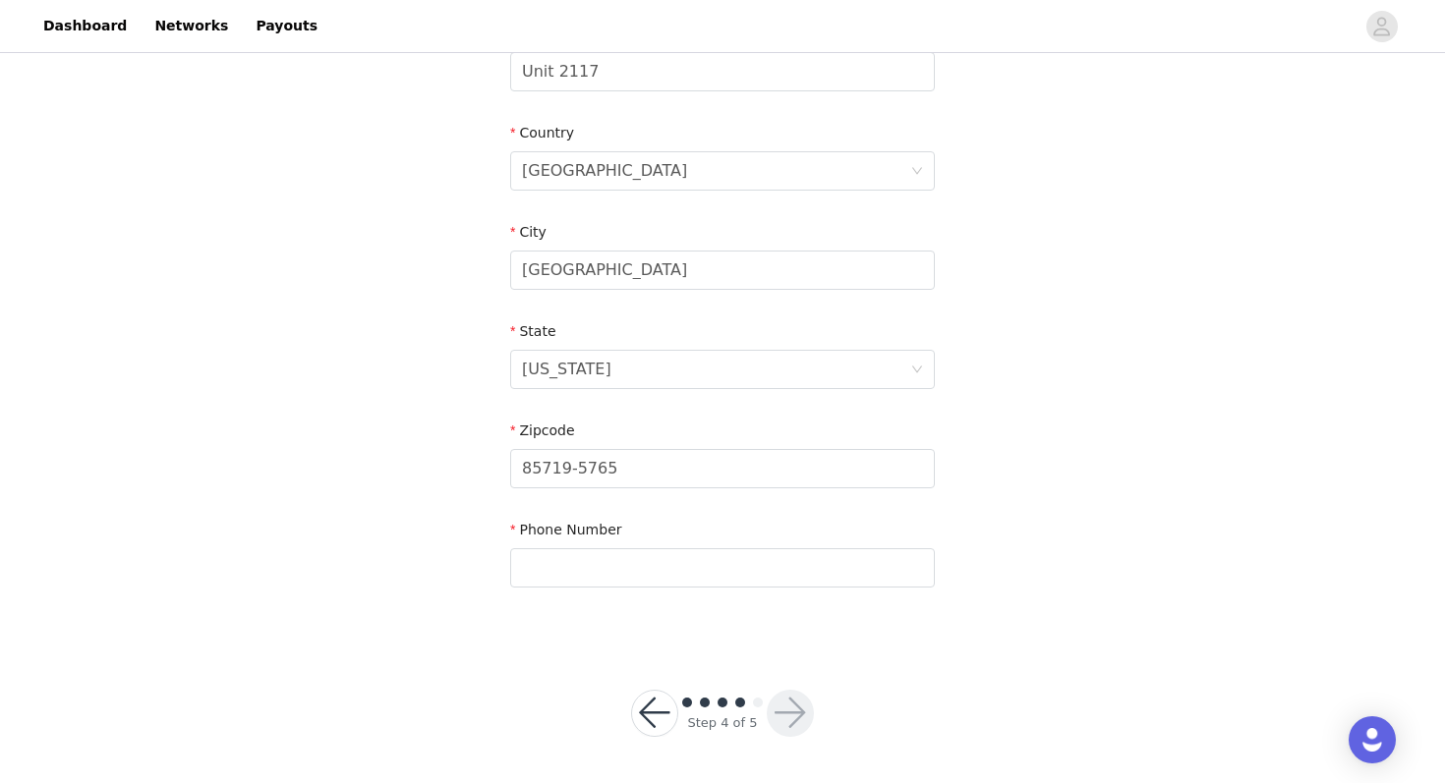
click at [662, 705] on button "button" at bounding box center [654, 713] width 47 height 47
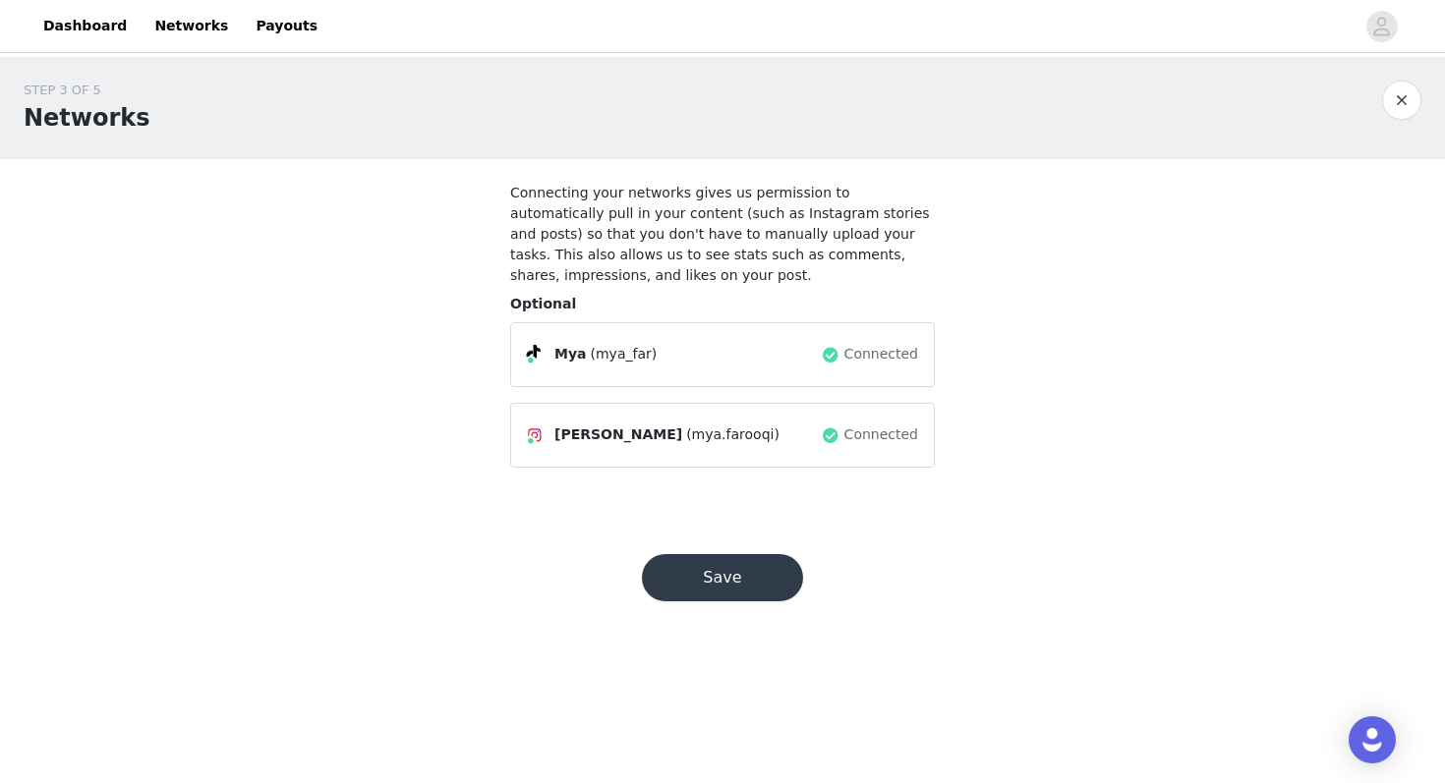
click at [702, 577] on button "Save" at bounding box center [722, 577] width 161 height 47
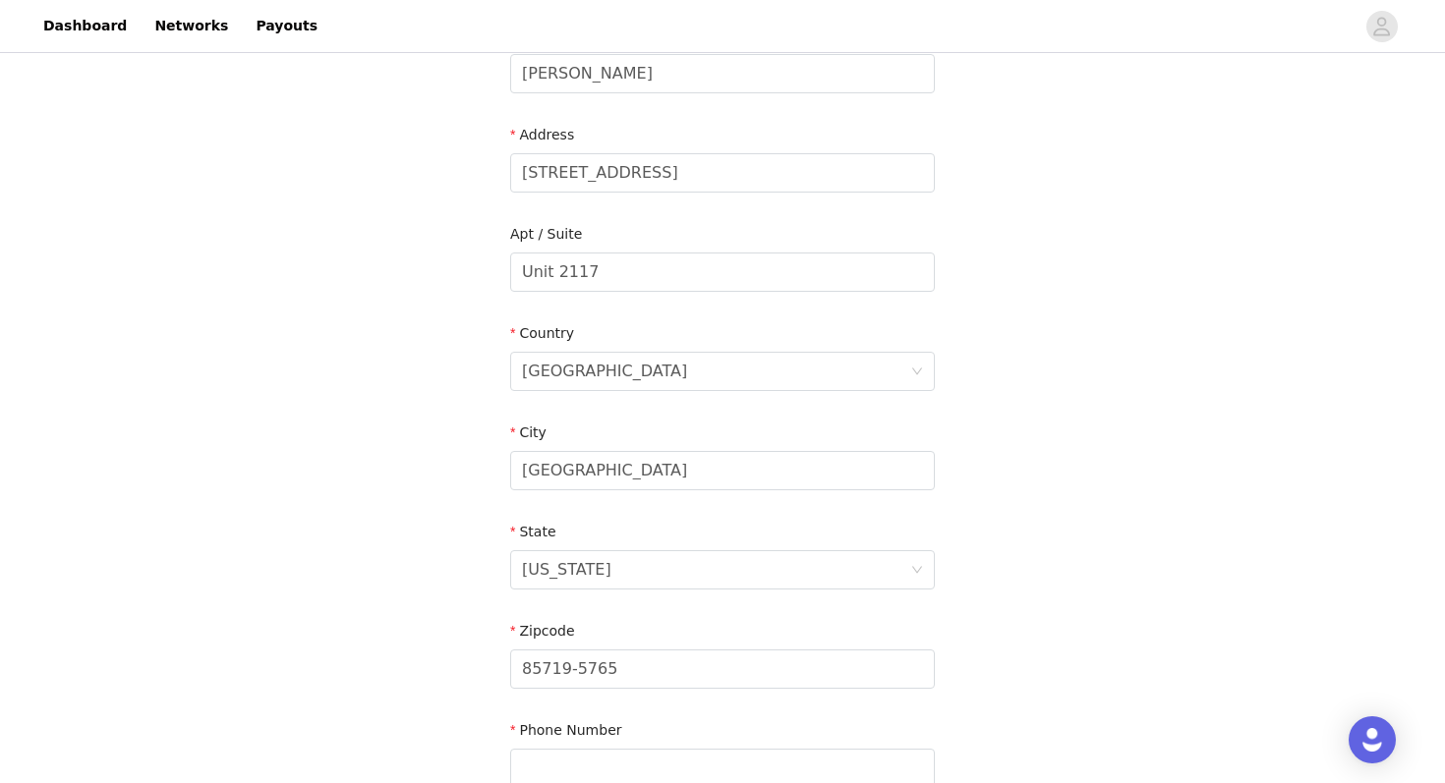
scroll to position [556, 0]
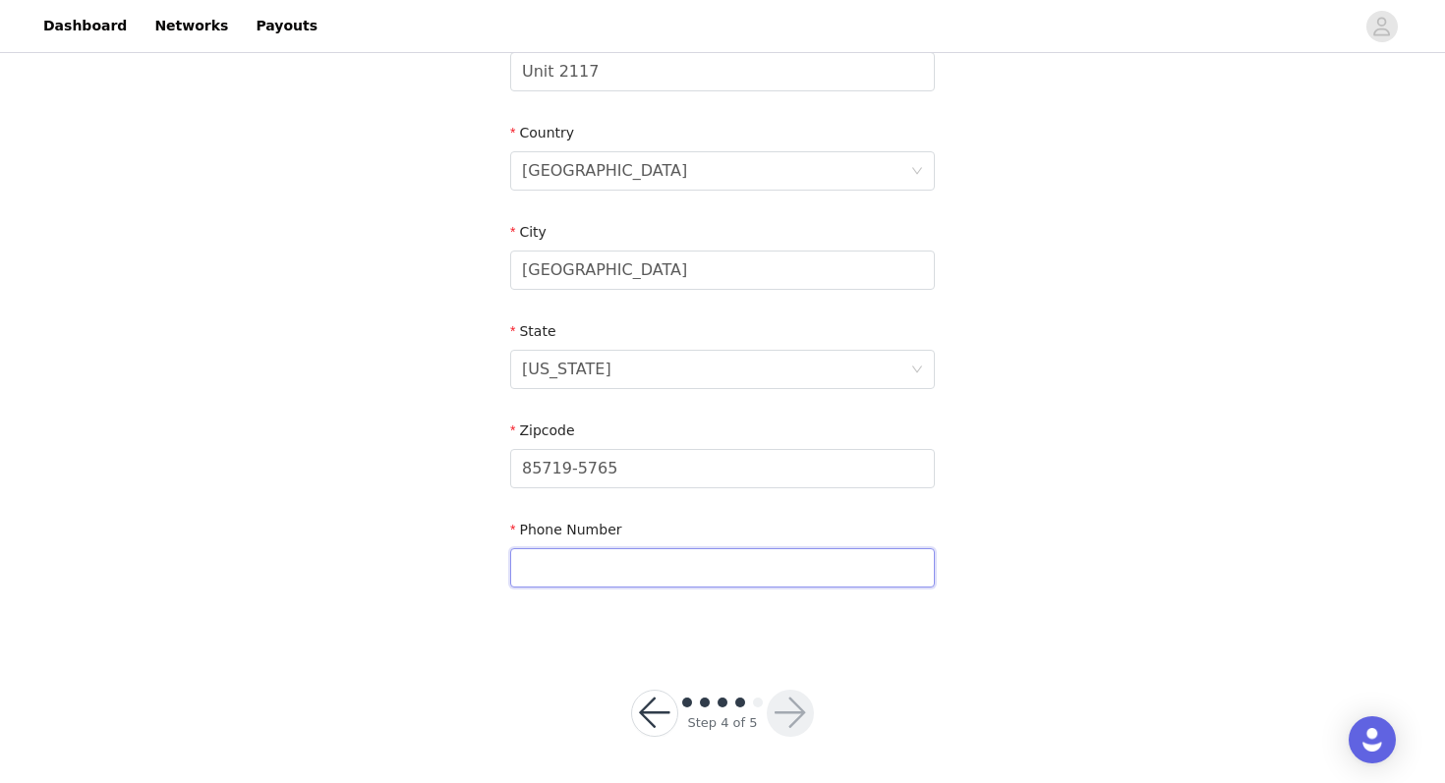
click at [705, 571] on input "text" at bounding box center [722, 568] width 425 height 39
type input "8472715418"
click at [783, 713] on button "button" at bounding box center [790, 713] width 47 height 47
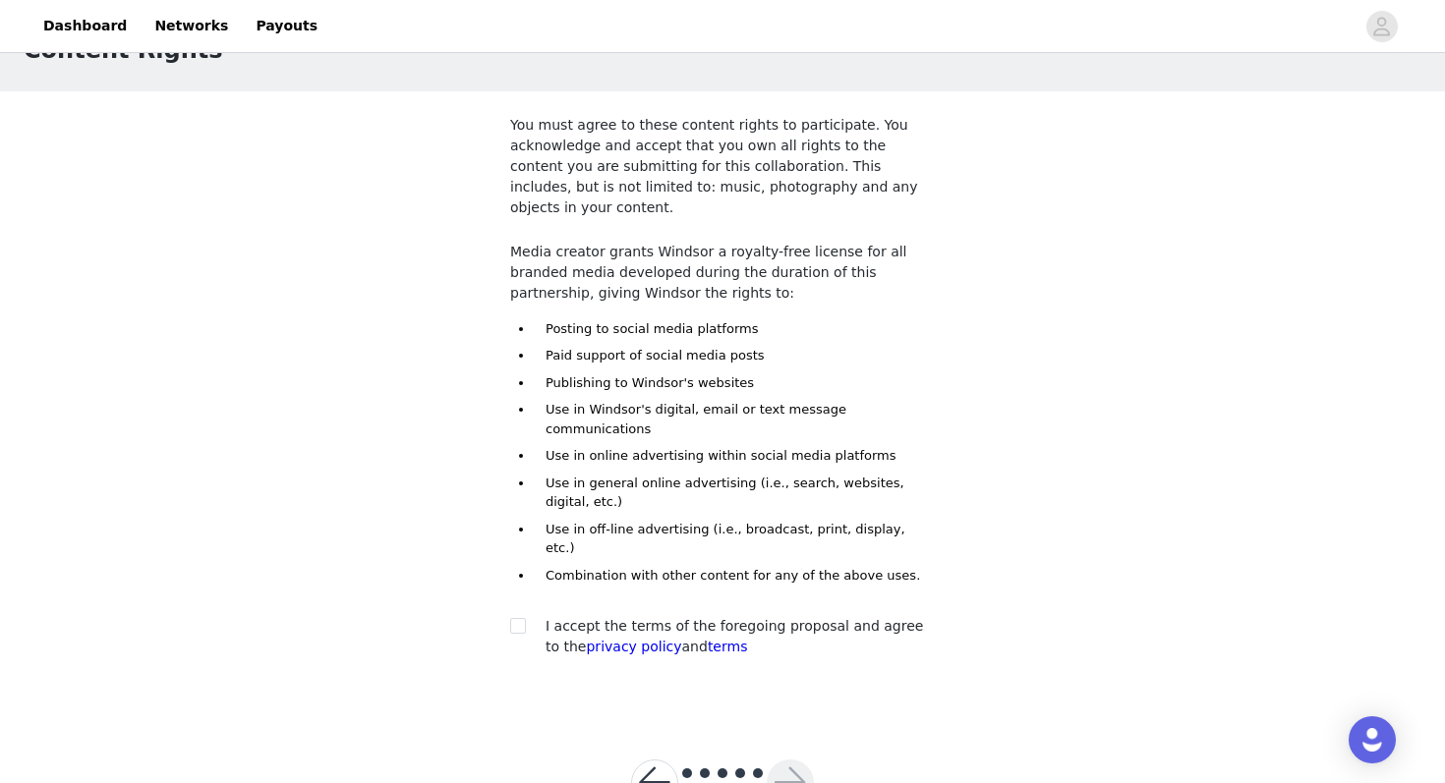
scroll to position [80, 0]
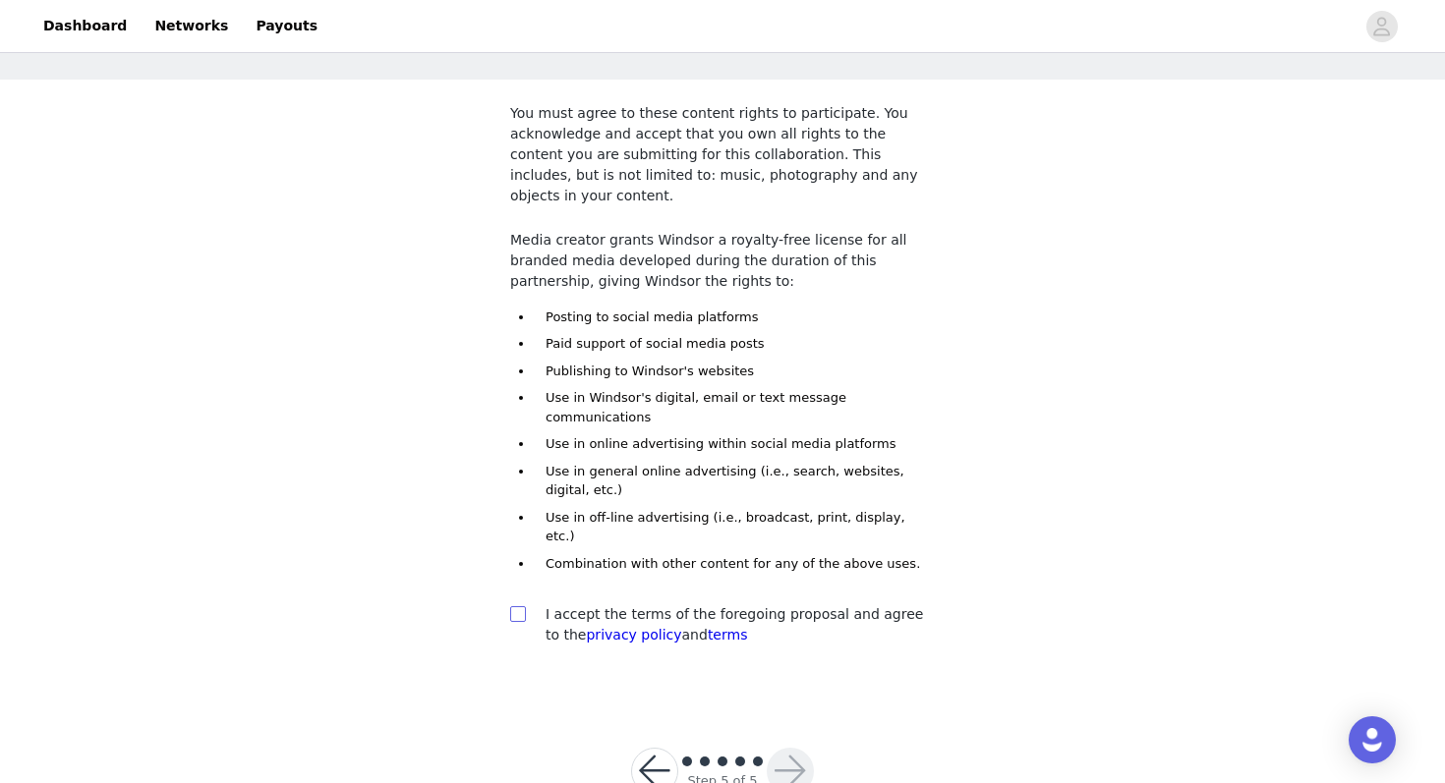
click at [522, 607] on input "checkbox" at bounding box center [517, 614] width 14 height 14
checkbox input "true"
click at [792, 748] on button "button" at bounding box center [790, 771] width 47 height 47
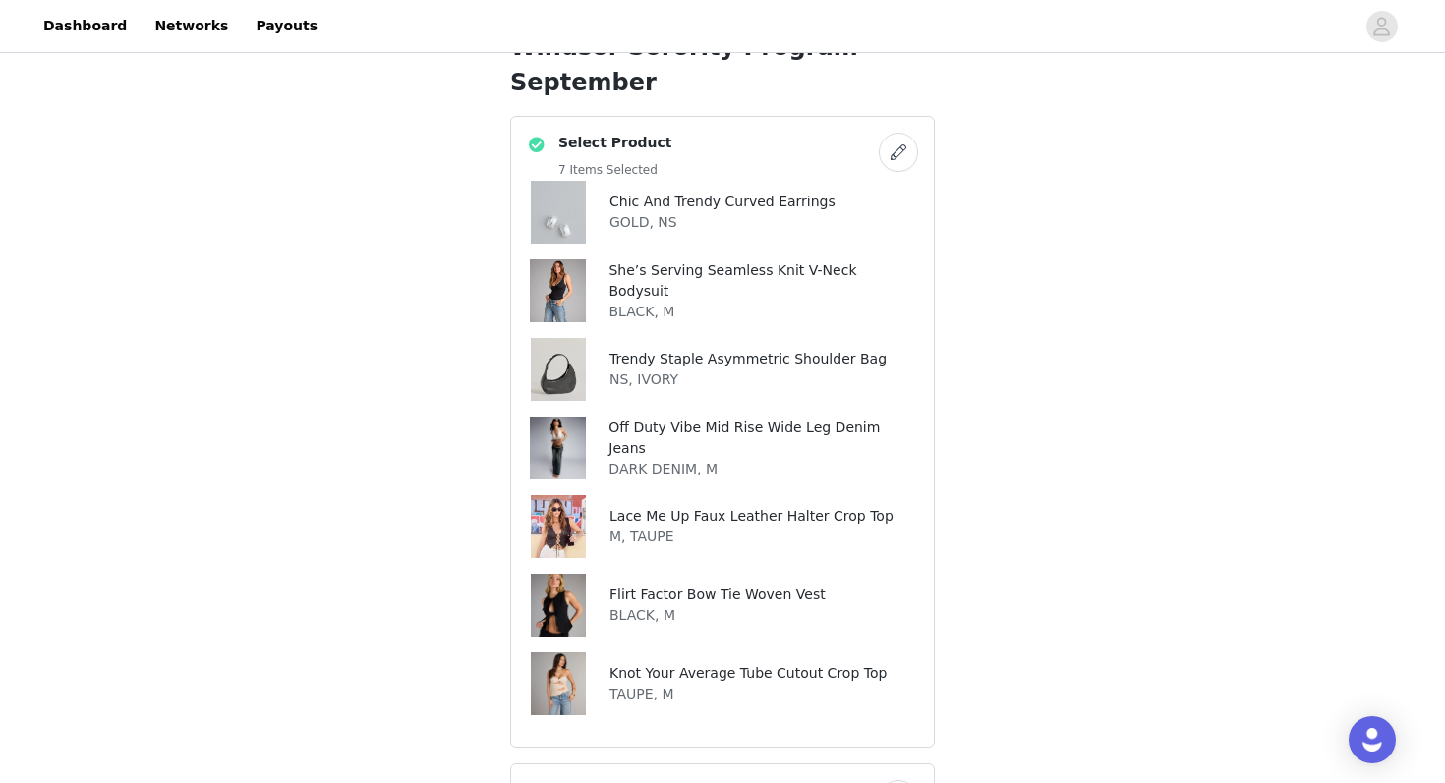
scroll to position [458, 0]
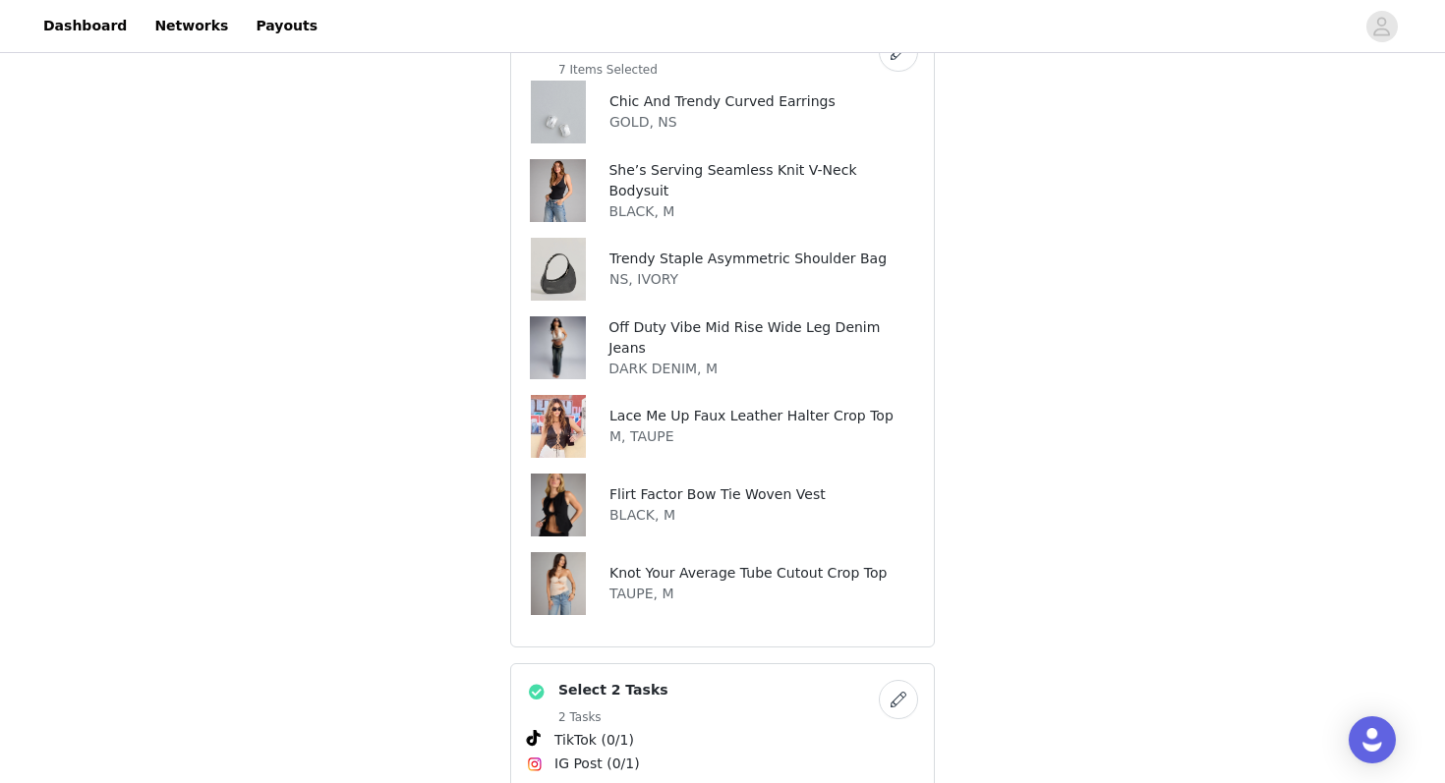
click at [654, 406] on h4 "Lace Me Up Faux Leather Halter Crop Top" at bounding box center [751, 416] width 284 height 21
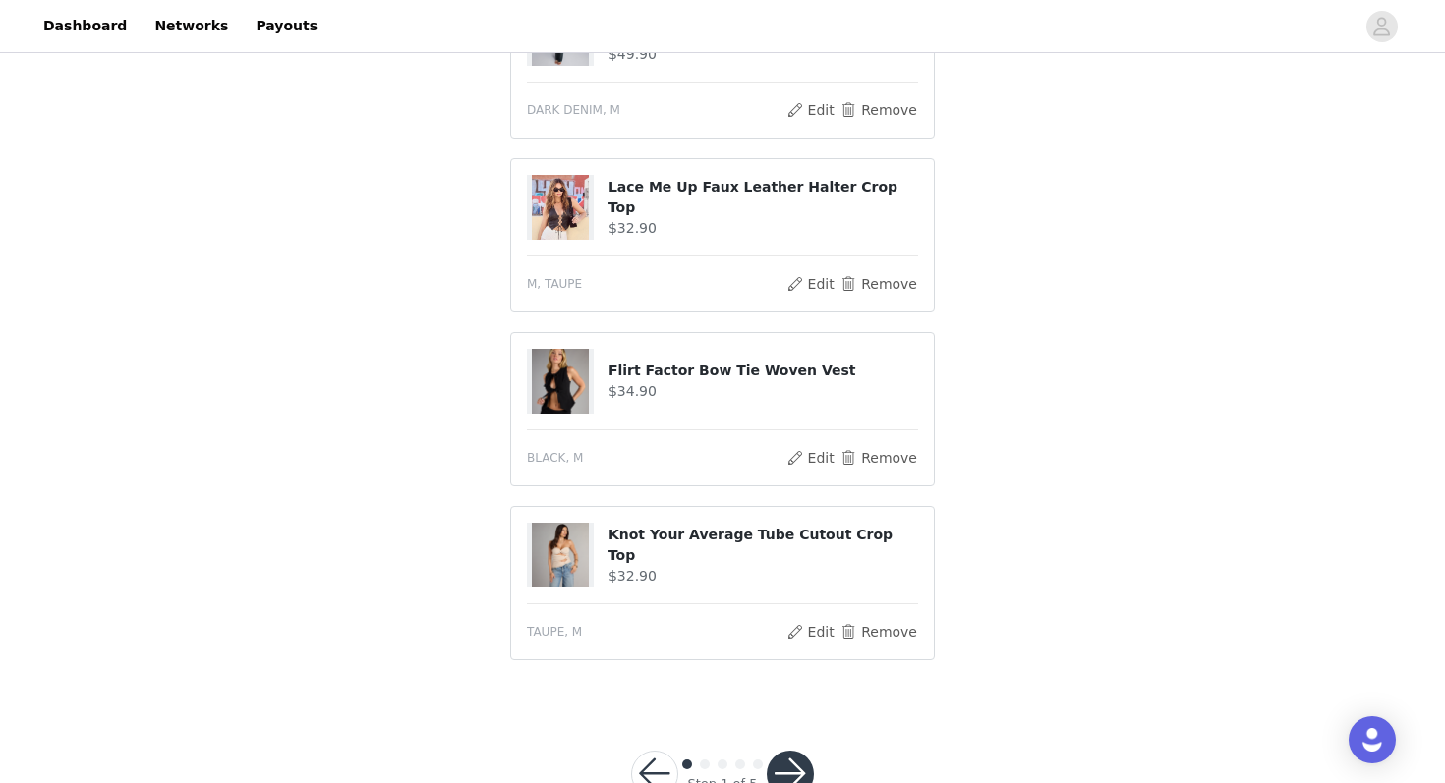
scroll to position [1361, 0]
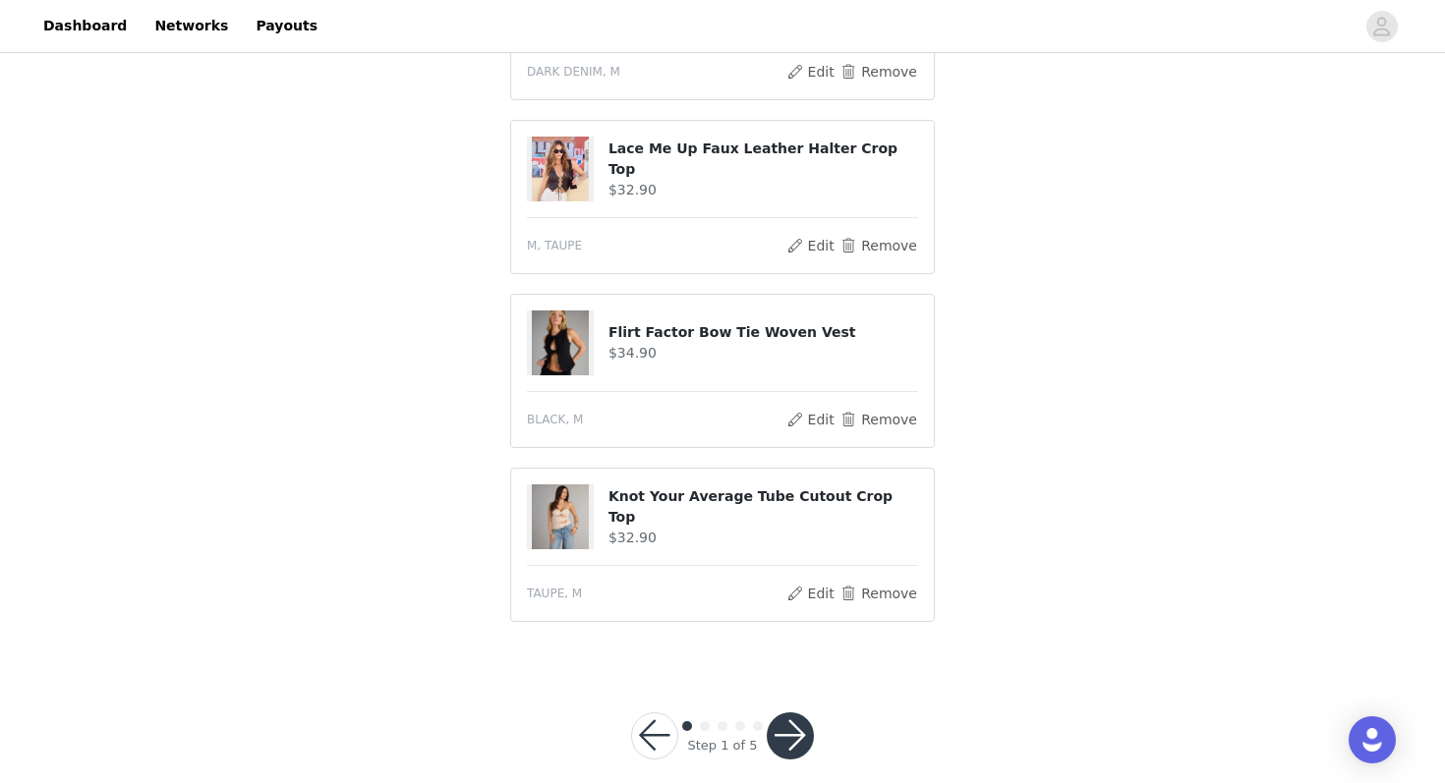
click at [790, 689] on div "Step 1 of 5" at bounding box center [723, 736] width 230 height 94
click at [793, 713] on button "button" at bounding box center [790, 736] width 47 height 47
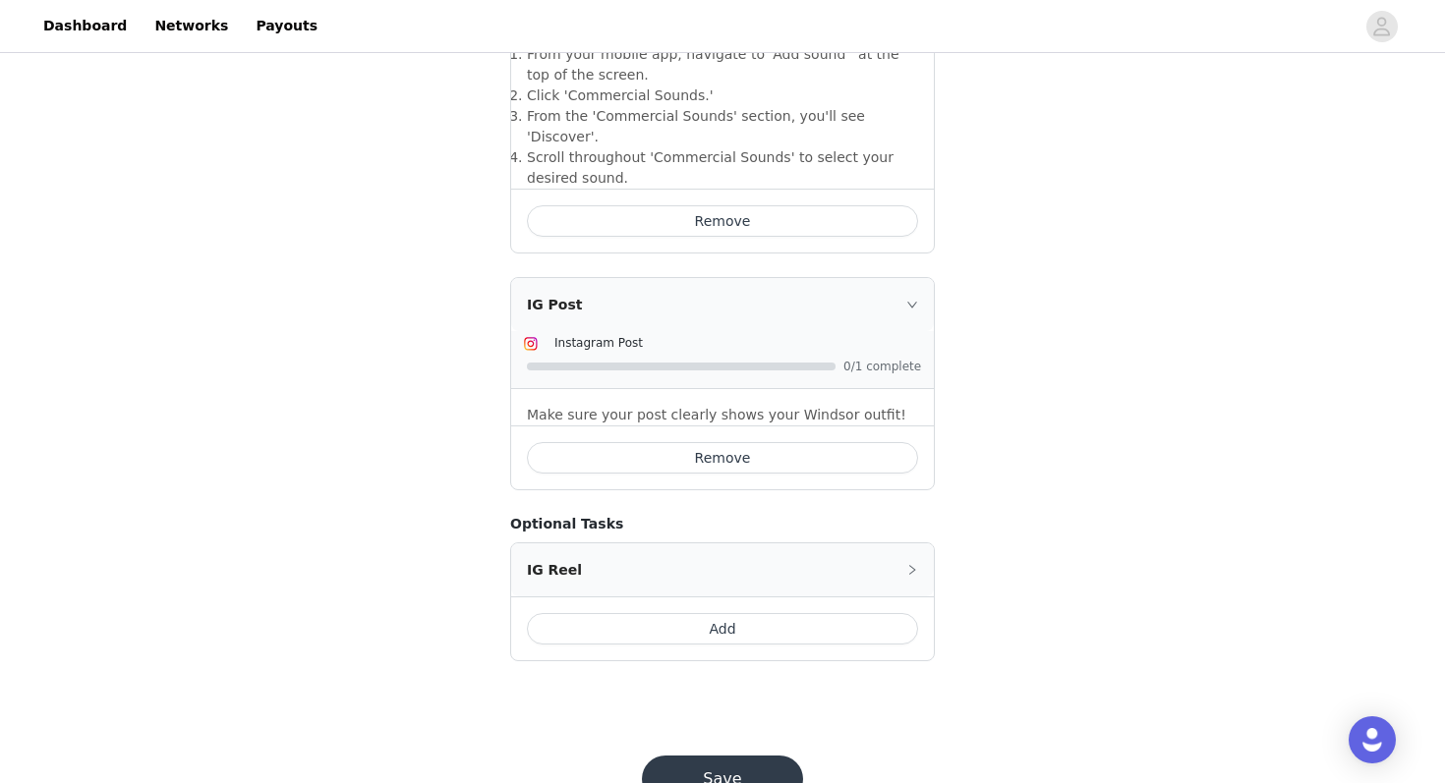
scroll to position [828, 0]
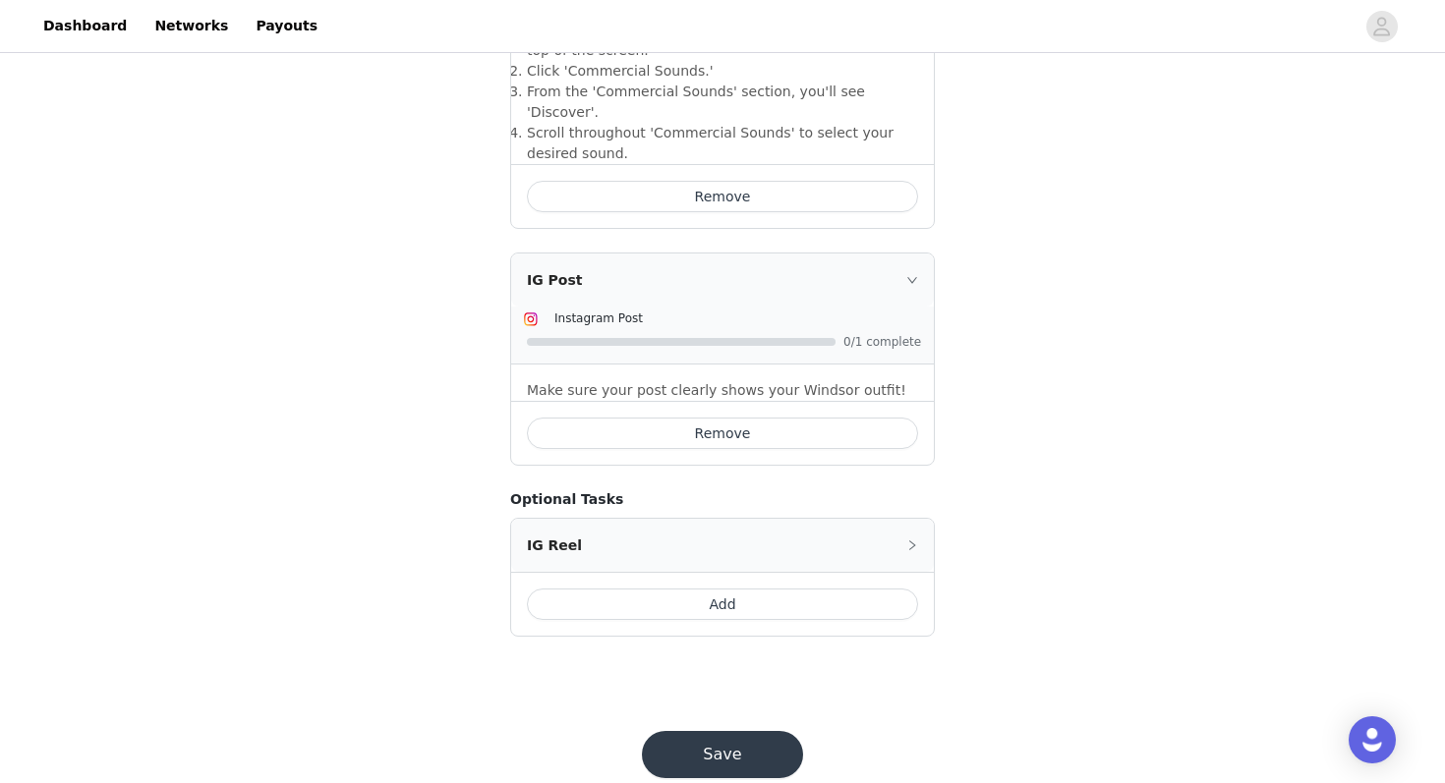
click at [727, 731] on button "Save" at bounding box center [722, 754] width 161 height 47
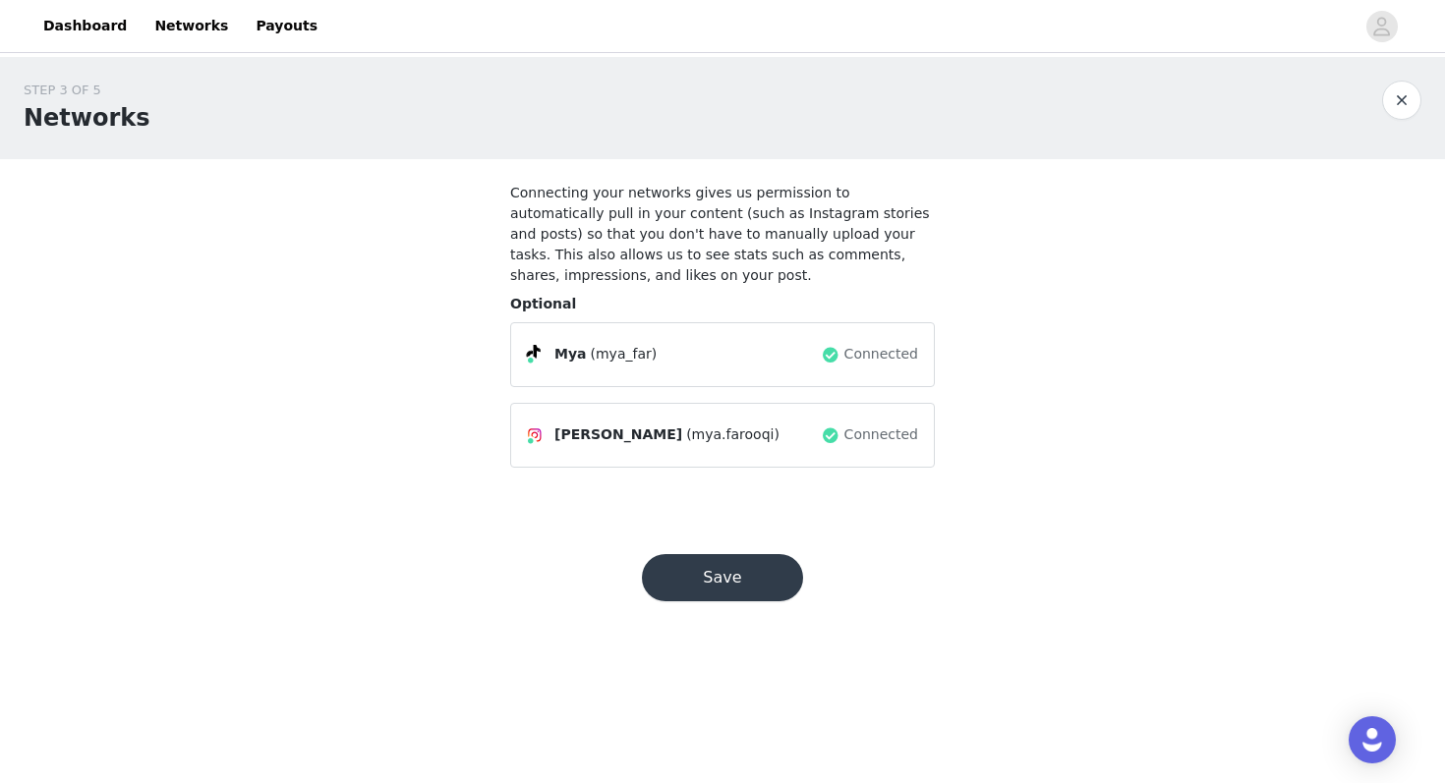
click at [713, 590] on button "Save" at bounding box center [722, 577] width 161 height 47
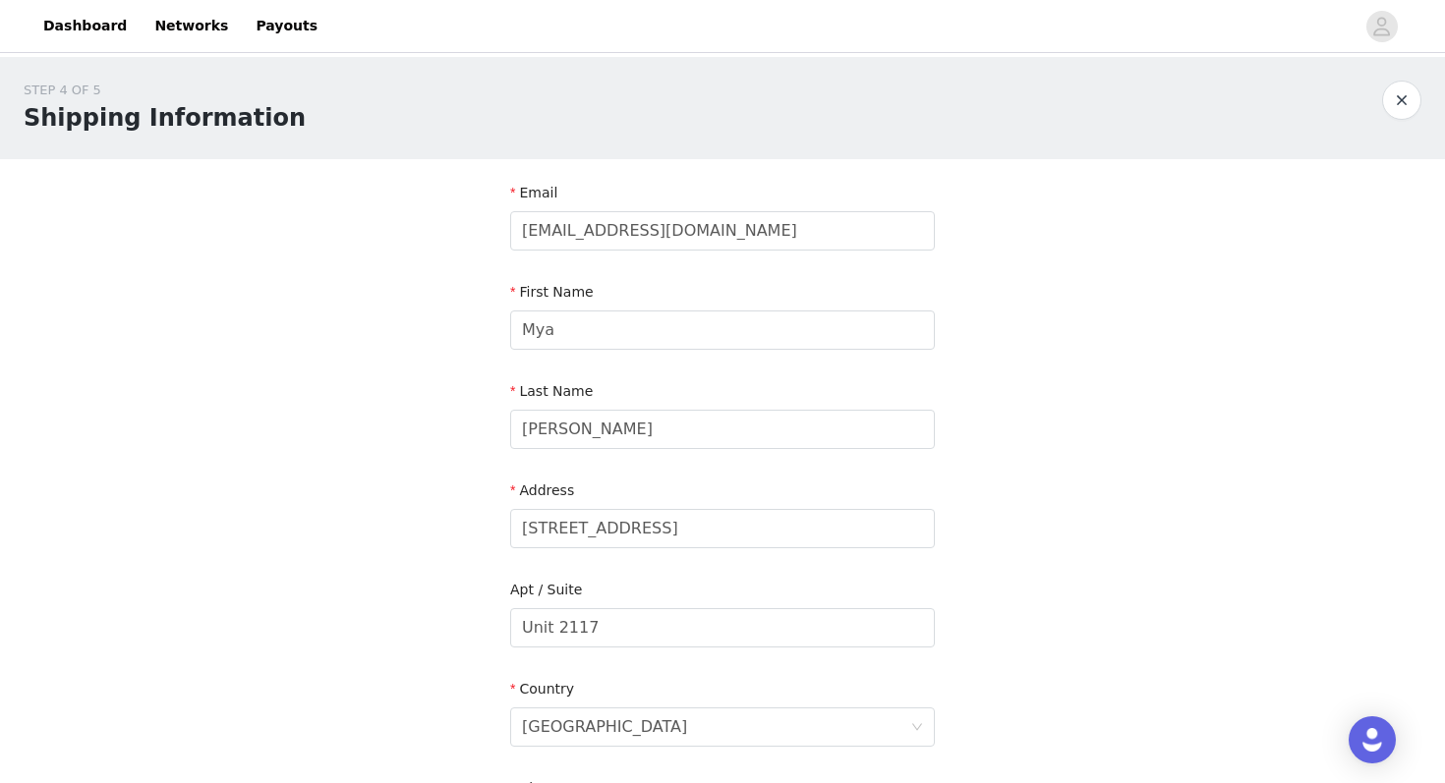
scroll to position [556, 0]
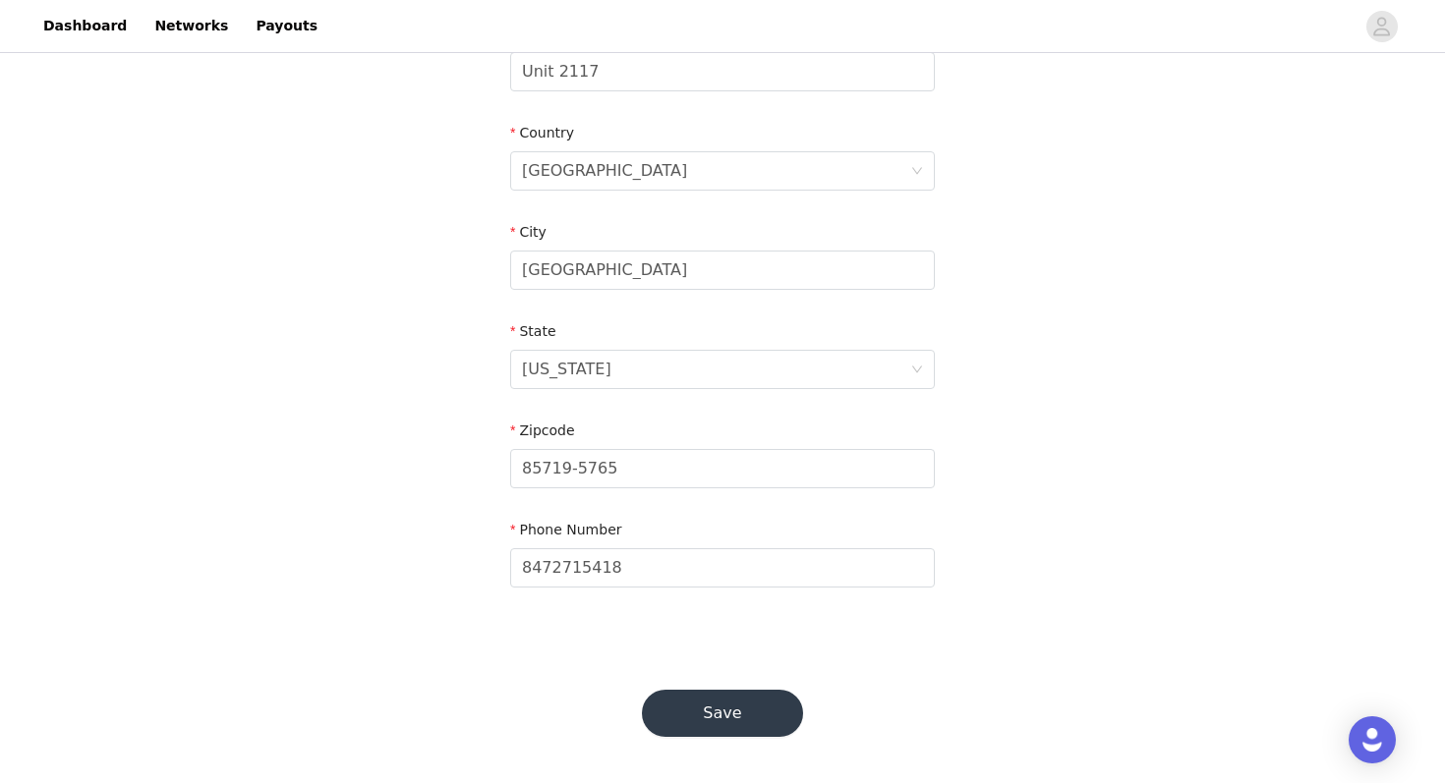
click at [712, 725] on button "Save" at bounding box center [722, 713] width 161 height 47
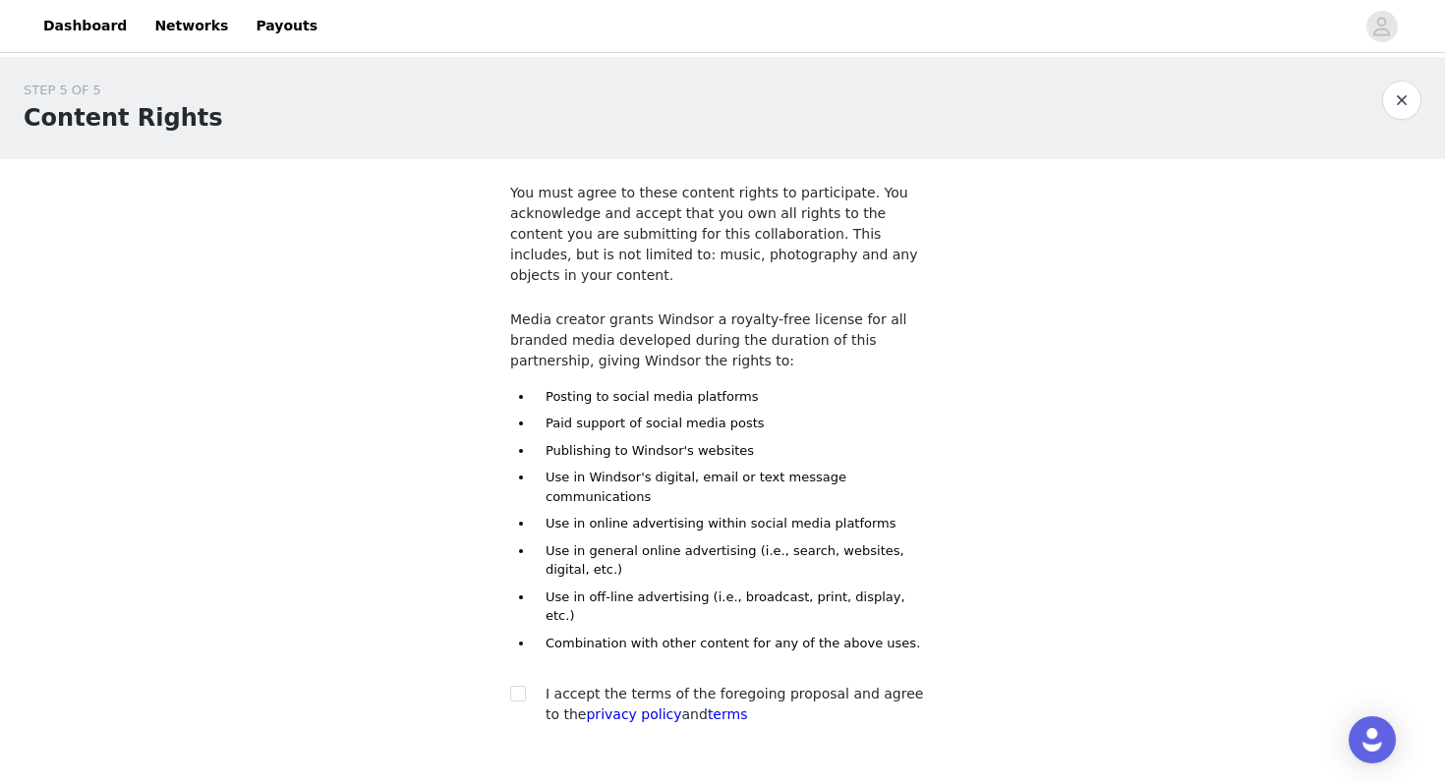
scroll to position [80, 0]
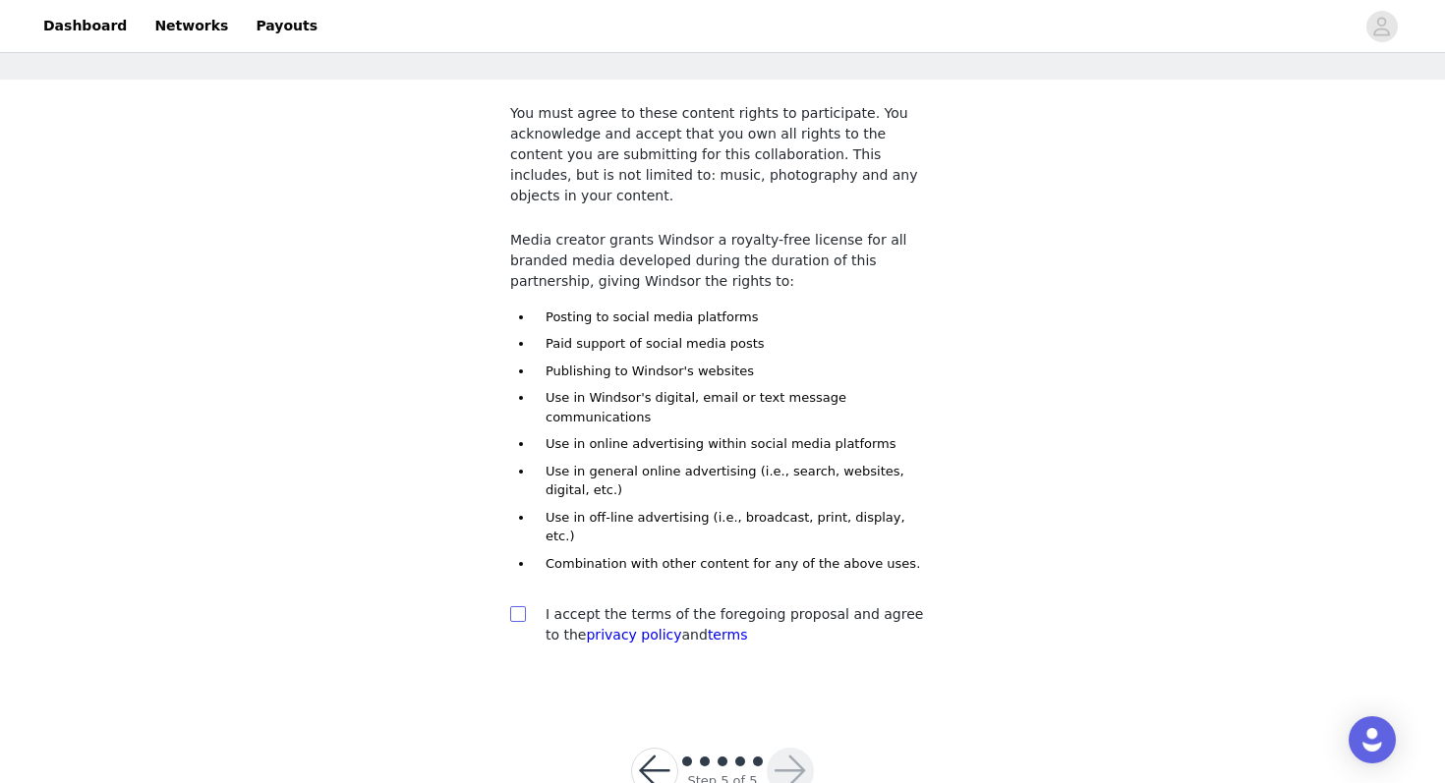
click at [521, 607] on input "checkbox" at bounding box center [517, 614] width 14 height 14
checkbox input "true"
click at [791, 748] on button "button" at bounding box center [790, 771] width 47 height 47
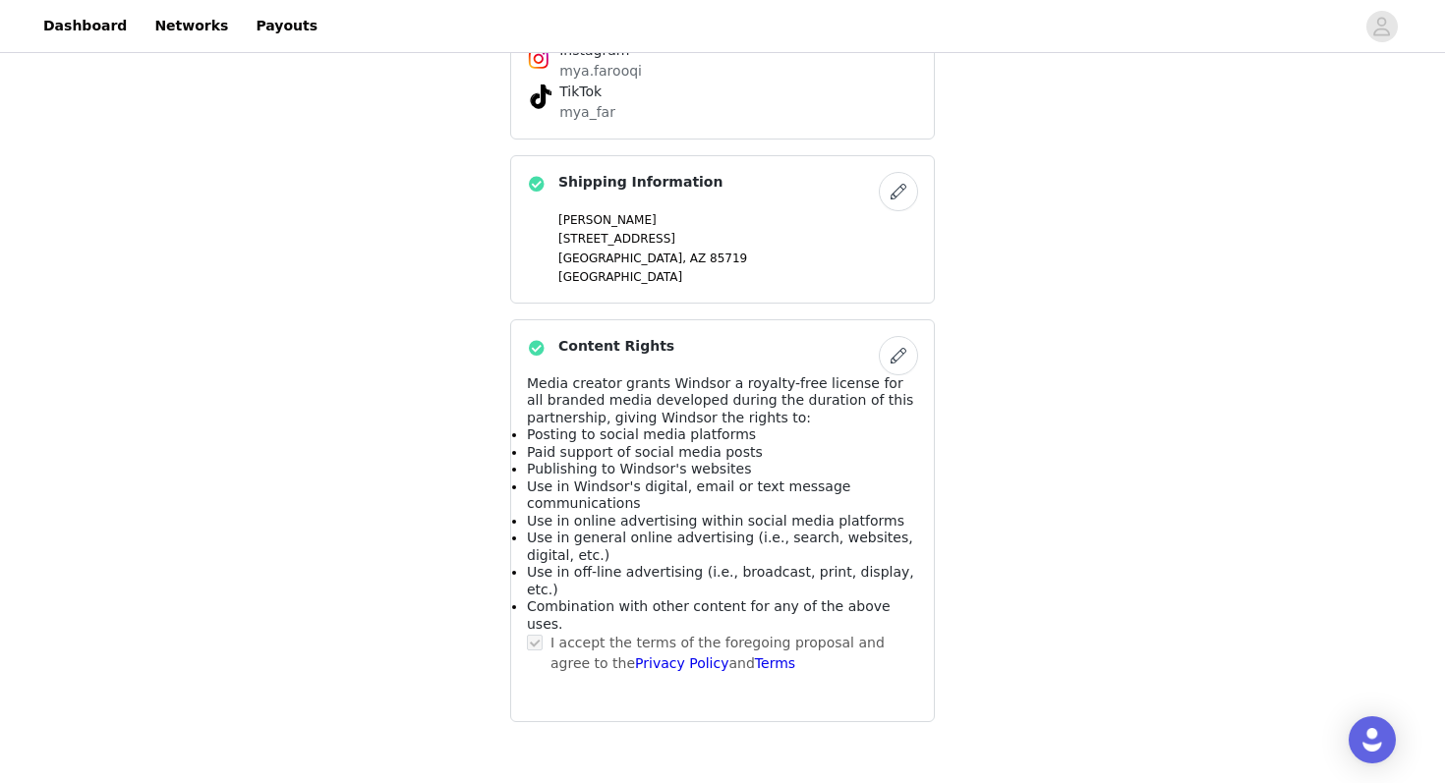
scroll to position [1342, 0]
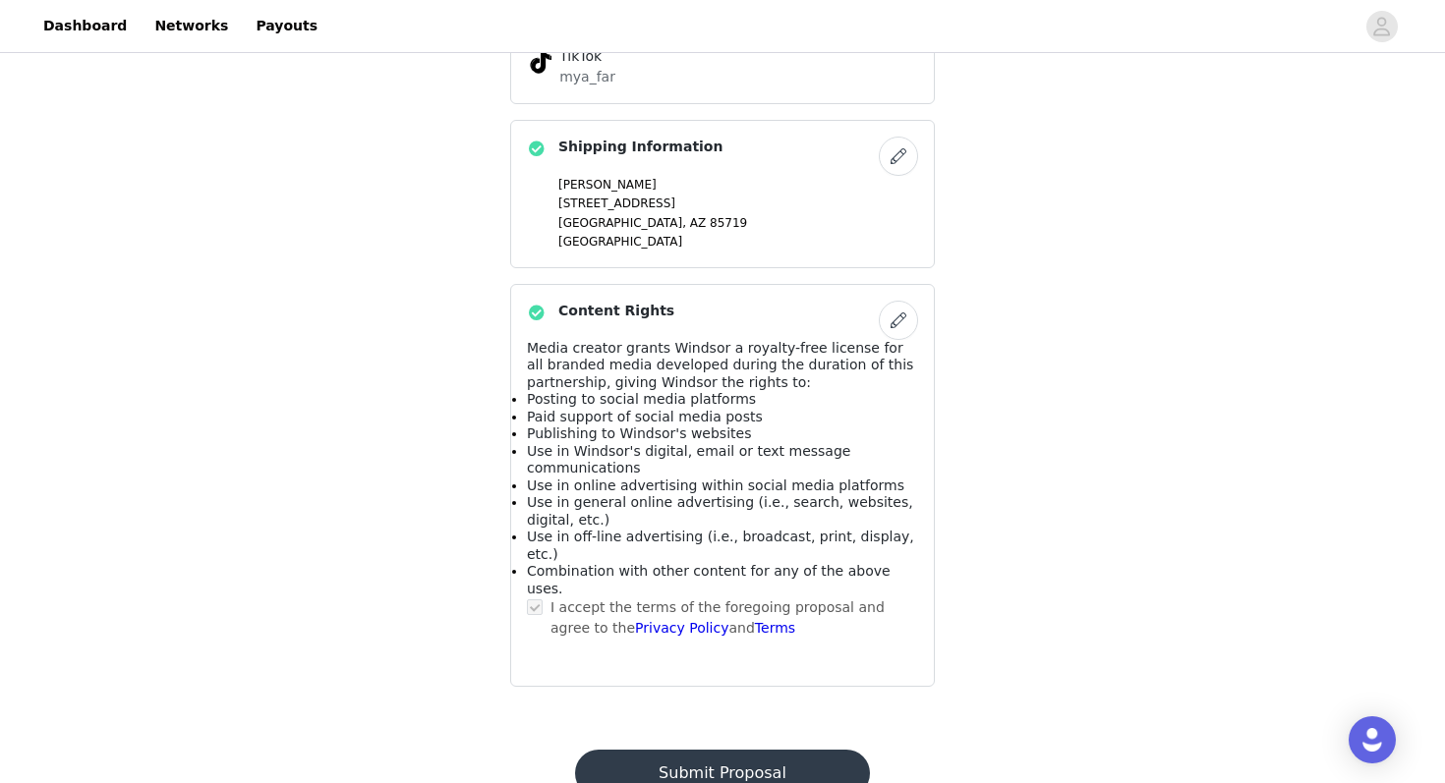
click at [692, 750] on button "Submit Proposal" at bounding box center [722, 773] width 294 height 47
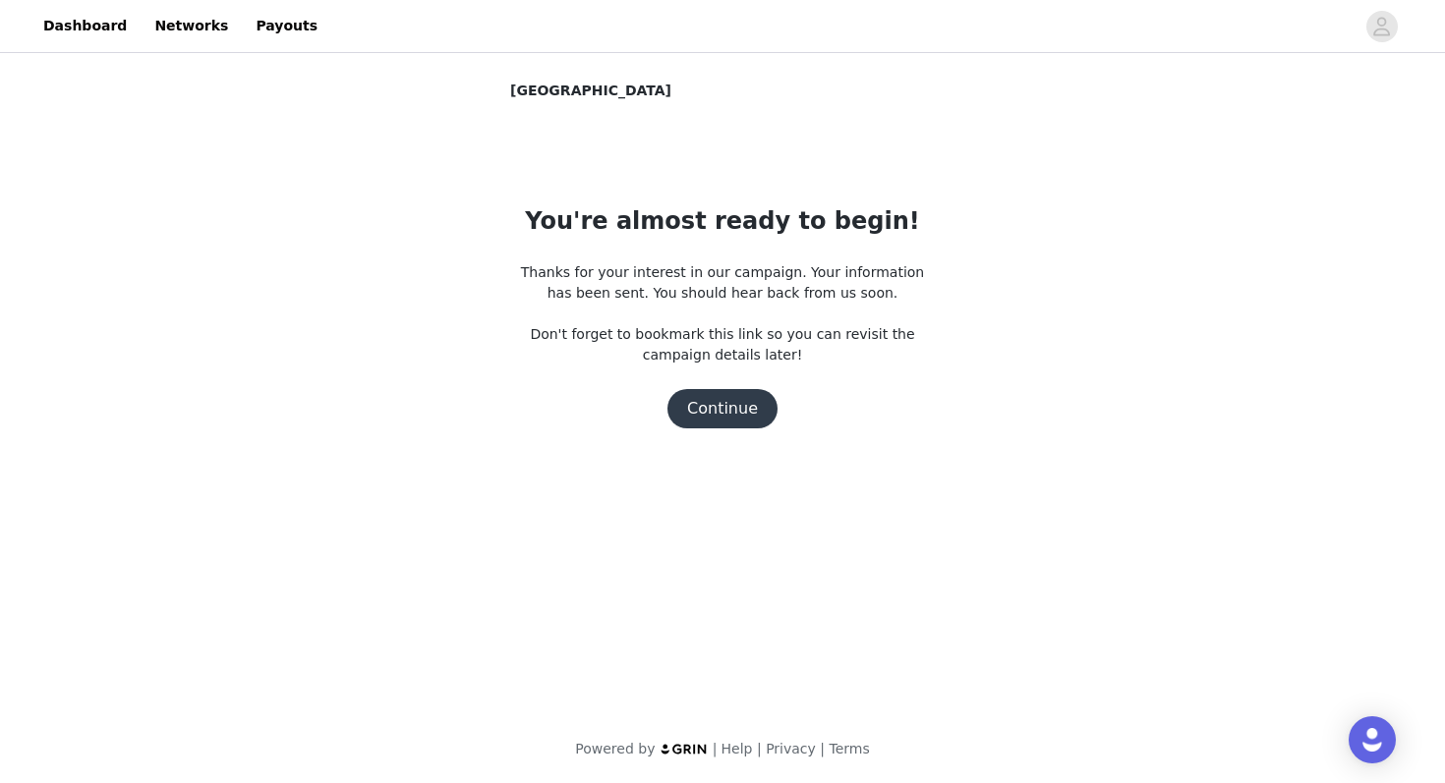
scroll to position [0, 0]
click at [724, 411] on button "Continue" at bounding box center [722, 408] width 110 height 39
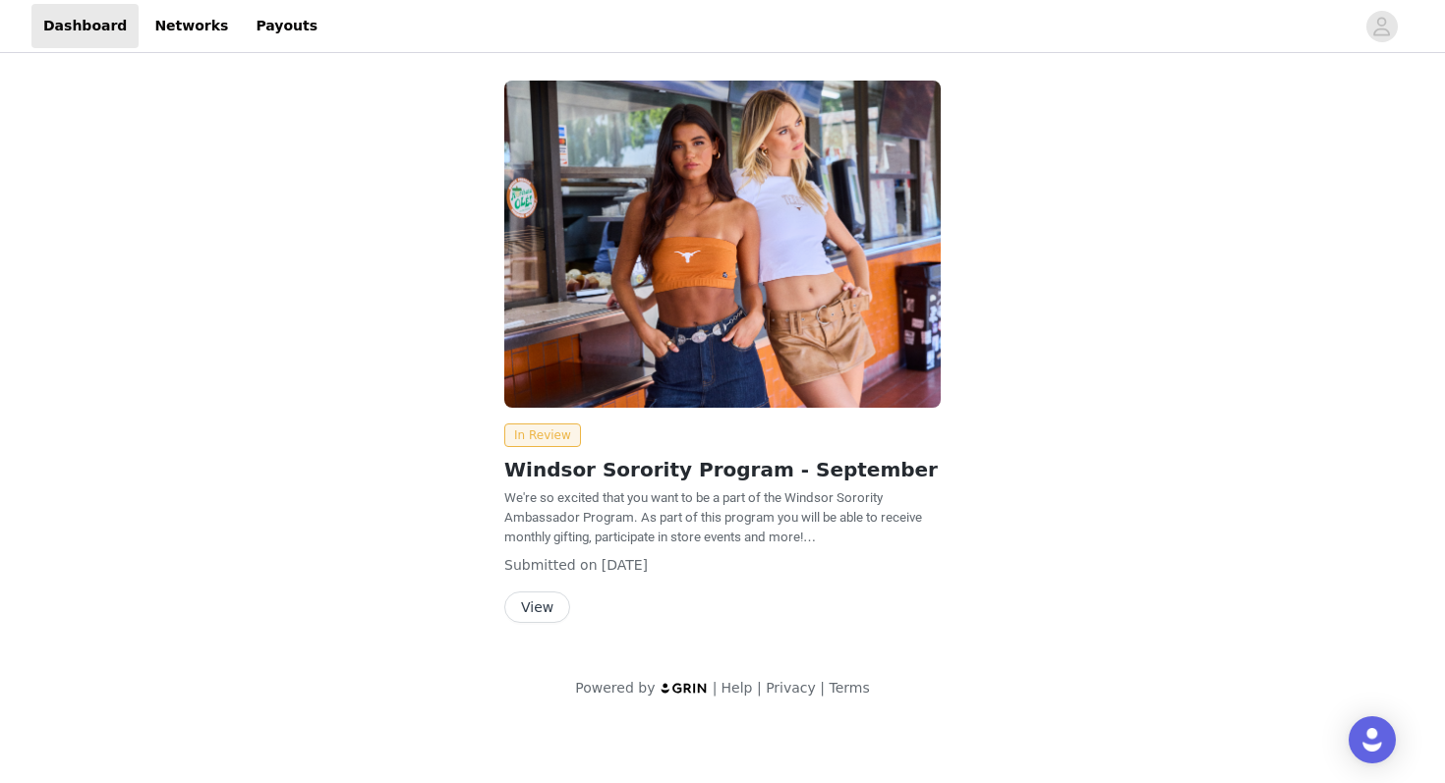
click at [542, 619] on button "View" at bounding box center [537, 607] width 66 height 31
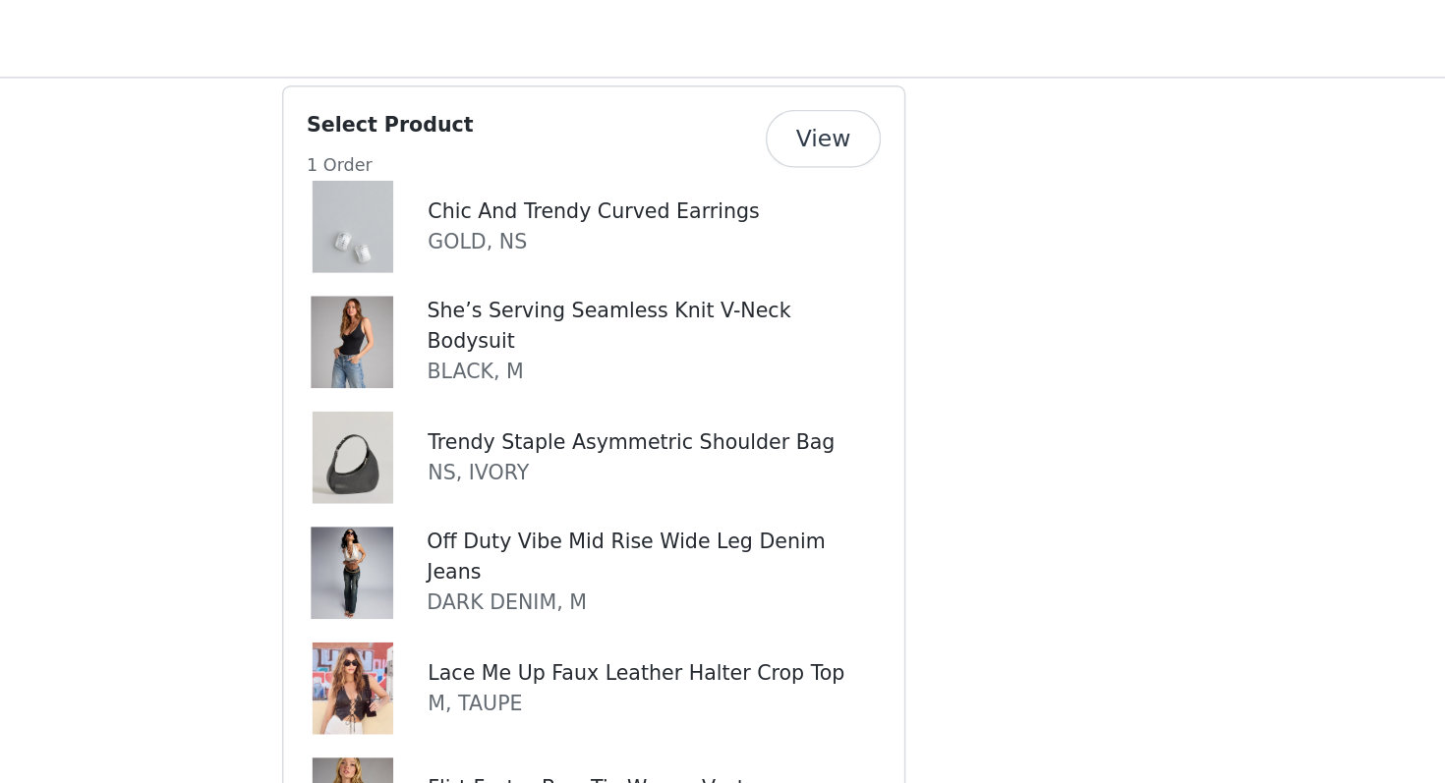
scroll to position [860, 0]
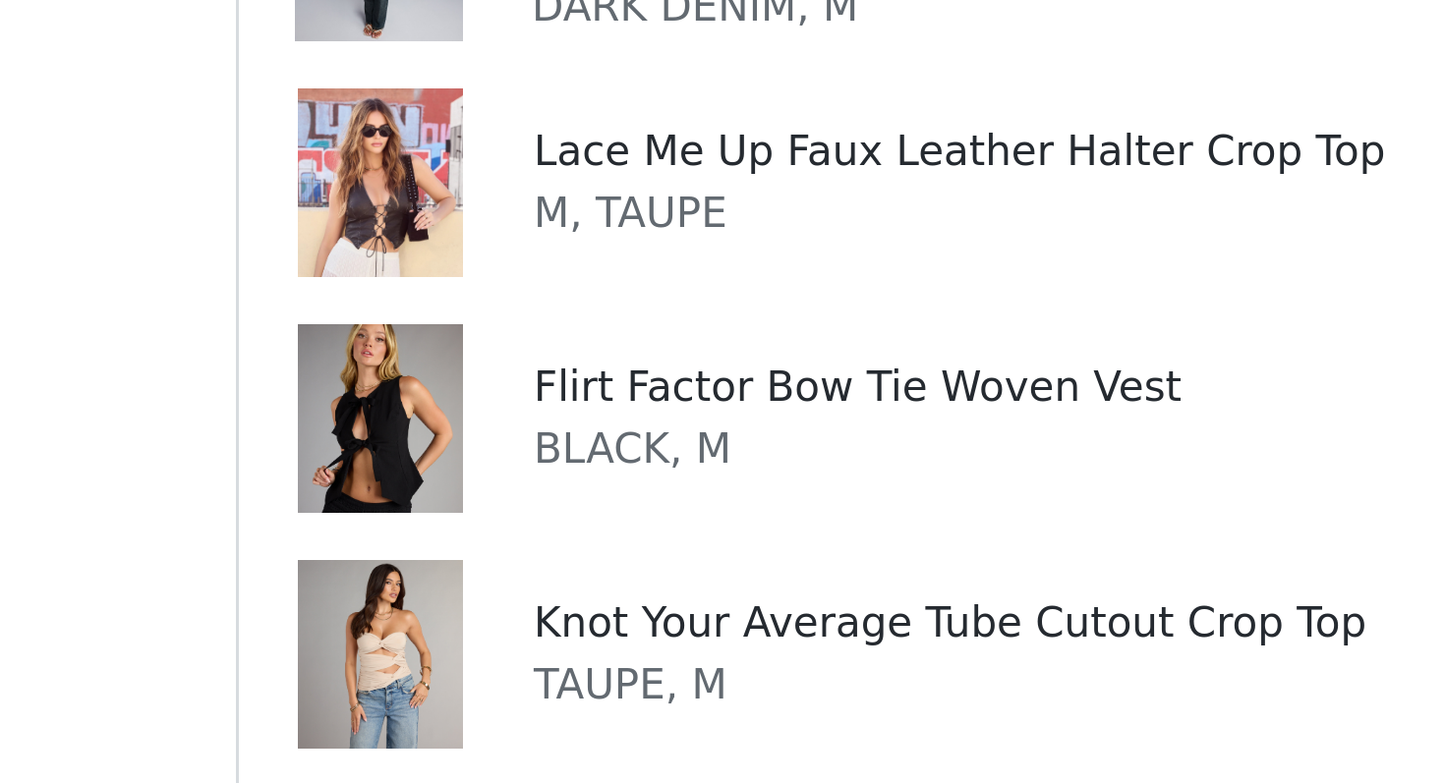
click at [564, 547] on img at bounding box center [559, 559] width 56 height 63
